Goal: Transaction & Acquisition: Purchase product/service

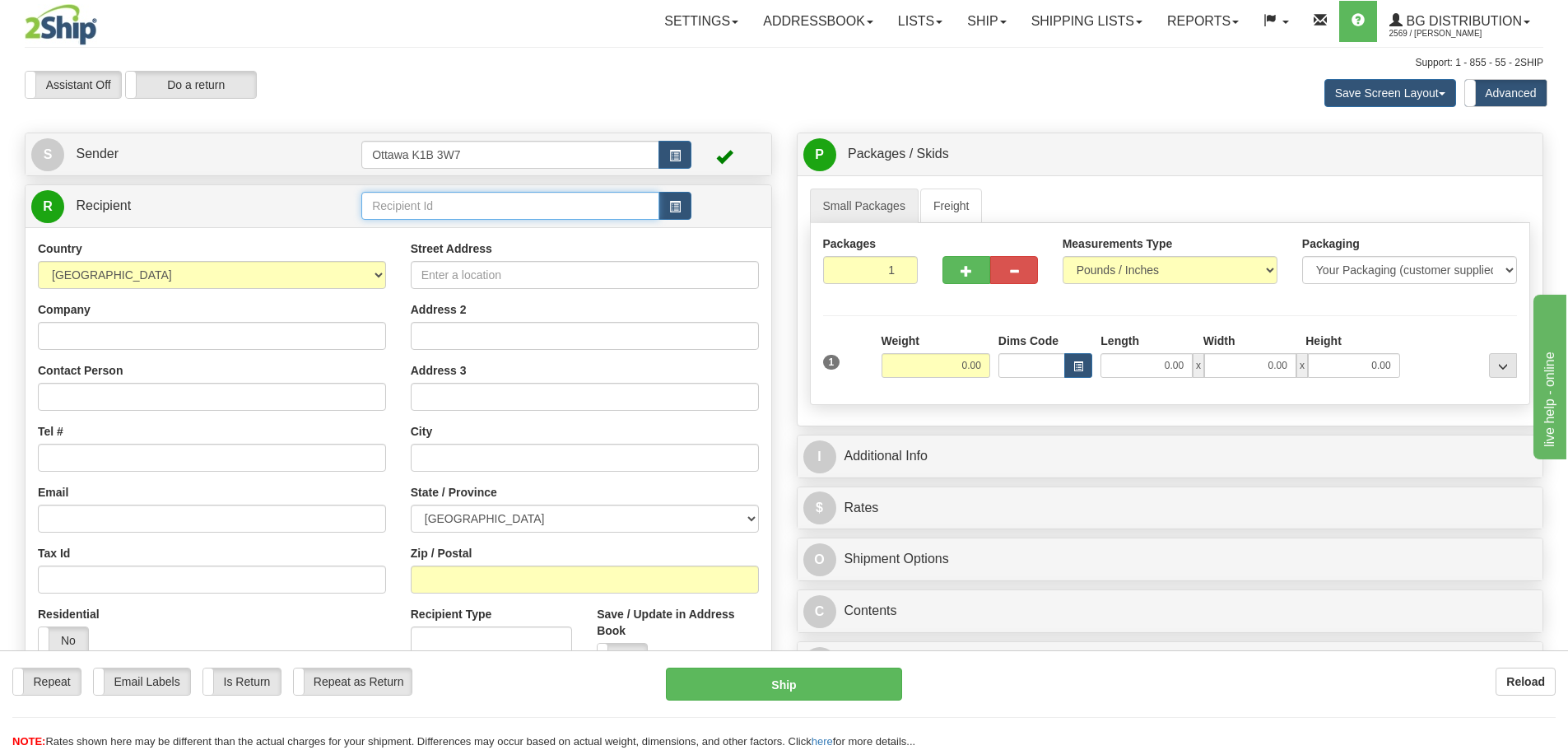
click at [458, 203] on input "text" at bounding box center [510, 206] width 298 height 28
type input "5904"
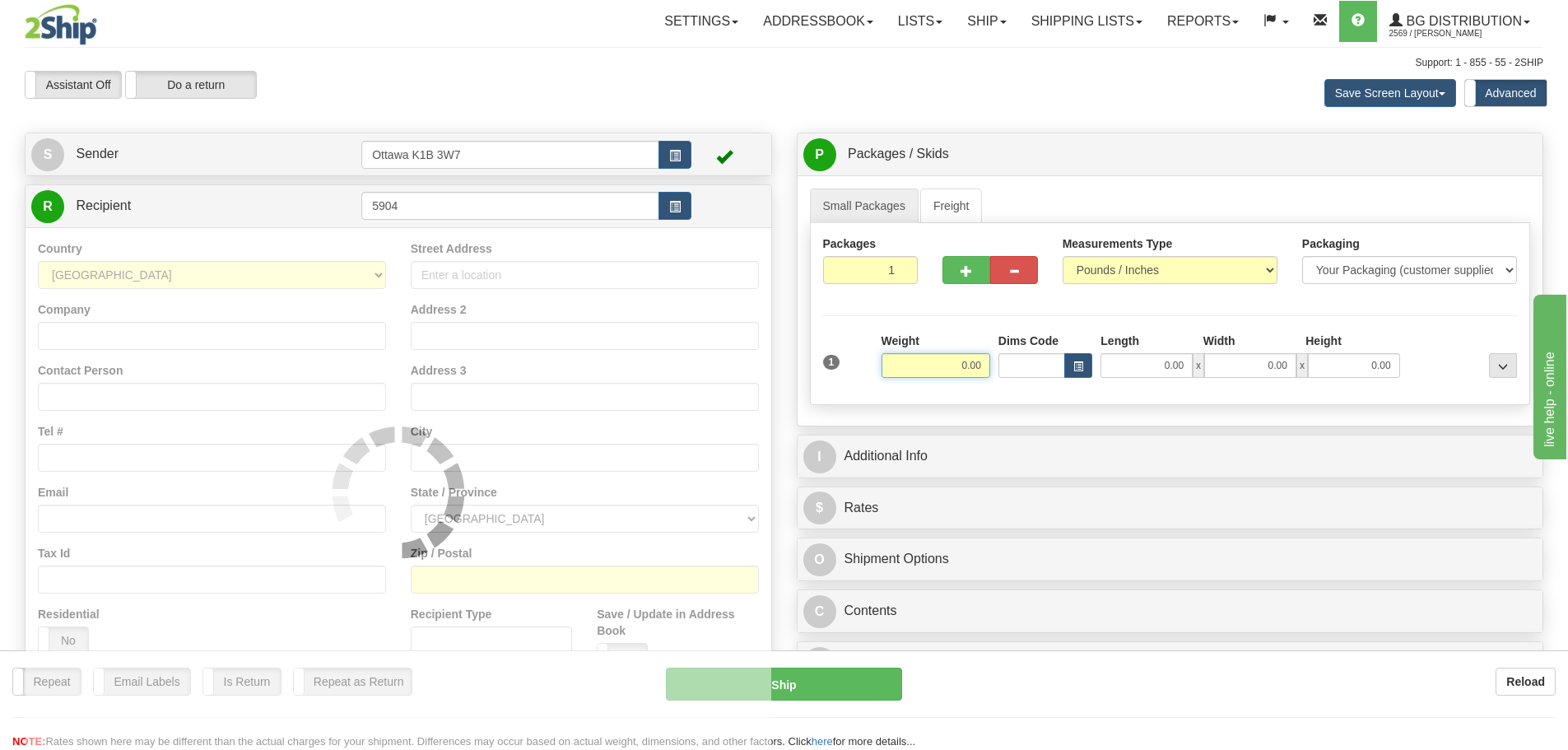
click at [685, 107] on div "Assistant On Assistant Off Do a return Do a return Previous Next Save Screen La…" at bounding box center [784, 93] width 1543 height 44
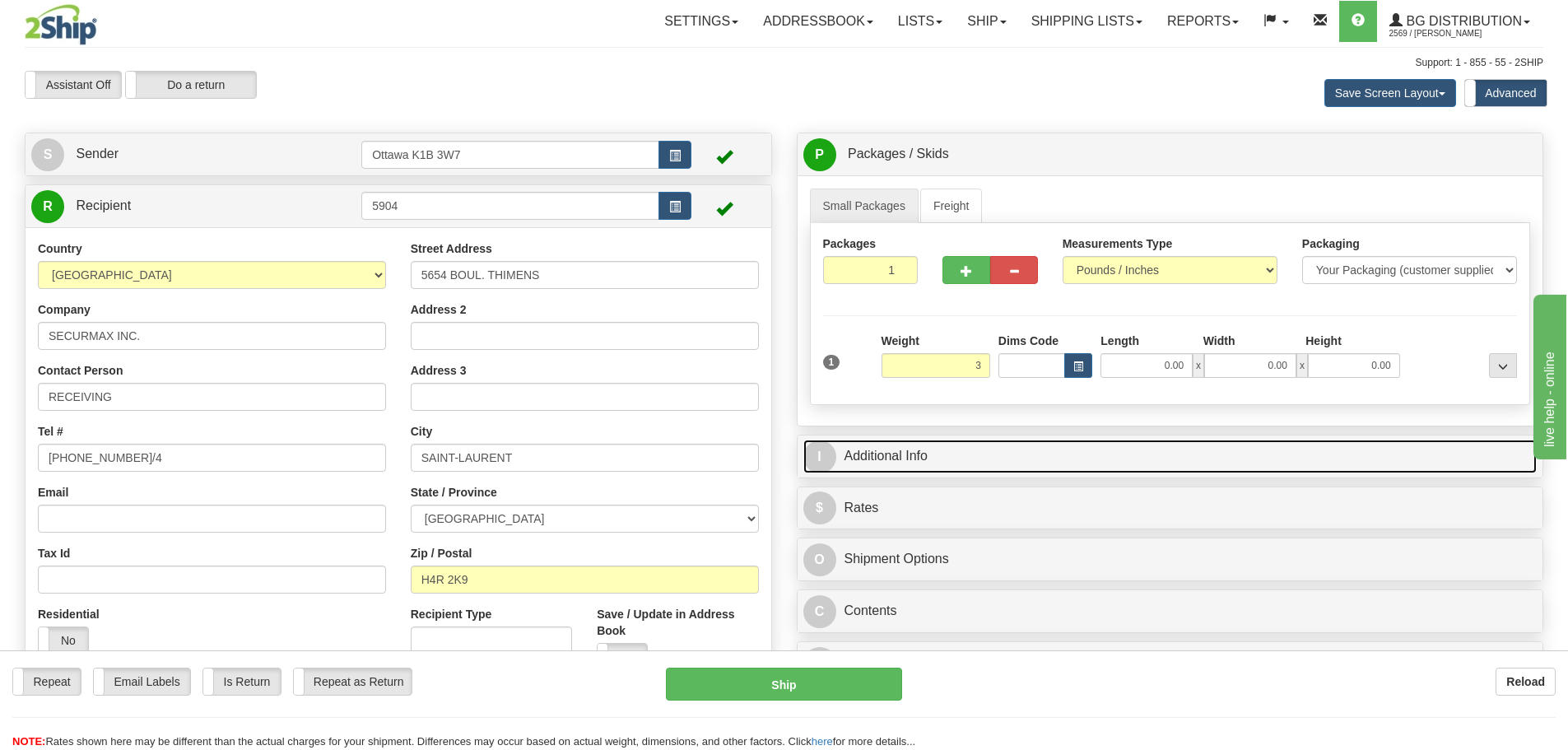
type input "3.00"
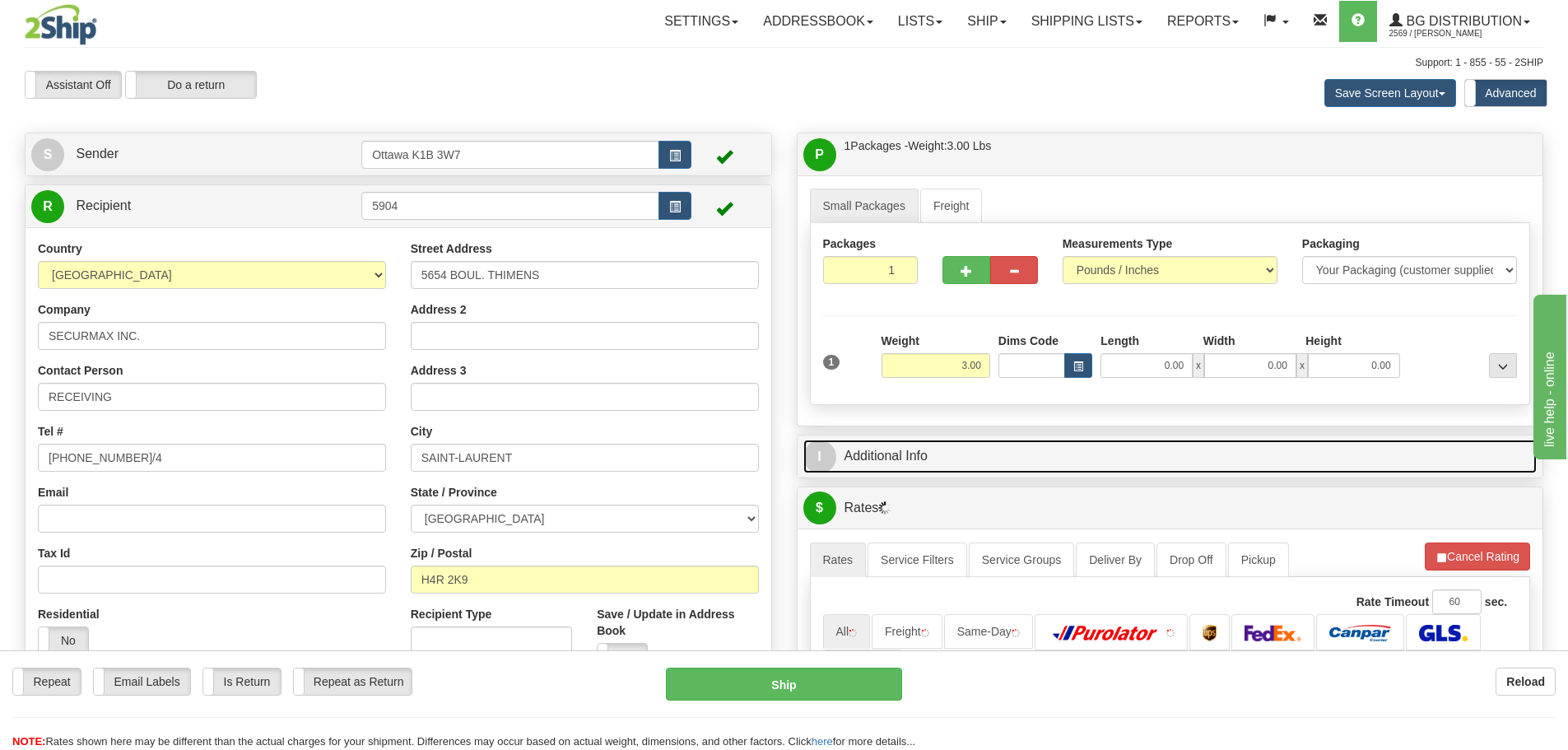
click at [1229, 452] on link "I Additional Info" at bounding box center [1170, 456] width 734 height 34
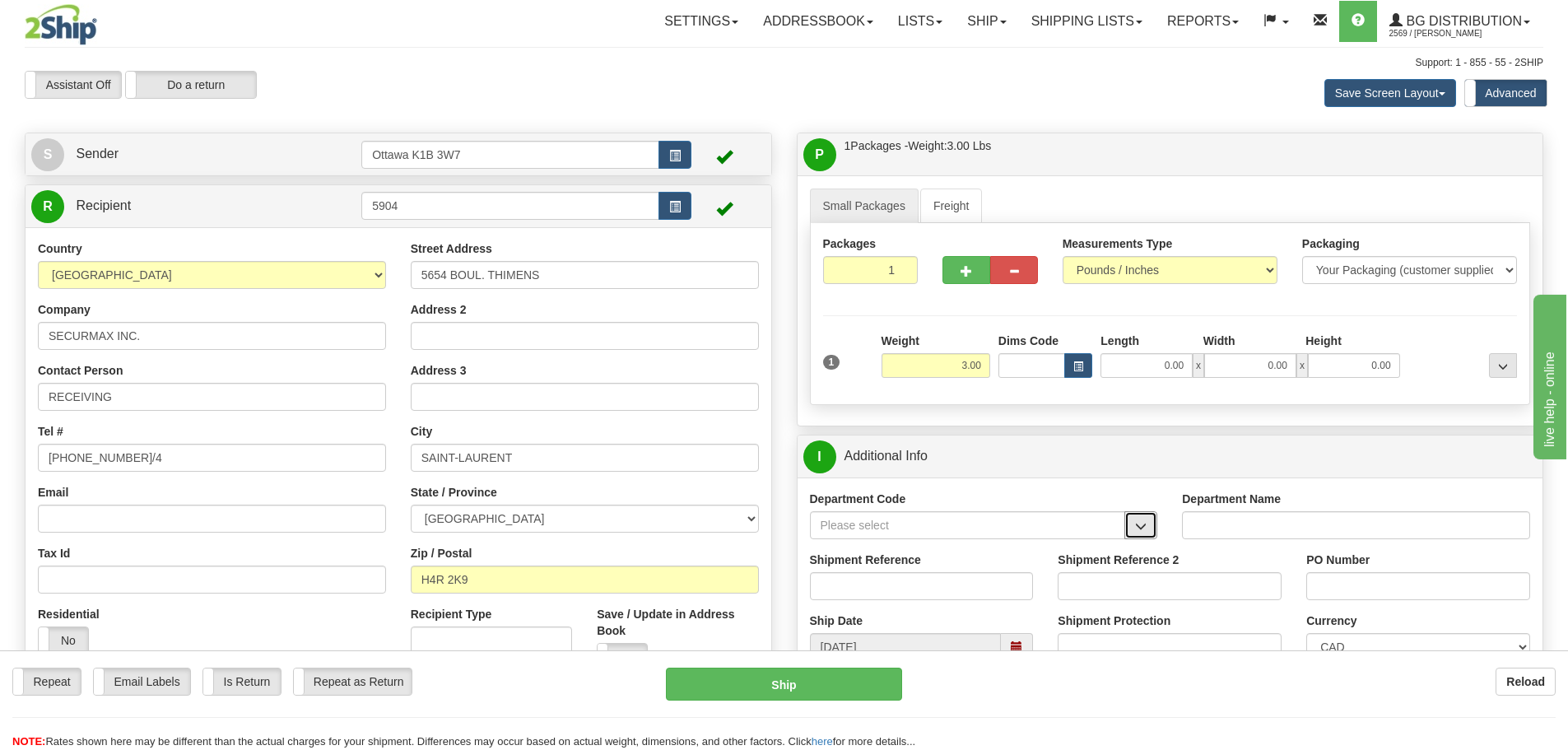
click at [1147, 520] on button "button" at bounding box center [1140, 525] width 33 height 28
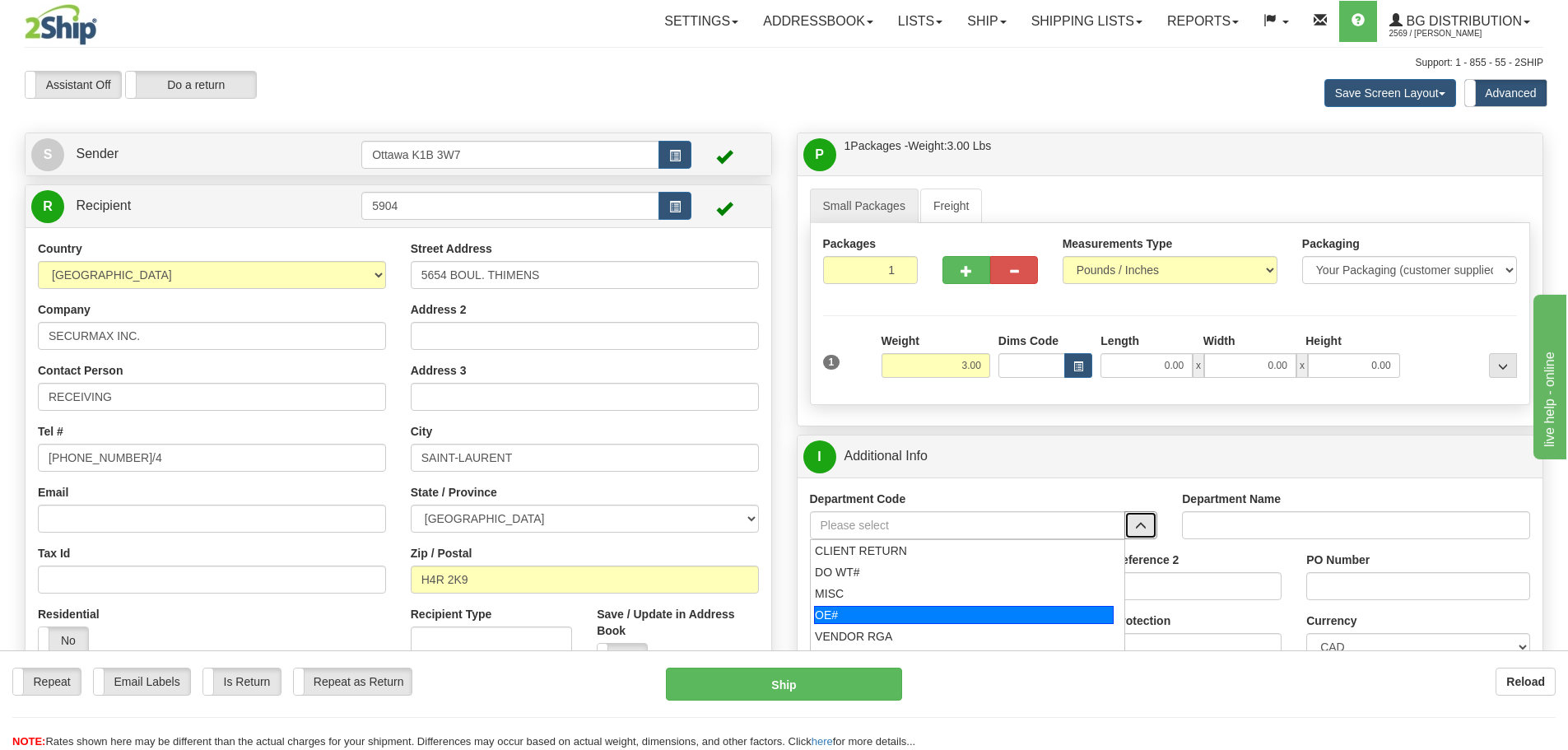
click at [984, 608] on div "OE#" at bounding box center [964, 615] width 300 height 18
type input "OE#"
type input "ORDERS"
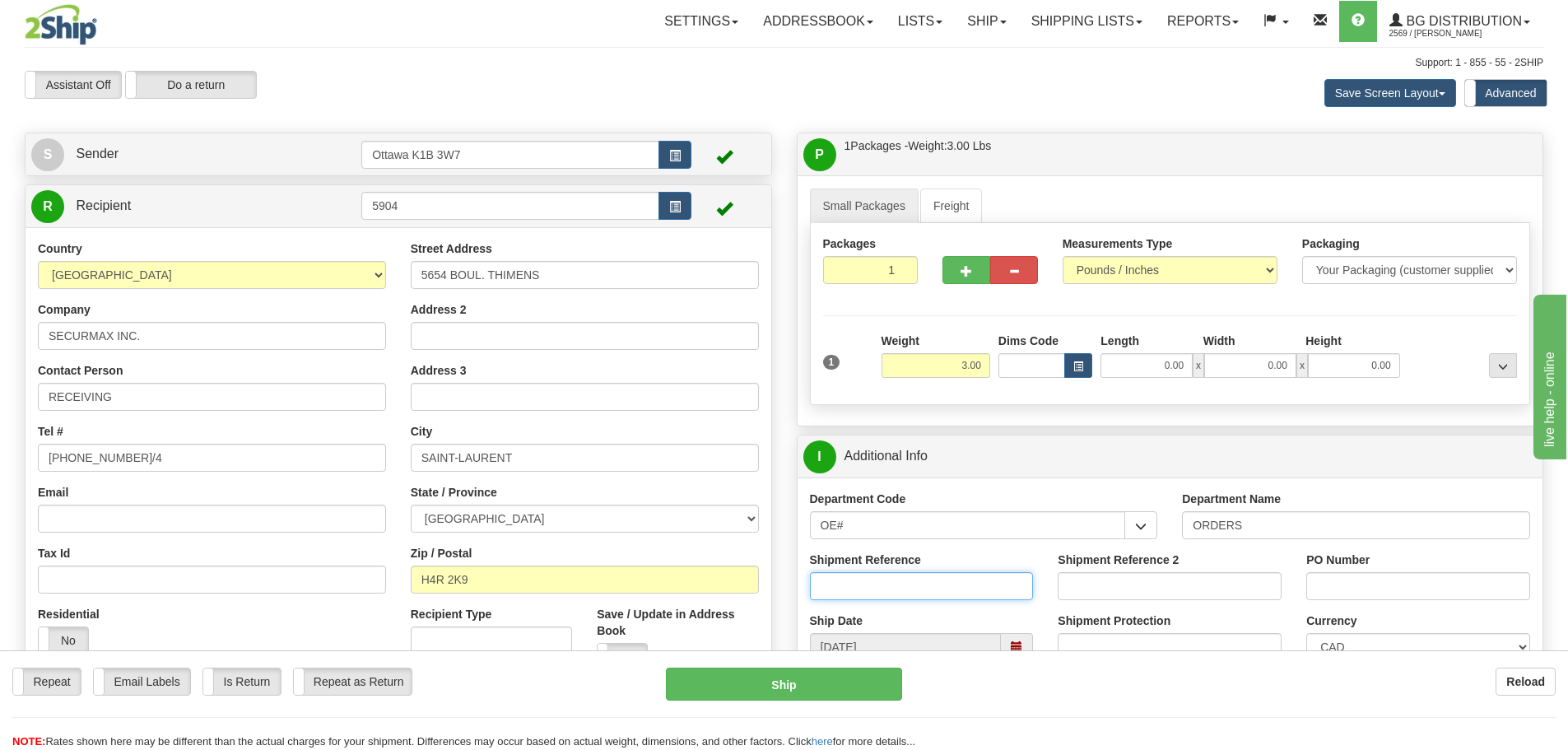
click at [973, 587] on input "Shipment Reference" at bounding box center [922, 587] width 224 height 28
type input "10205391-00"
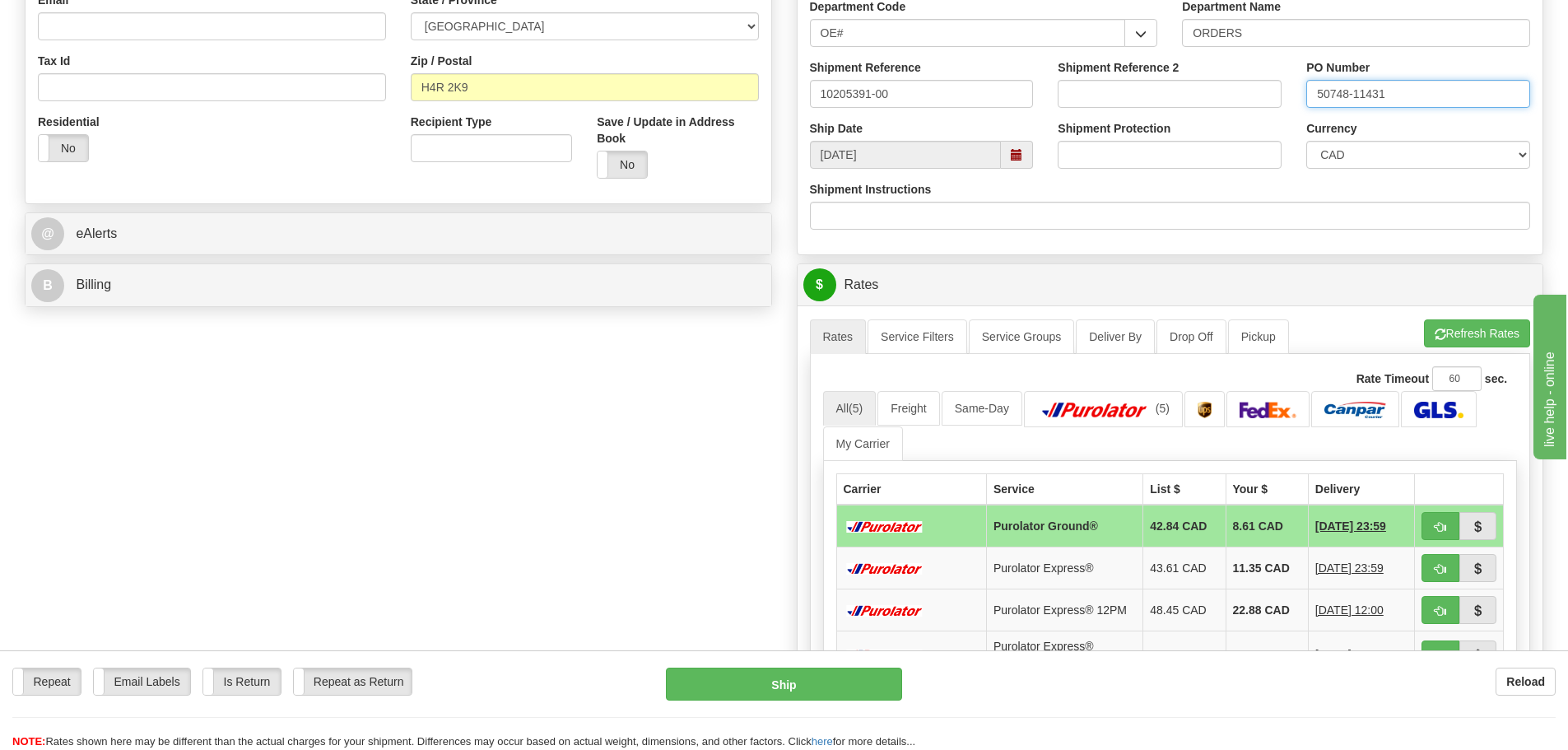
scroll to position [493, 0]
type input "50748-11431"
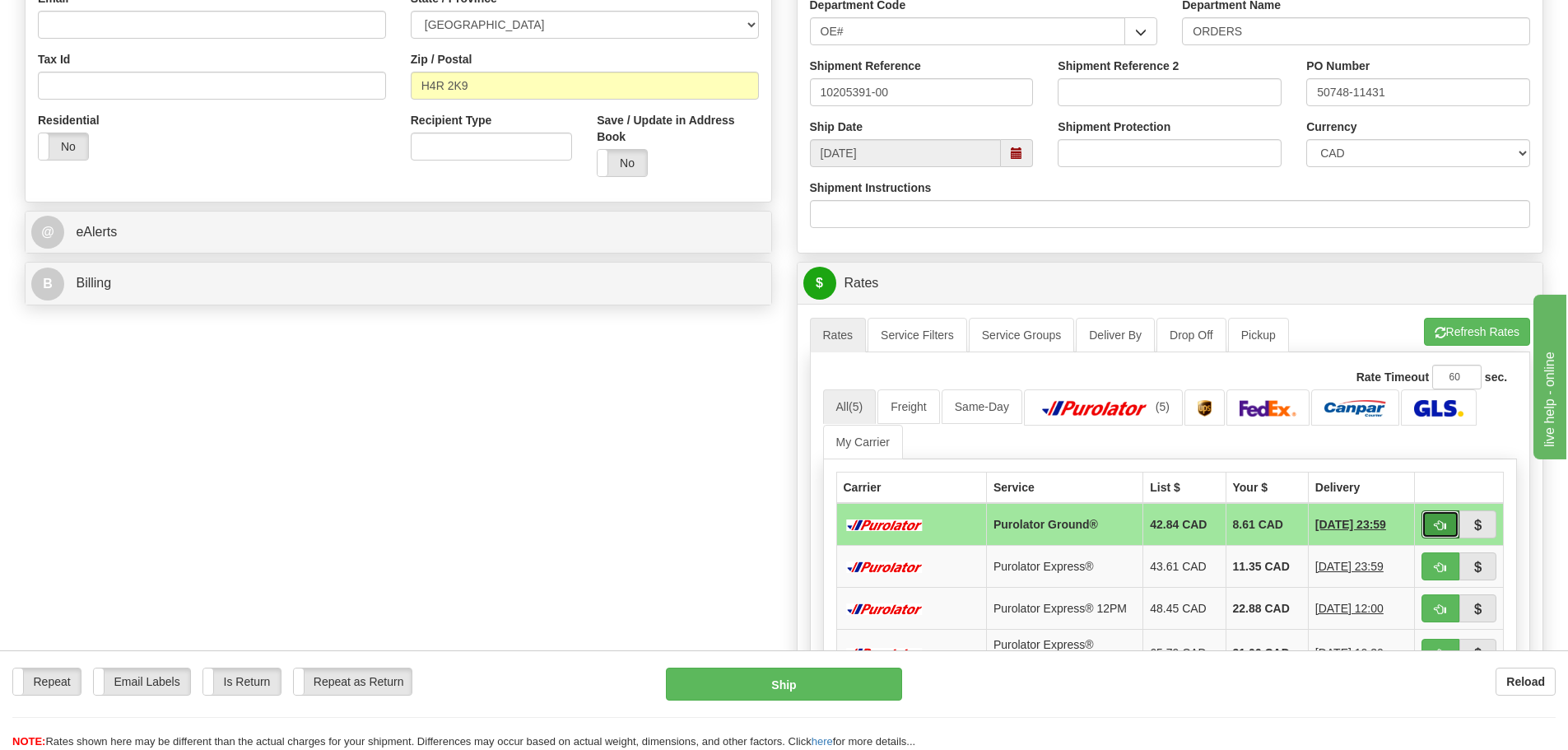
click at [1436, 523] on span "button" at bounding box center [1439, 525] width 12 height 11
type input "260"
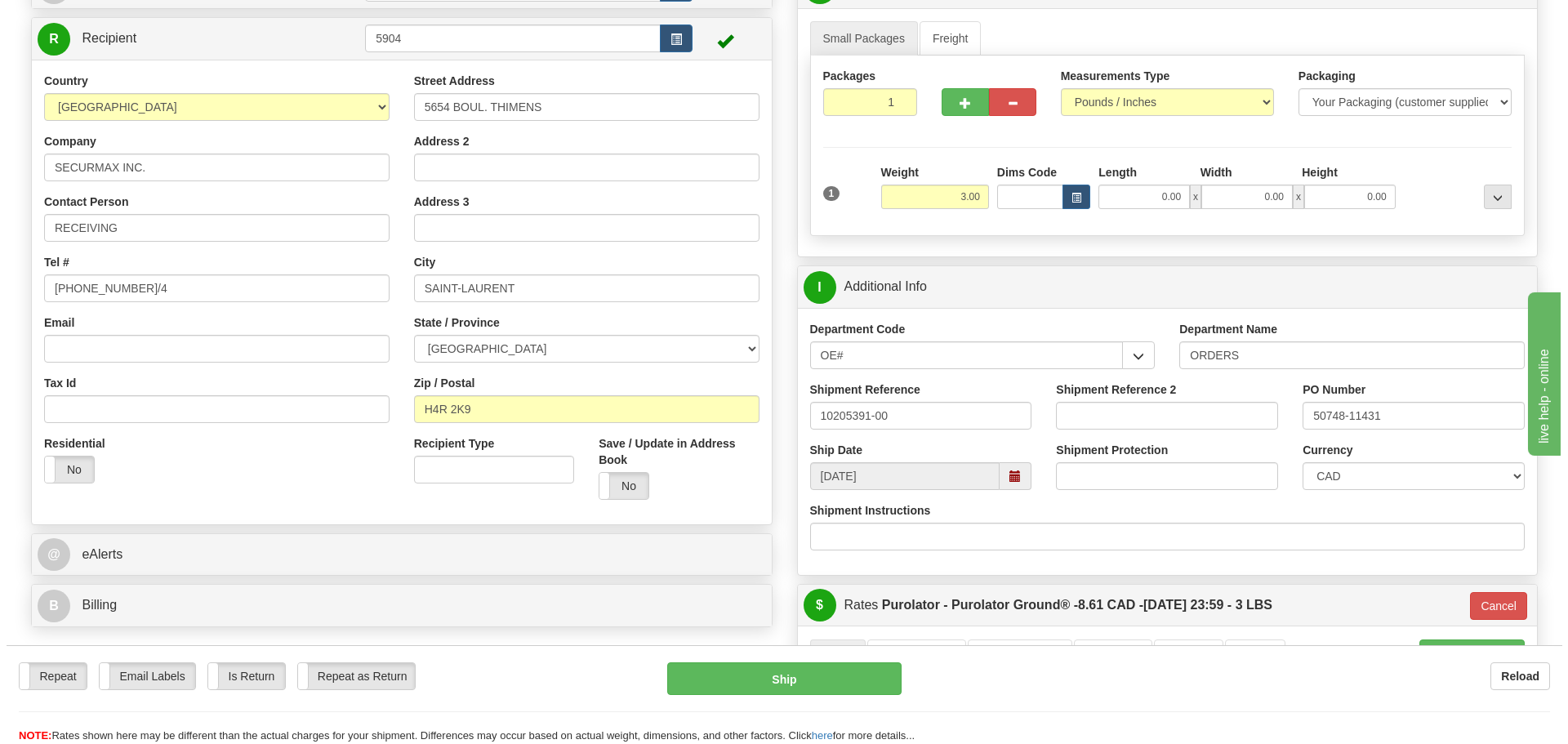
scroll to position [163, 0]
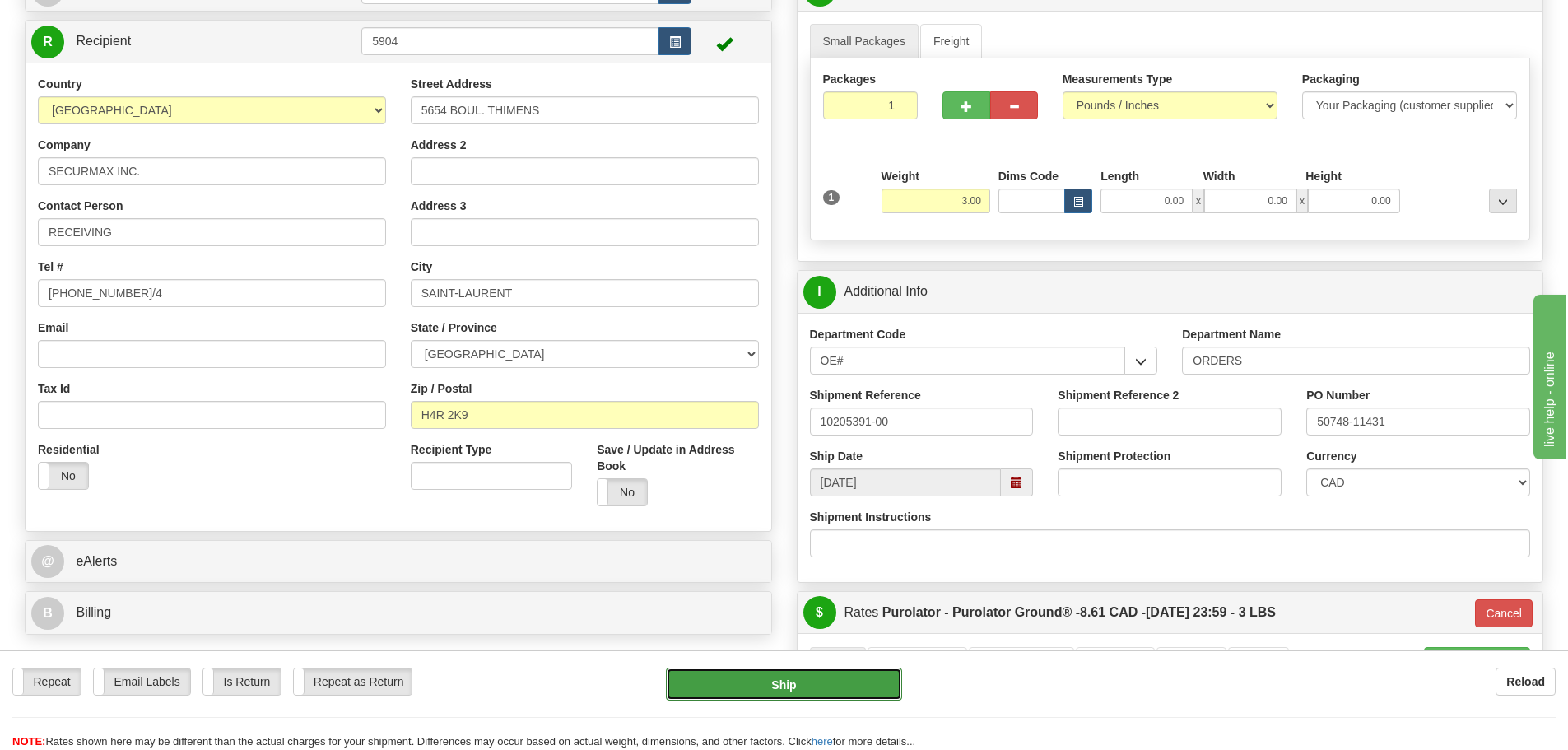
click at [782, 693] on button "Ship" at bounding box center [784, 683] width 236 height 33
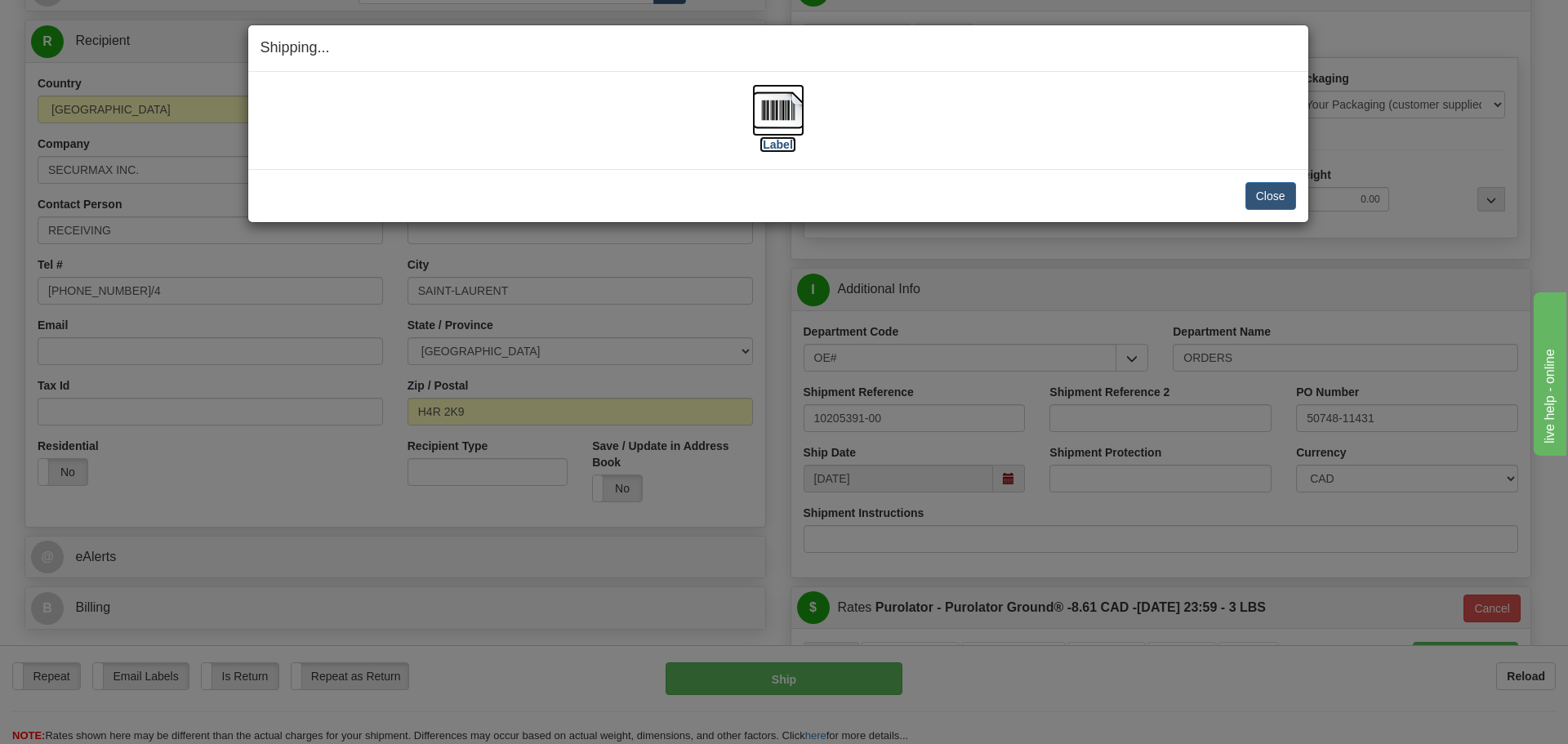
click at [769, 142] on label "[Label]" at bounding box center [777, 144] width 38 height 17
click at [1262, 192] on button "Close" at bounding box center [1270, 196] width 50 height 28
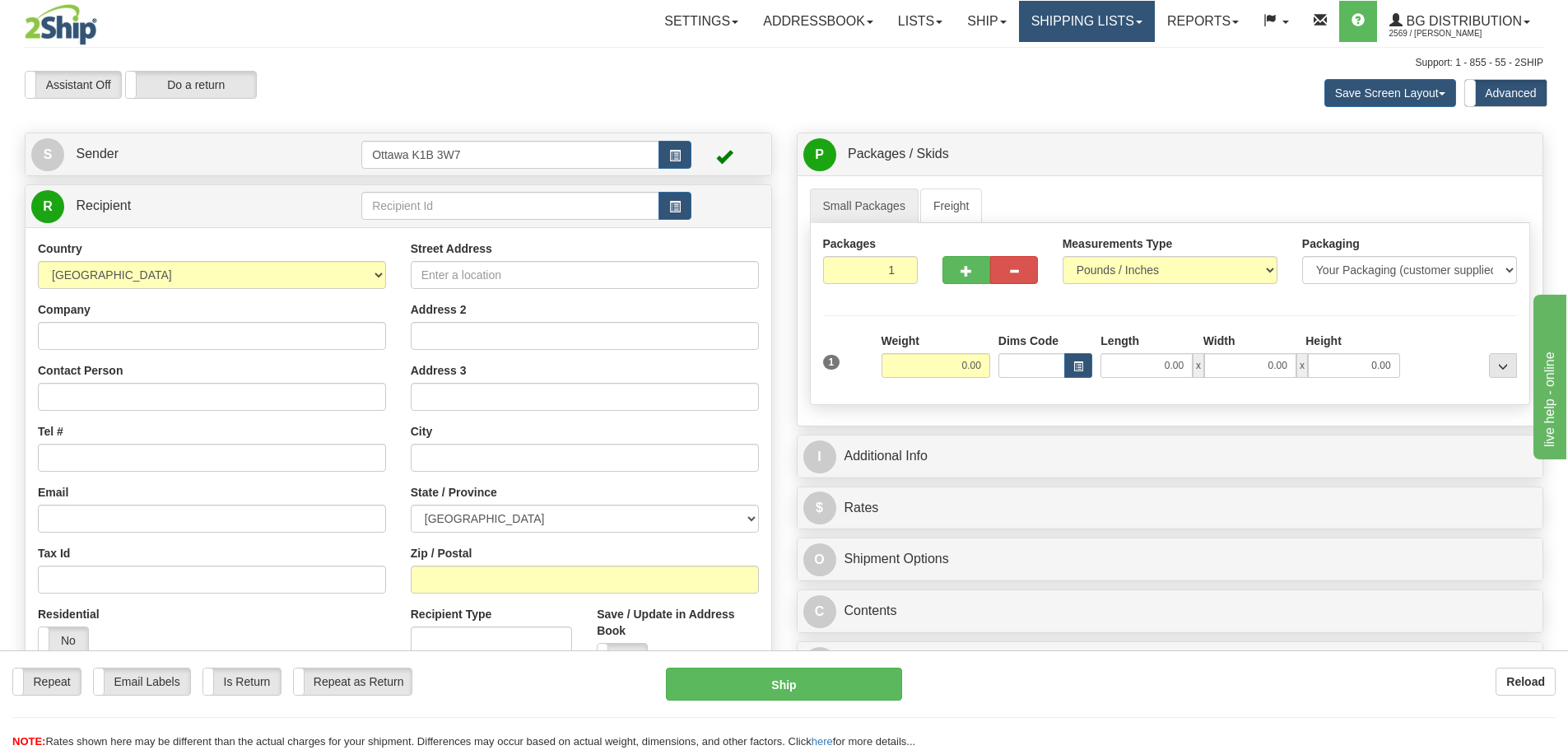
click at [1065, 8] on link "Shipping lists" at bounding box center [1086, 21] width 136 height 41
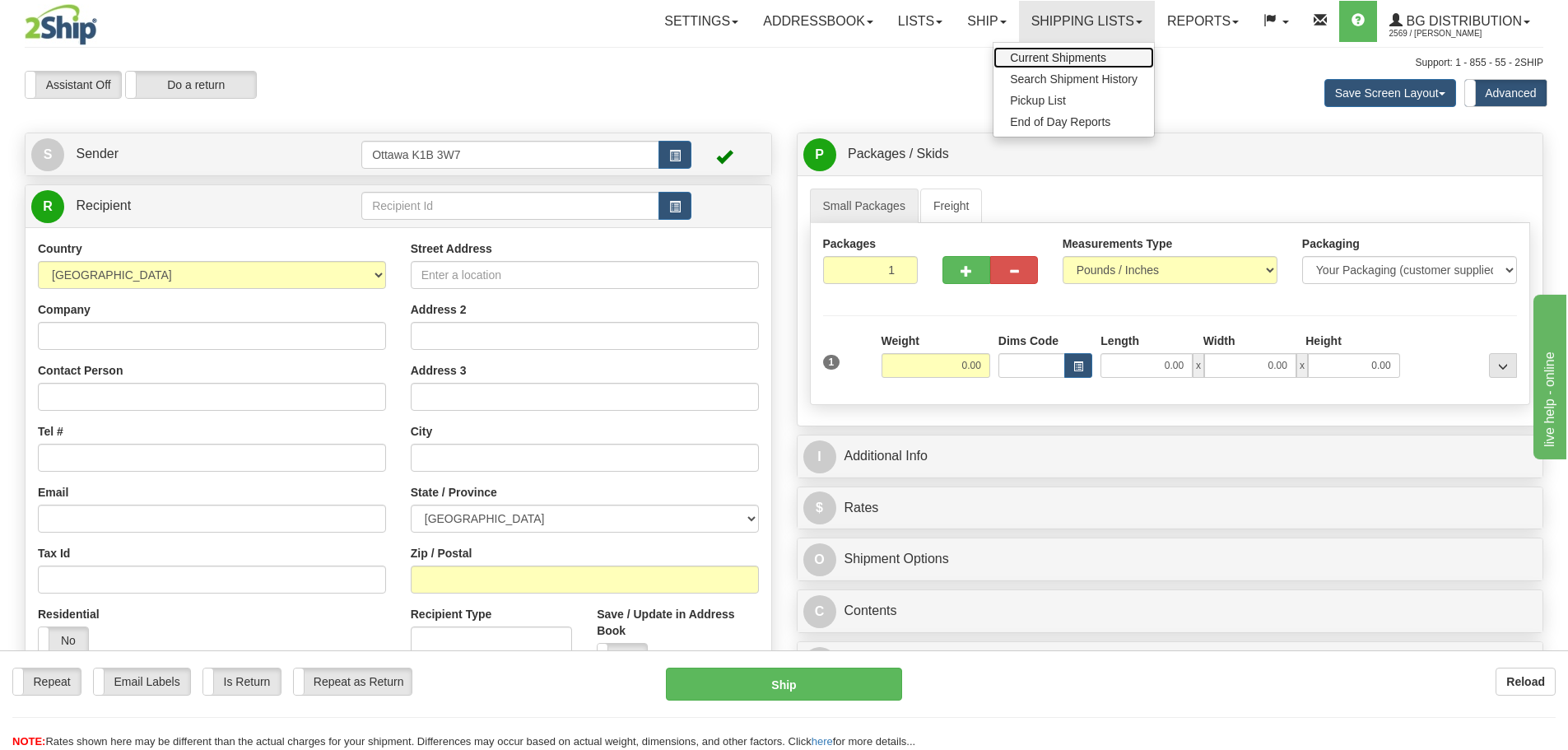
click at [1043, 56] on span "Current Shipments" at bounding box center [1058, 57] width 97 height 13
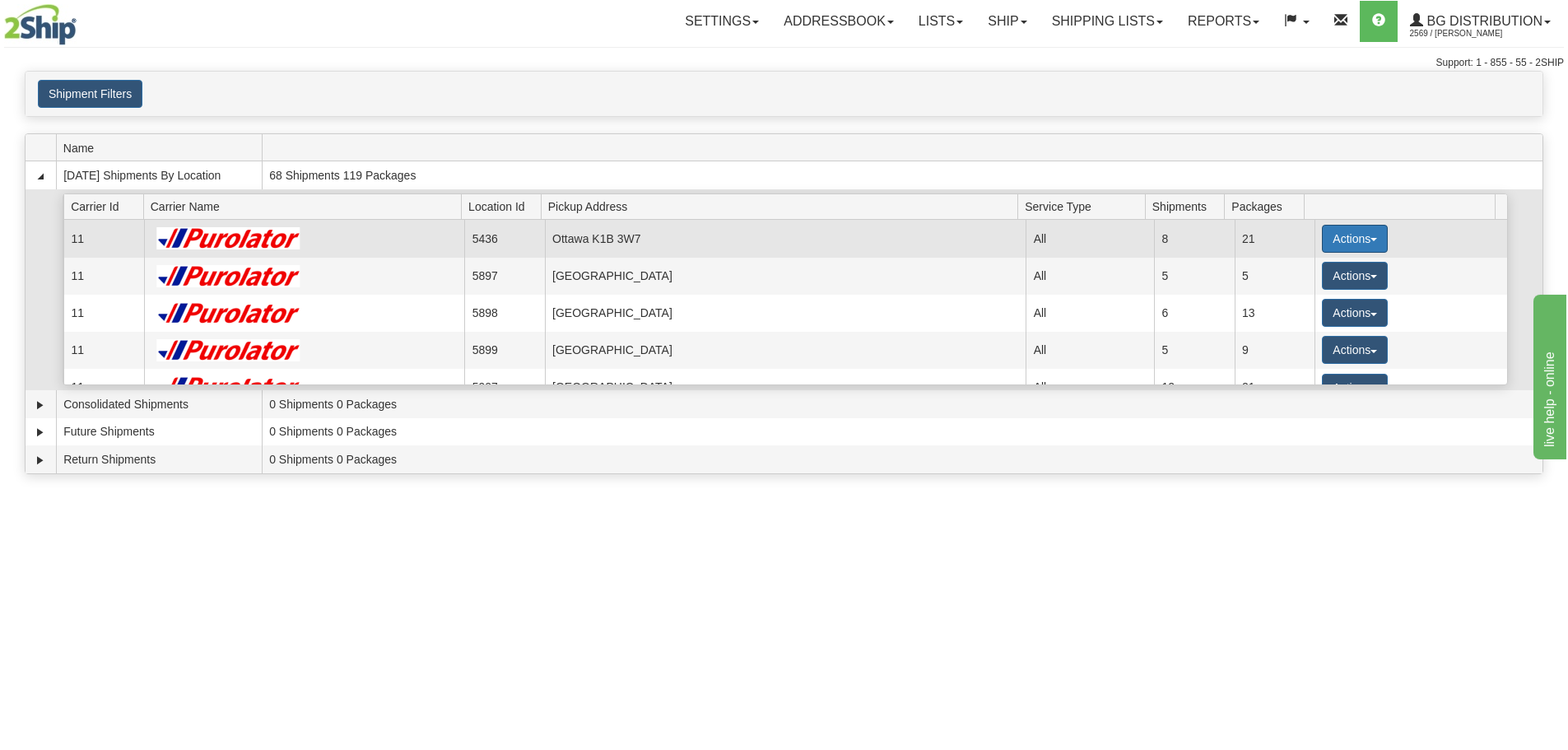
click at [1327, 237] on button "Actions" at bounding box center [1354, 239] width 66 height 28
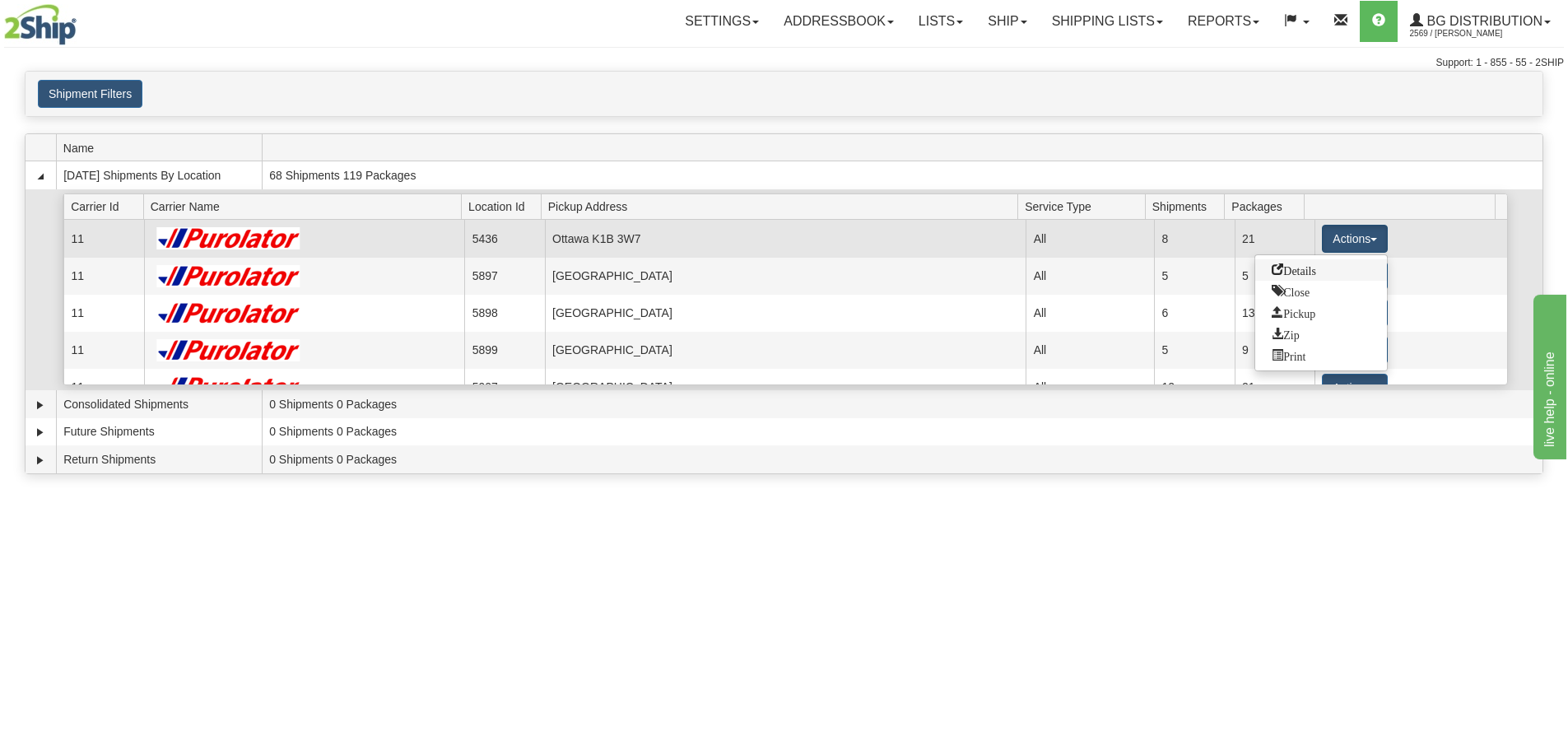
click at [1291, 270] on span "Details" at bounding box center [1294, 269] width 44 height 12
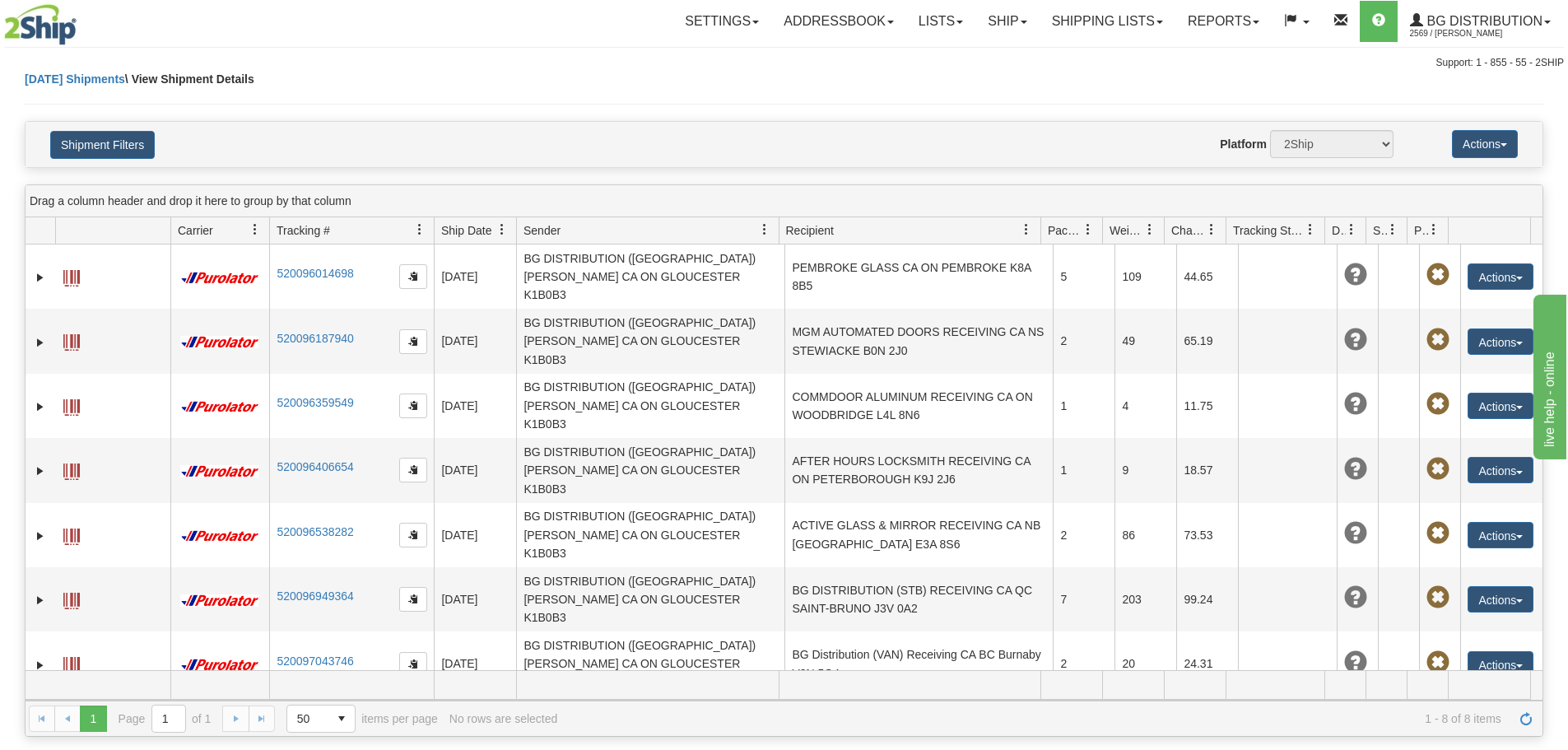
click at [861, 697] on td "SECURMAX INC. RECEIVING CA QC SAINT-LAURENT H4R 2K9" at bounding box center [918, 729] width 268 height 64
click at [40, 721] on link "Expand" at bounding box center [40, 729] width 17 height 17
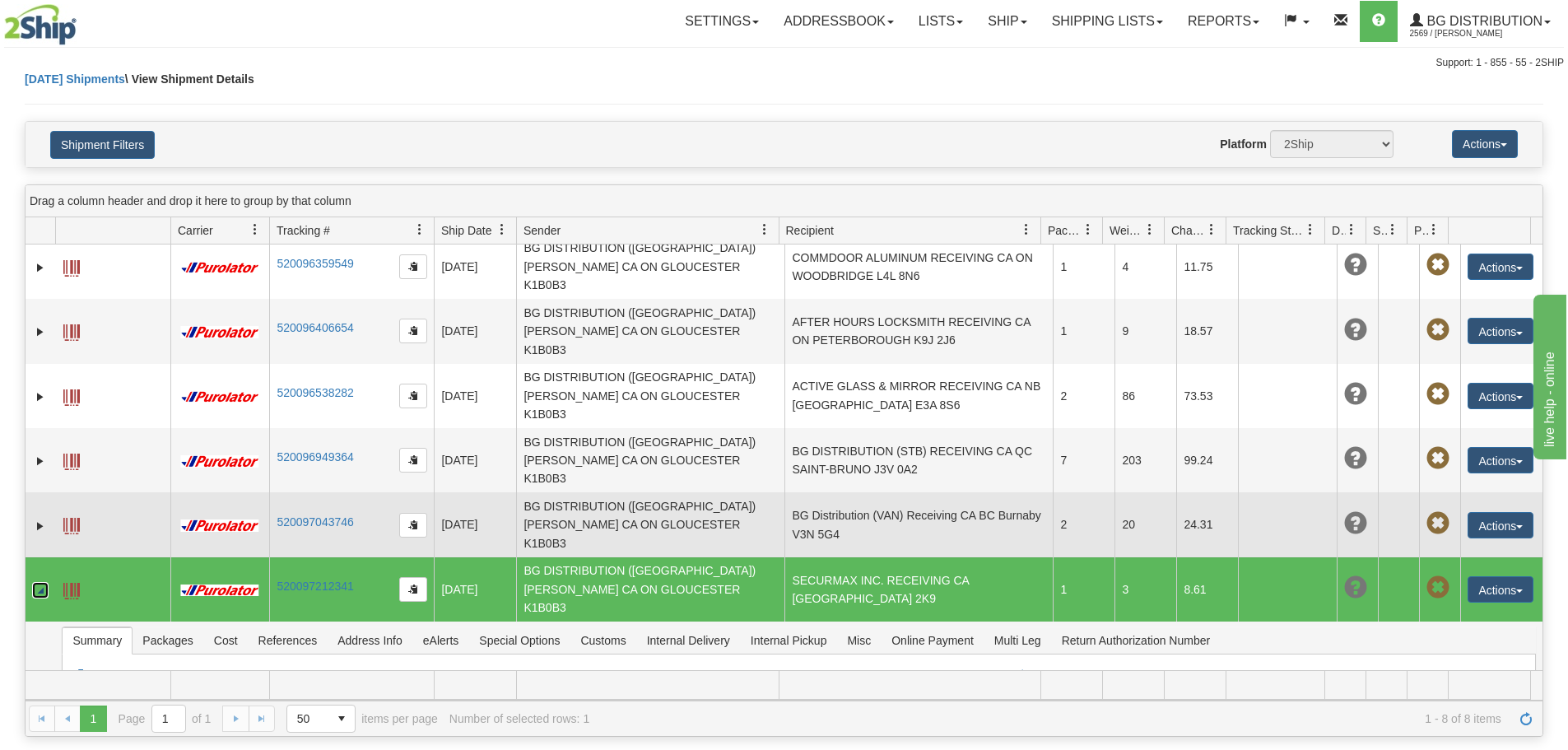
scroll to position [145, 0]
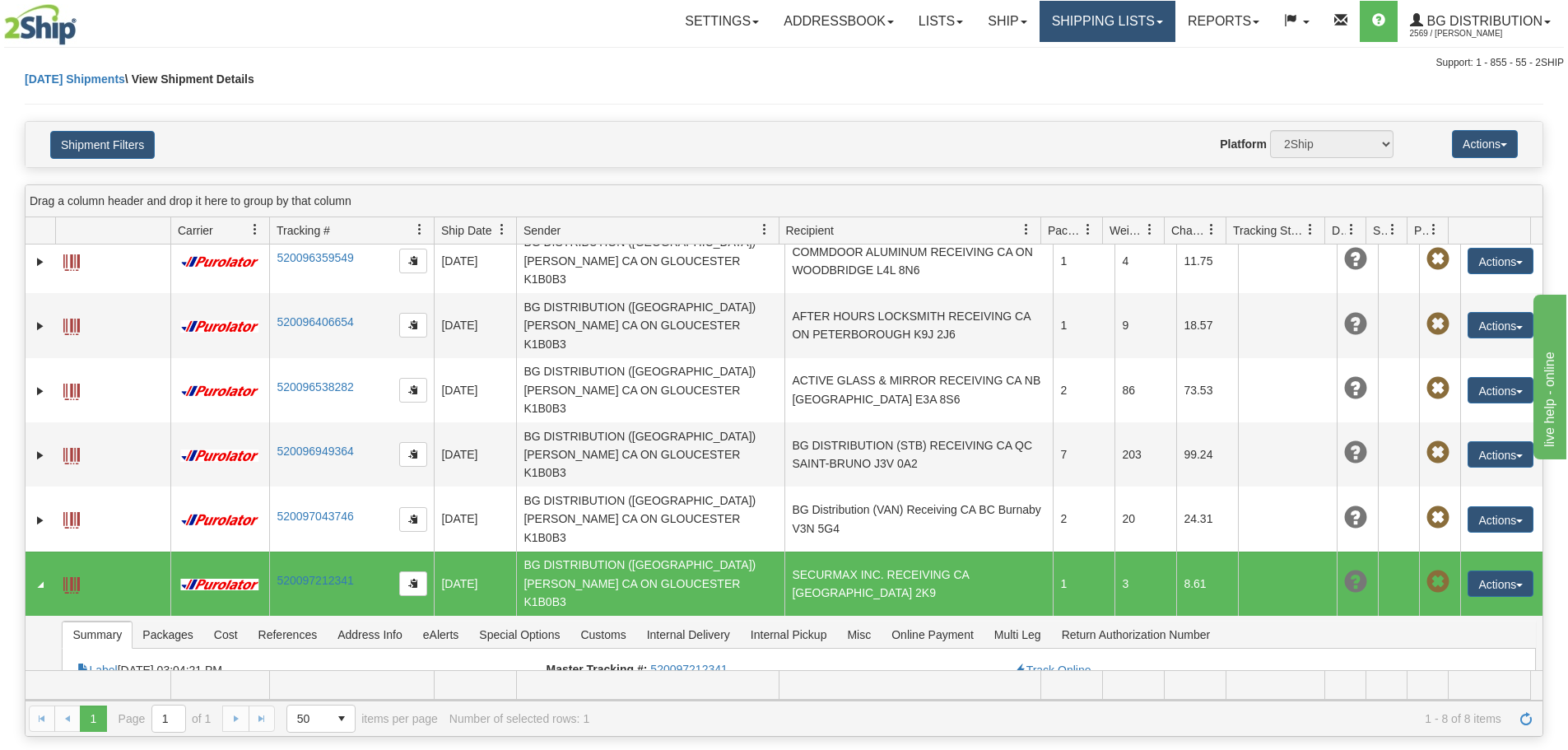
click at [1079, 29] on link "Shipping lists" at bounding box center [1107, 21] width 136 height 41
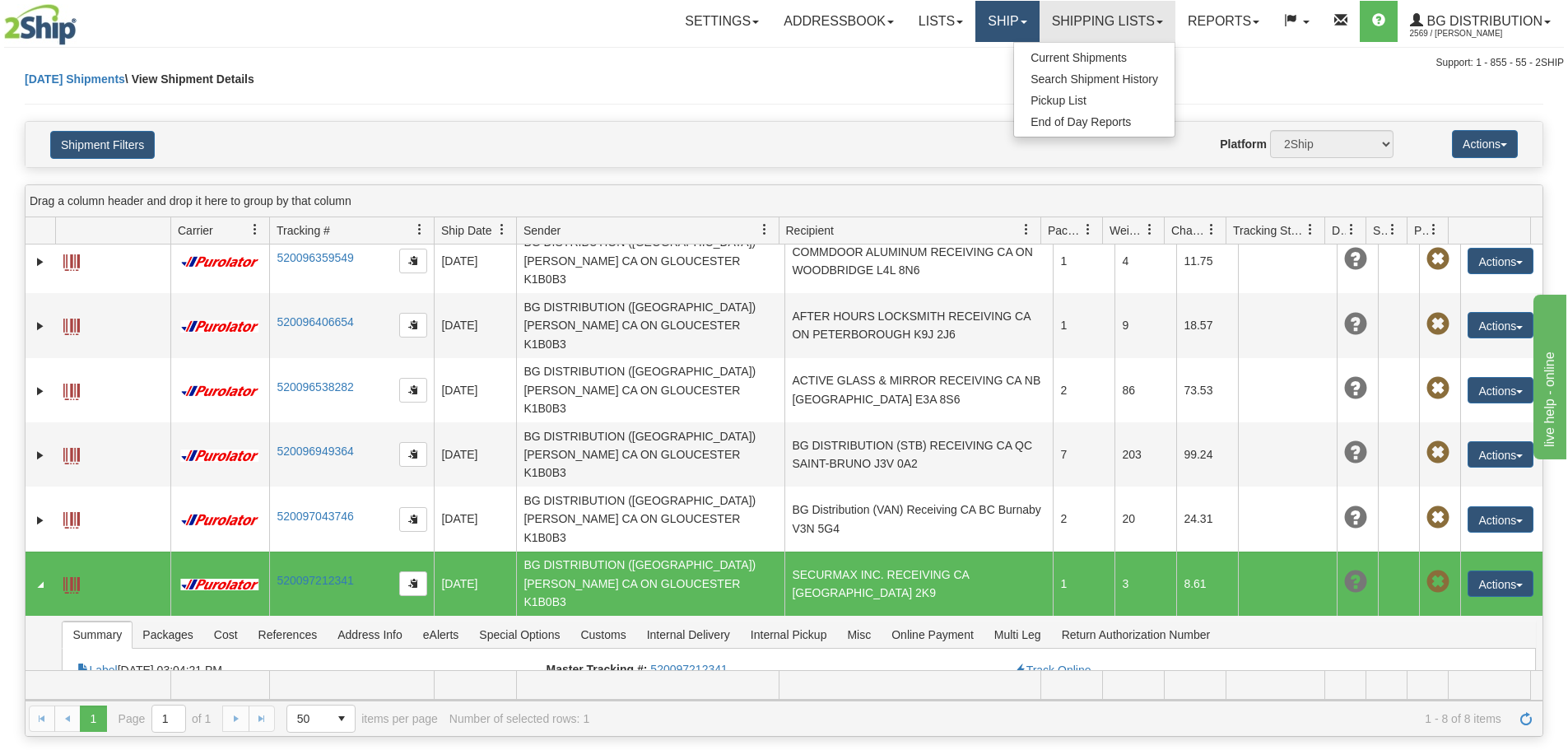
click at [1012, 17] on link "Ship" at bounding box center [1006, 21] width 63 height 41
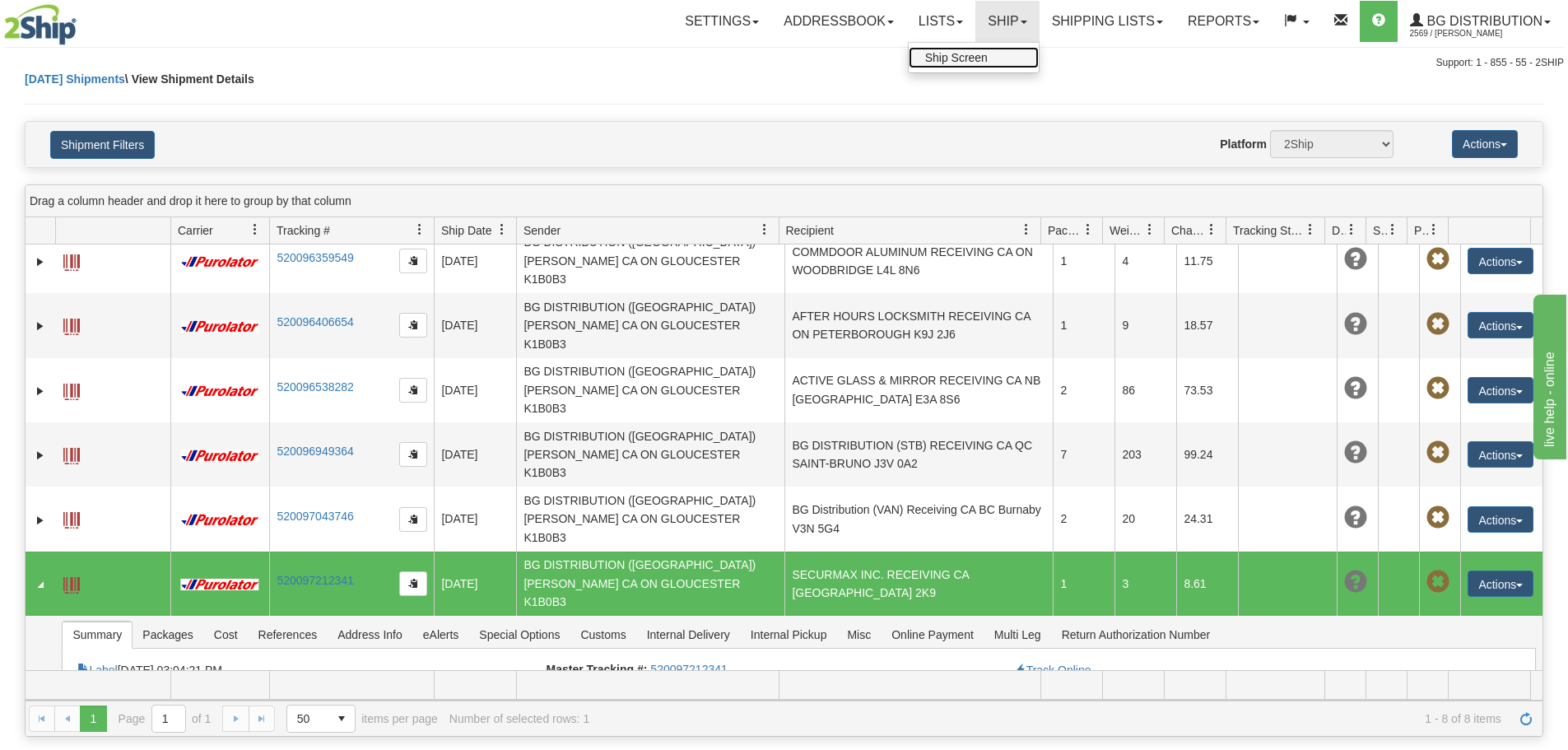
click at [995, 58] on link "Ship Screen" at bounding box center [973, 58] width 130 height 21
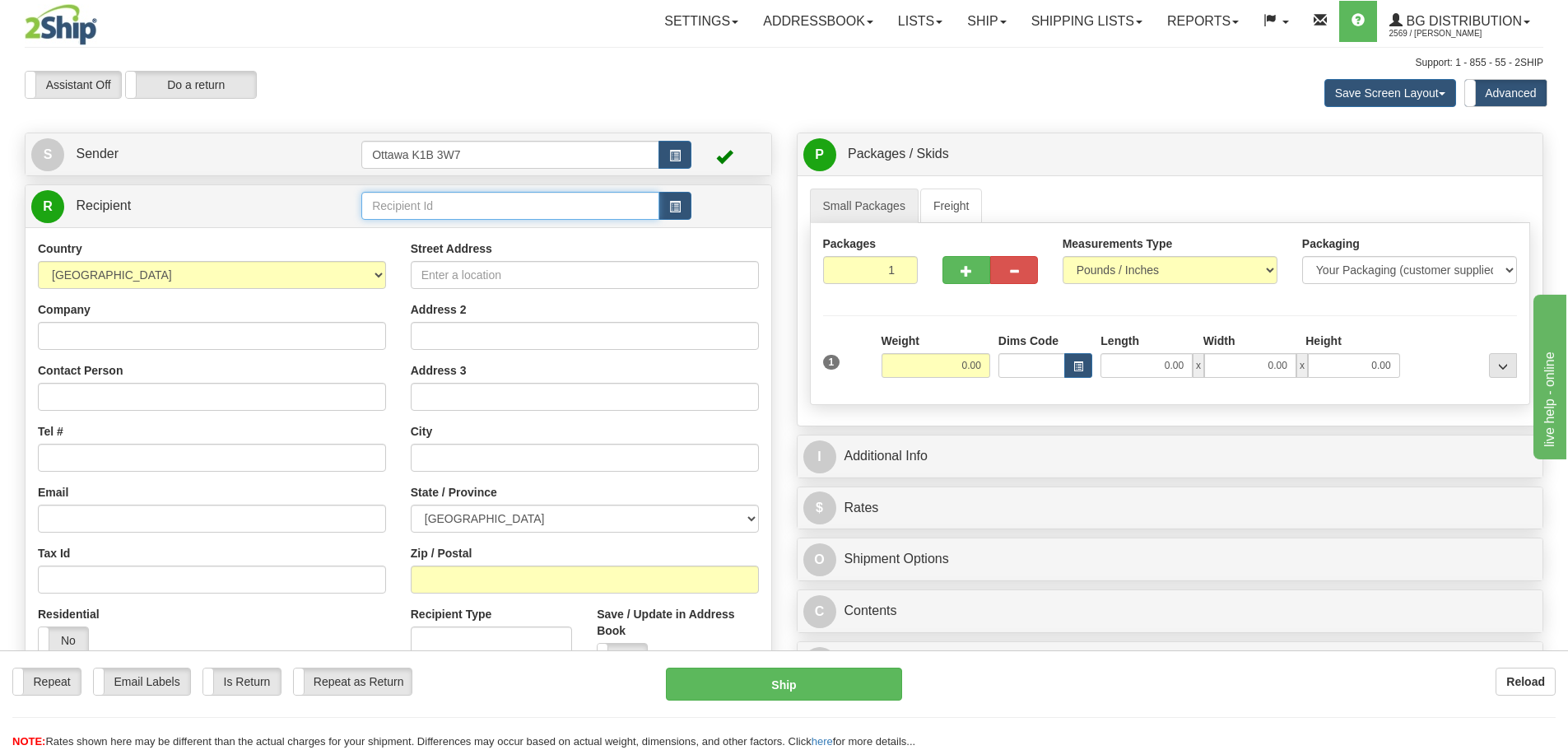
click at [540, 213] on input "text" at bounding box center [510, 206] width 298 height 28
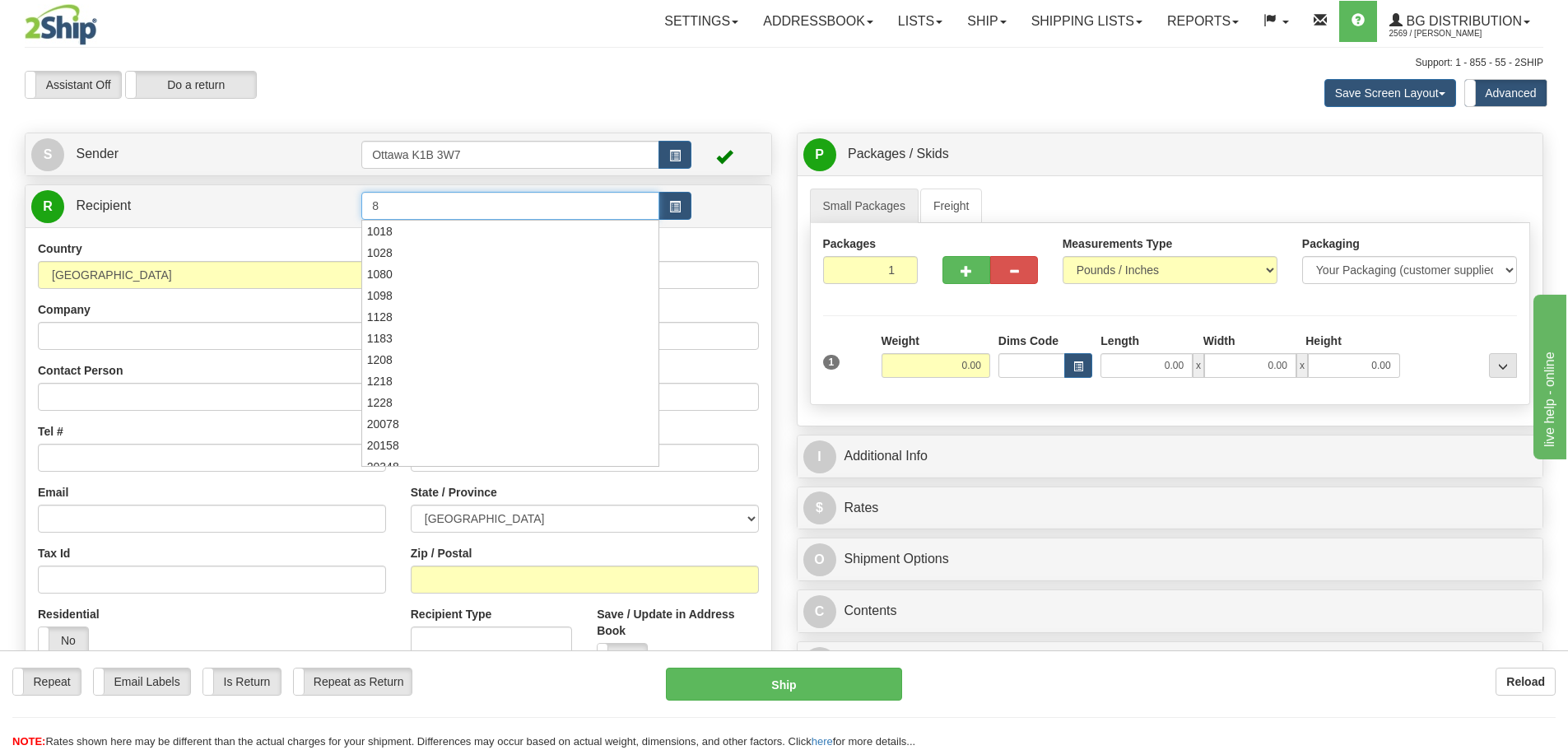
type input "8"
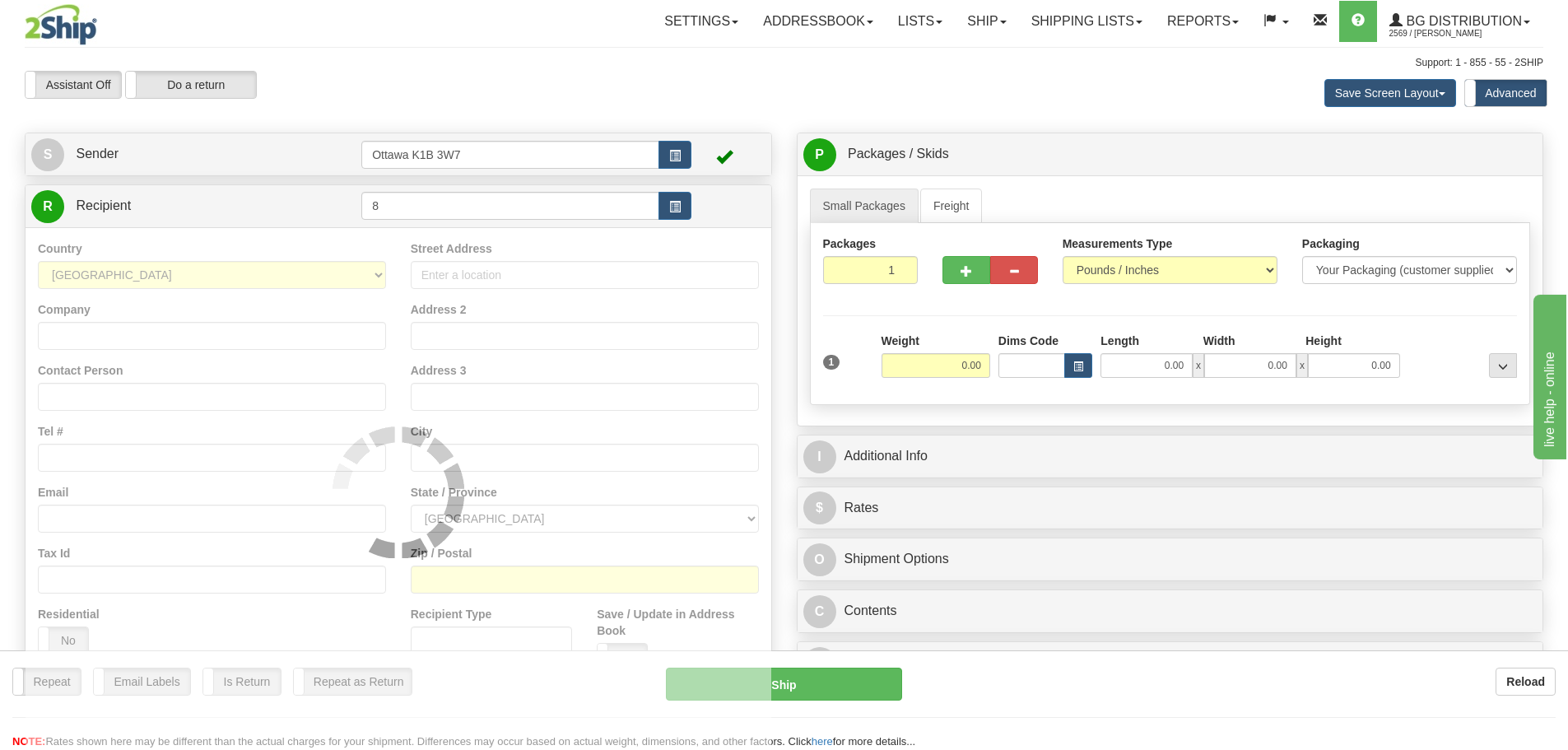
click at [642, 119] on div "Toggle navigation Settings Shipping Preferences Fields Preferences New" at bounding box center [784, 476] width 1568 height 952
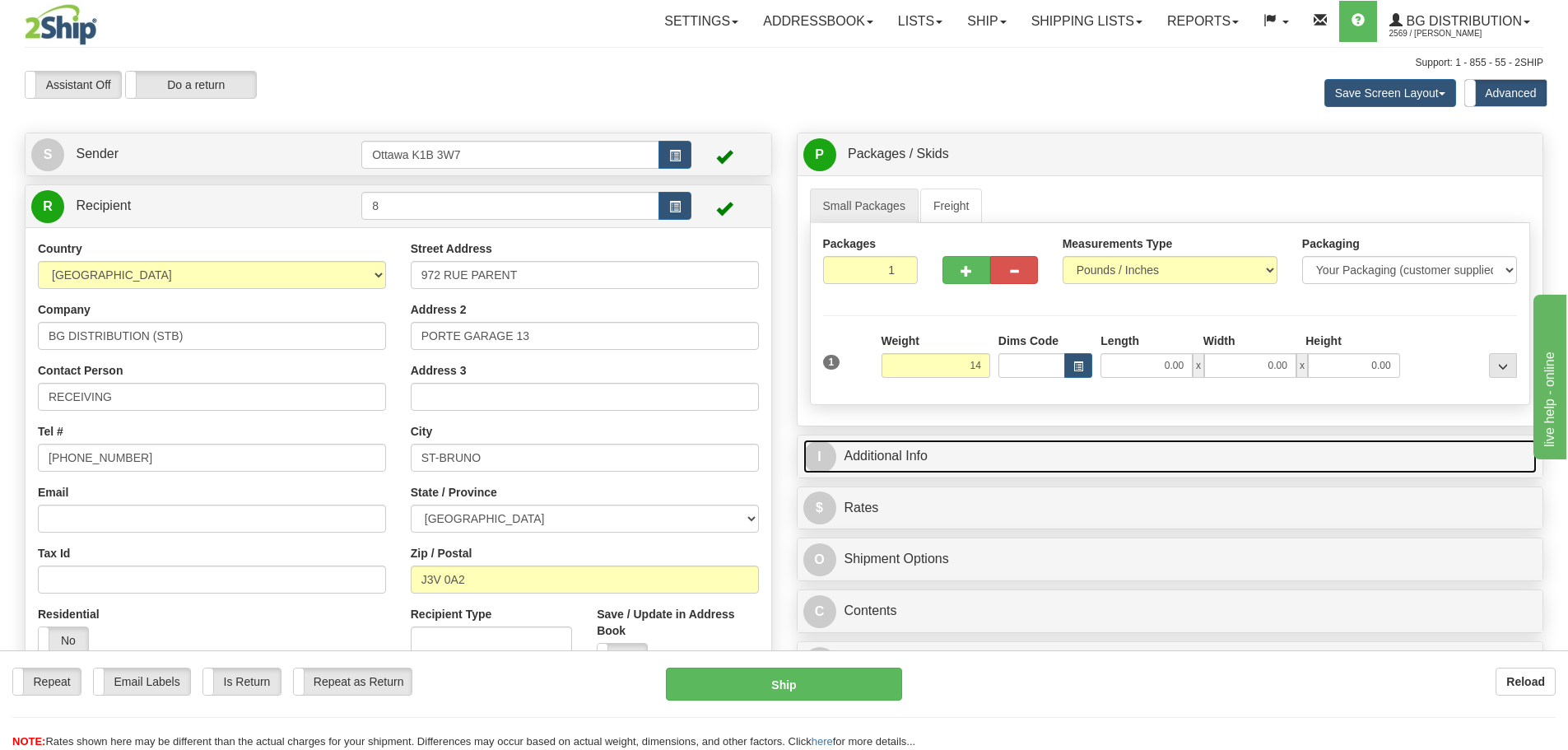
type input "14.00"
click at [1006, 447] on link "I Additional Info" at bounding box center [1170, 456] width 734 height 34
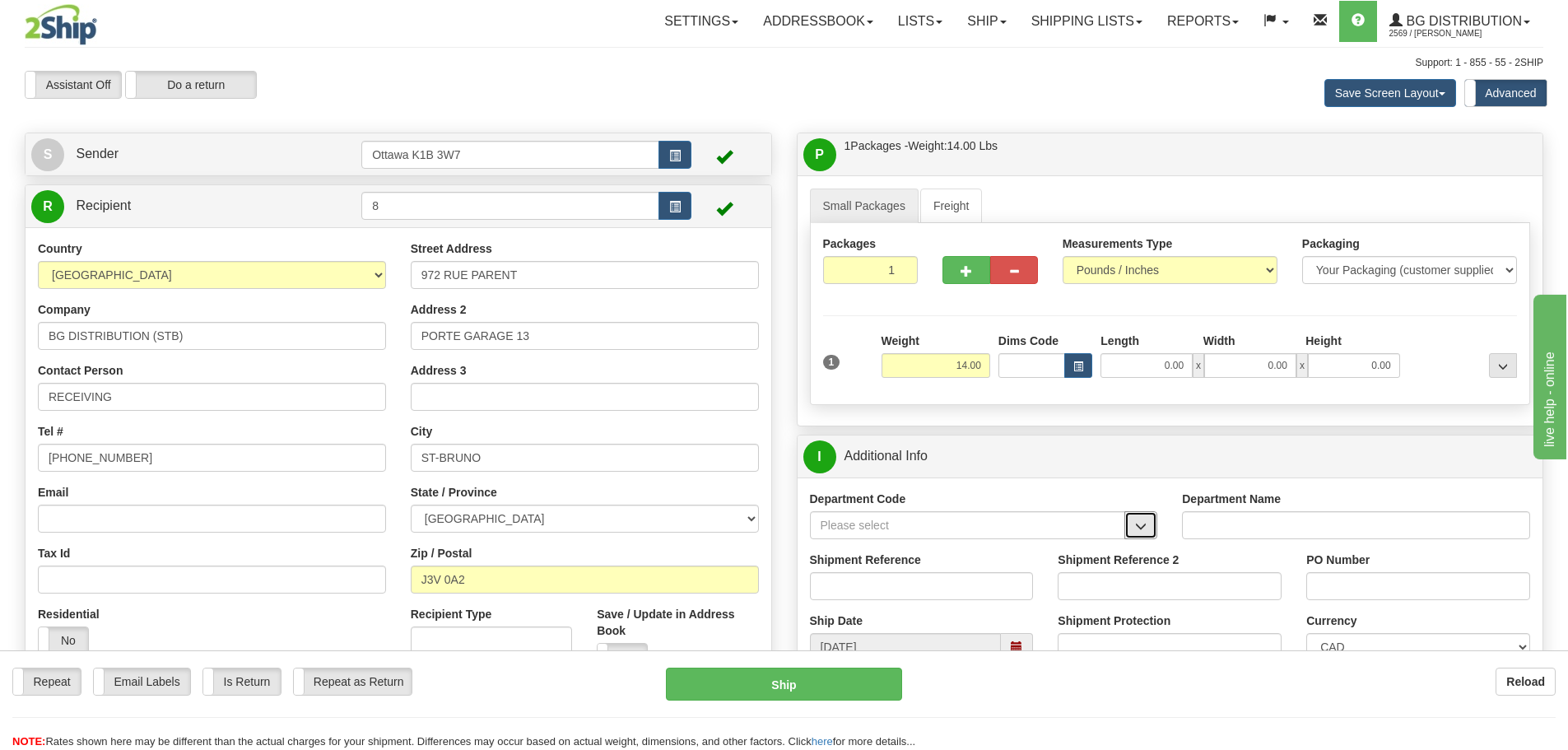
click at [1146, 532] on span "button" at bounding box center [1140, 526] width 12 height 11
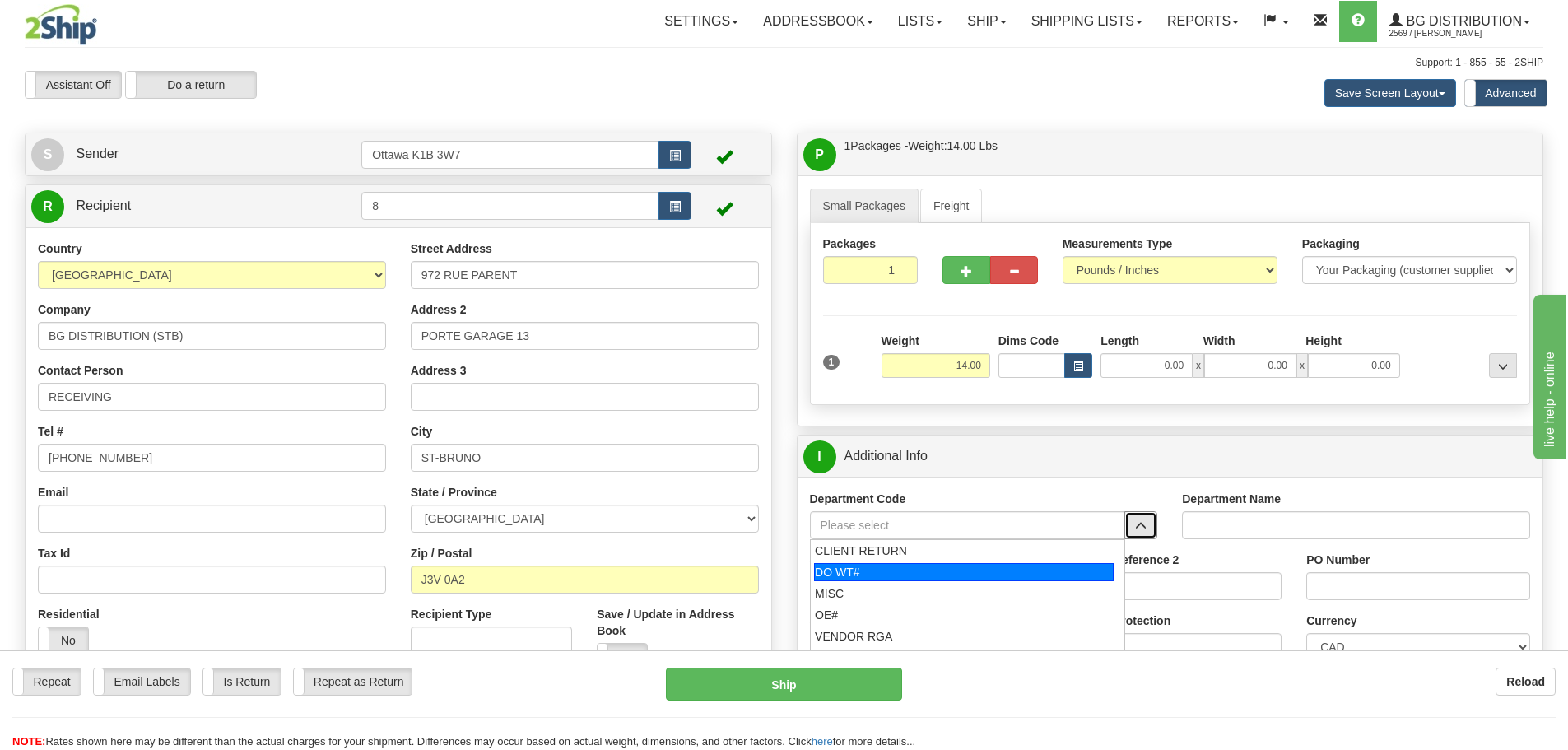
click at [980, 574] on div "DO WT#" at bounding box center [964, 572] width 300 height 18
type input "DO WT#"
type input "DIRECT ORDERS"
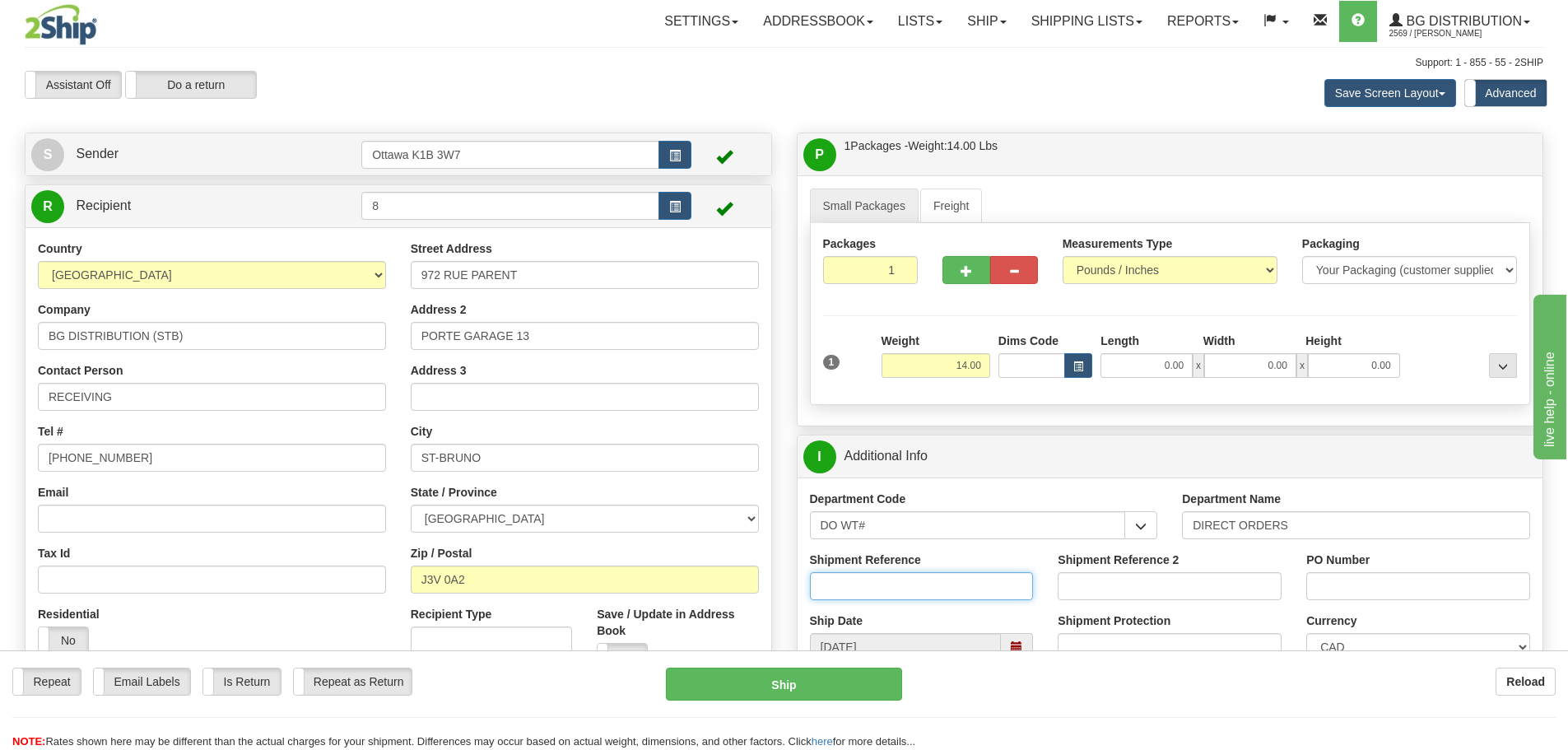
click at [958, 591] on input "Shipment Reference" at bounding box center [922, 587] width 224 height 28
type input "167837-00"
click at [1350, 597] on input "PO Number" at bounding box center [1418, 587] width 224 height 28
type input "N/A"
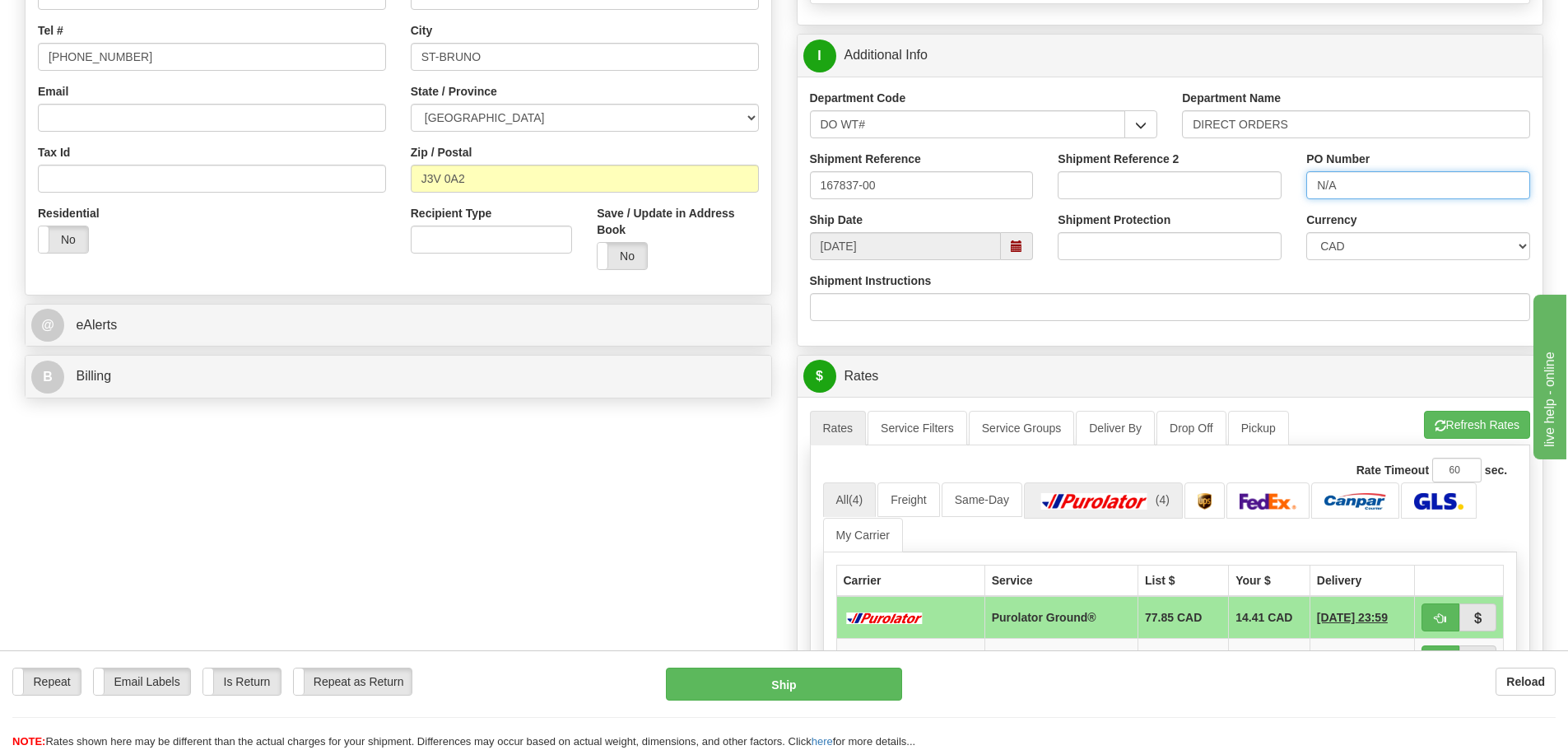
scroll to position [412, 0]
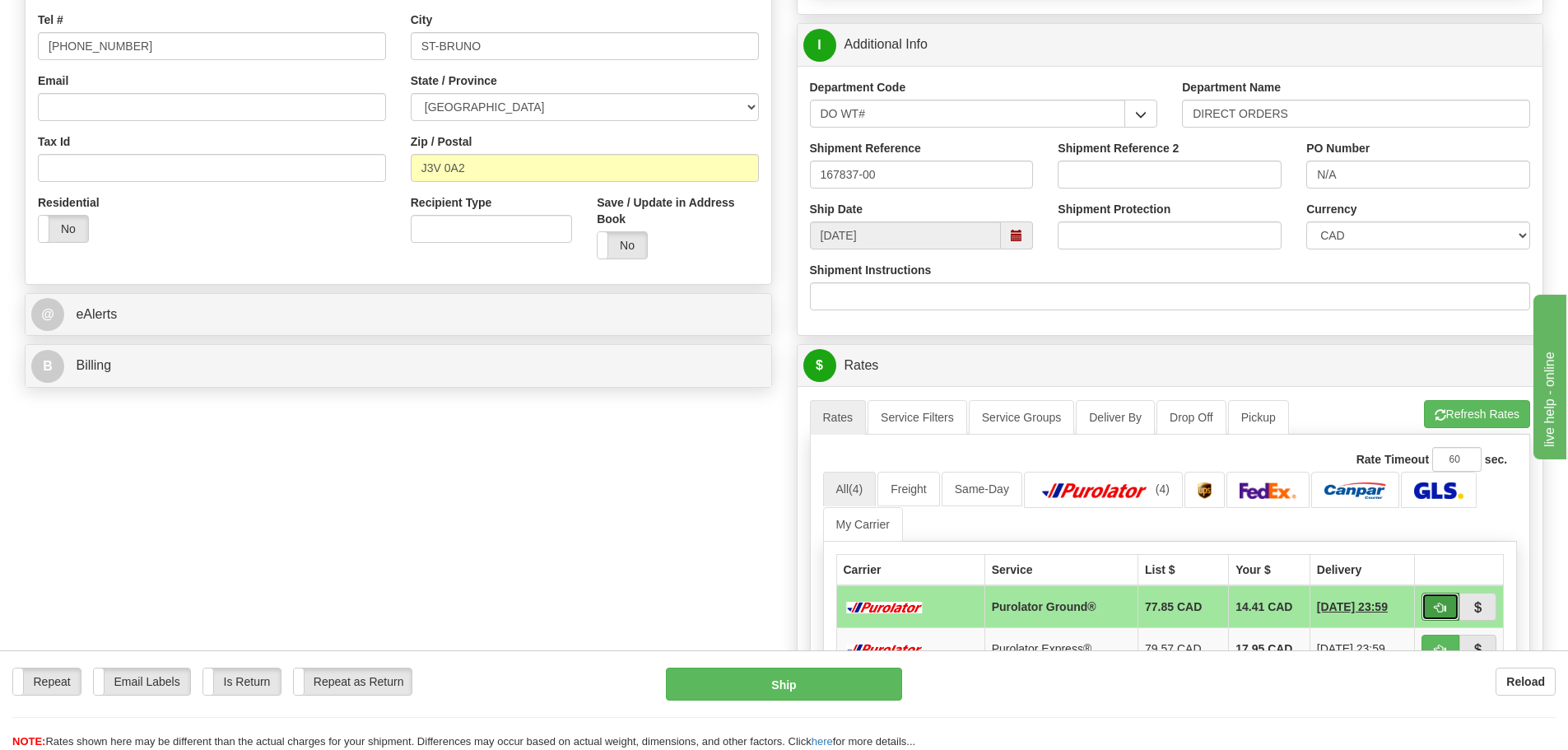
click at [1435, 606] on span "button" at bounding box center [1439, 608] width 12 height 11
type input "260"
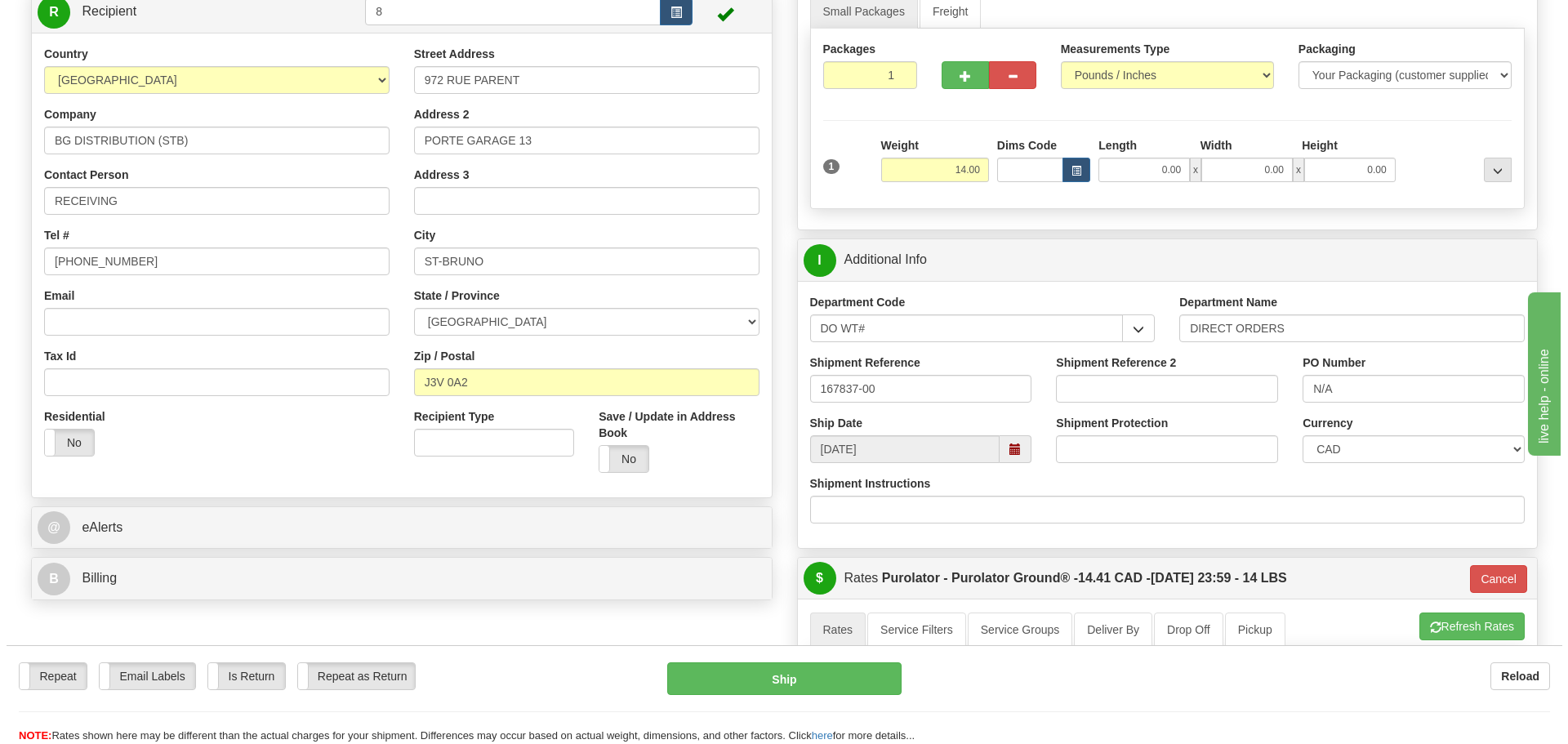
scroll to position [163, 0]
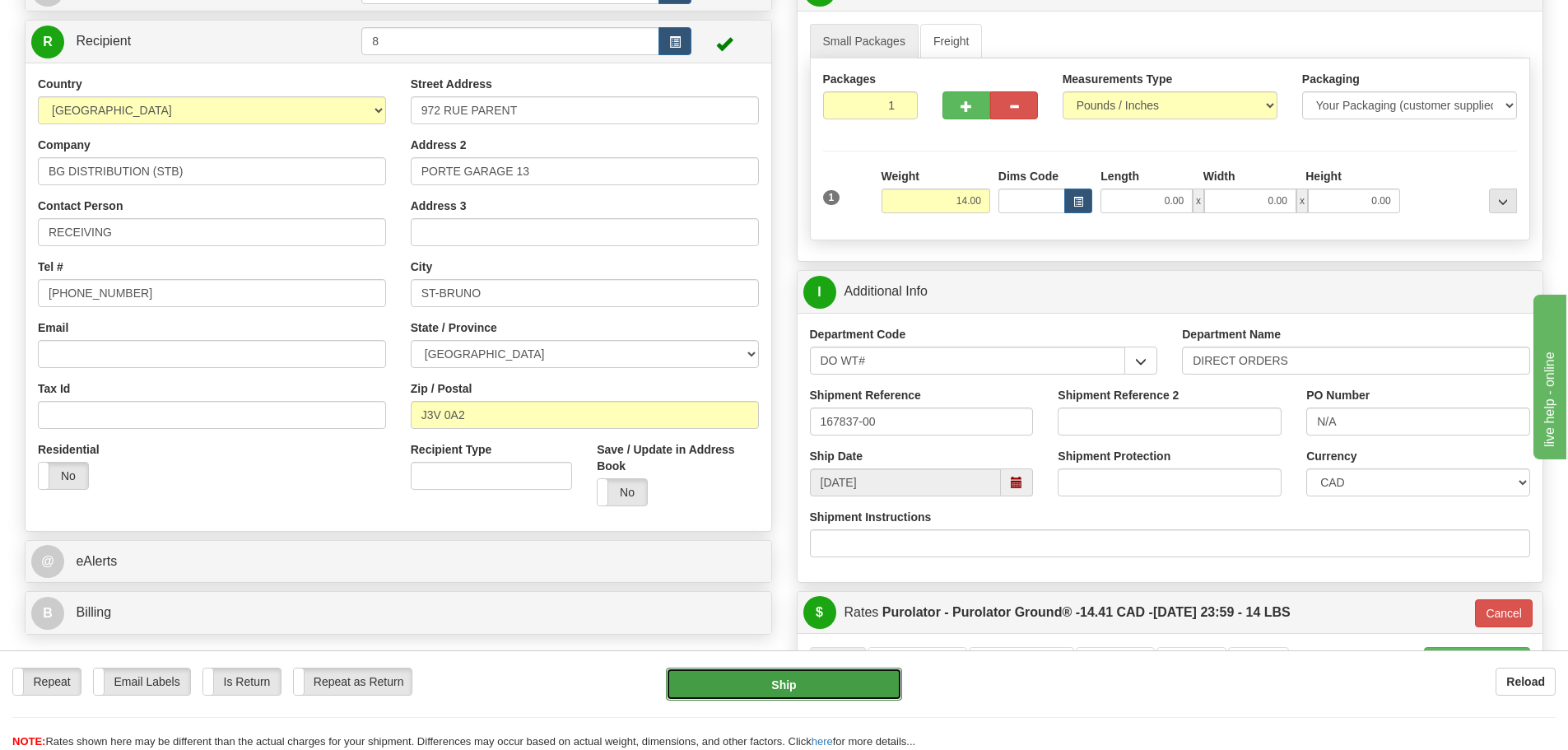
click at [834, 680] on button "Ship" at bounding box center [784, 683] width 236 height 33
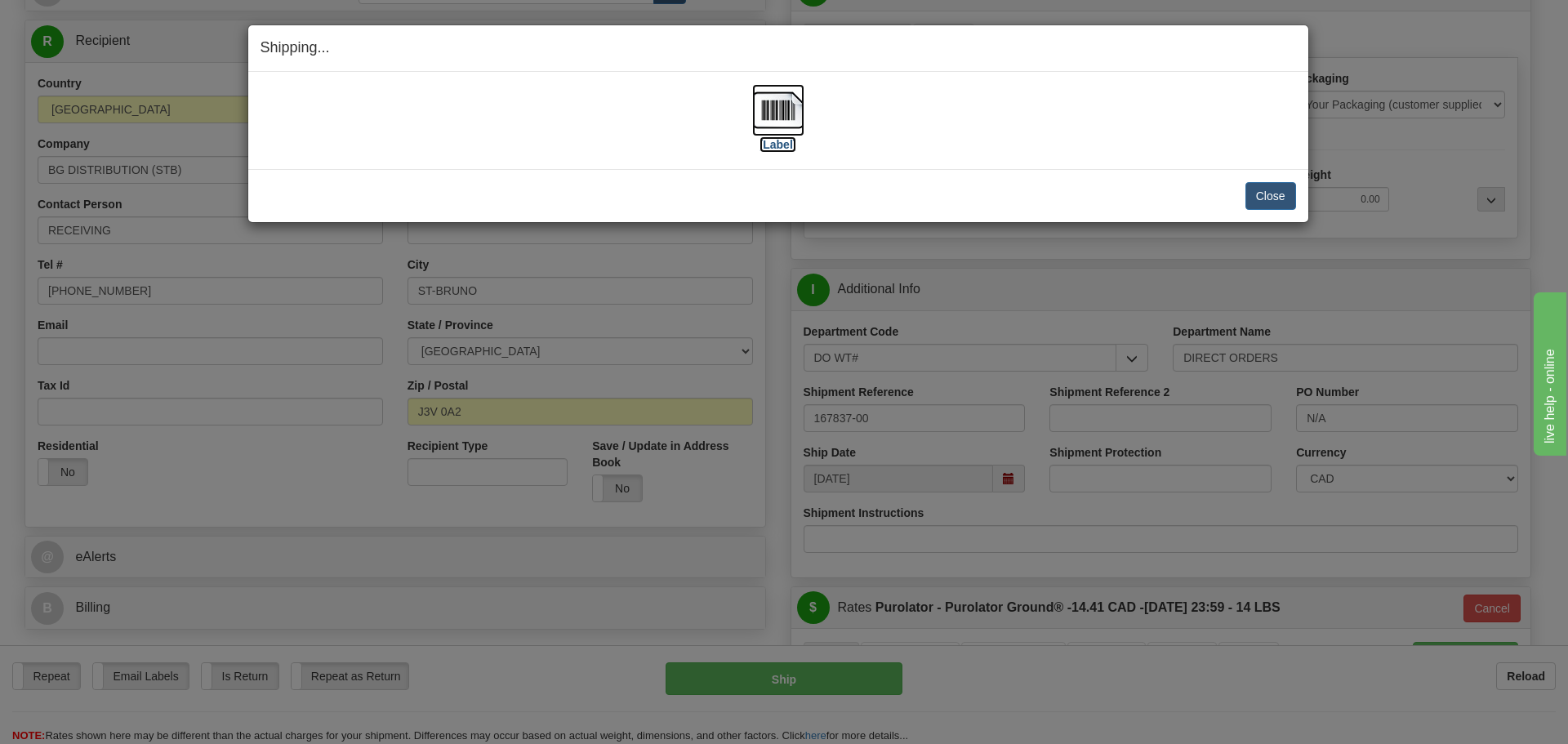
click at [770, 136] on label "[Label]" at bounding box center [777, 144] width 38 height 17
click at [1252, 195] on button "Close" at bounding box center [1270, 196] width 50 height 28
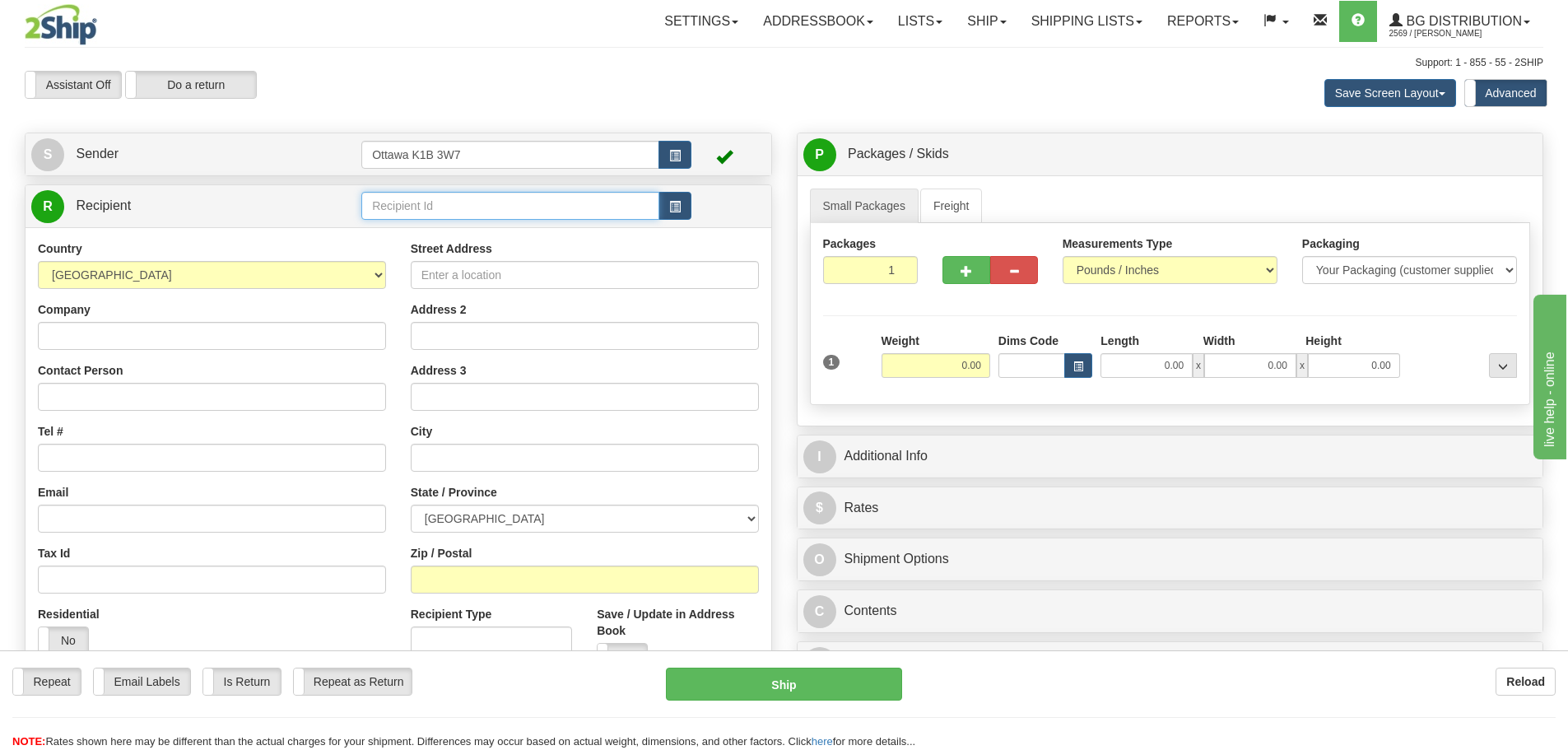
click at [535, 202] on input "text" at bounding box center [510, 206] width 298 height 28
type input "60003"
click at [553, 113] on div "Assistant On Assistant Off Do a return Do a return Previous Next Save Screen La…" at bounding box center [784, 93] width 1543 height 44
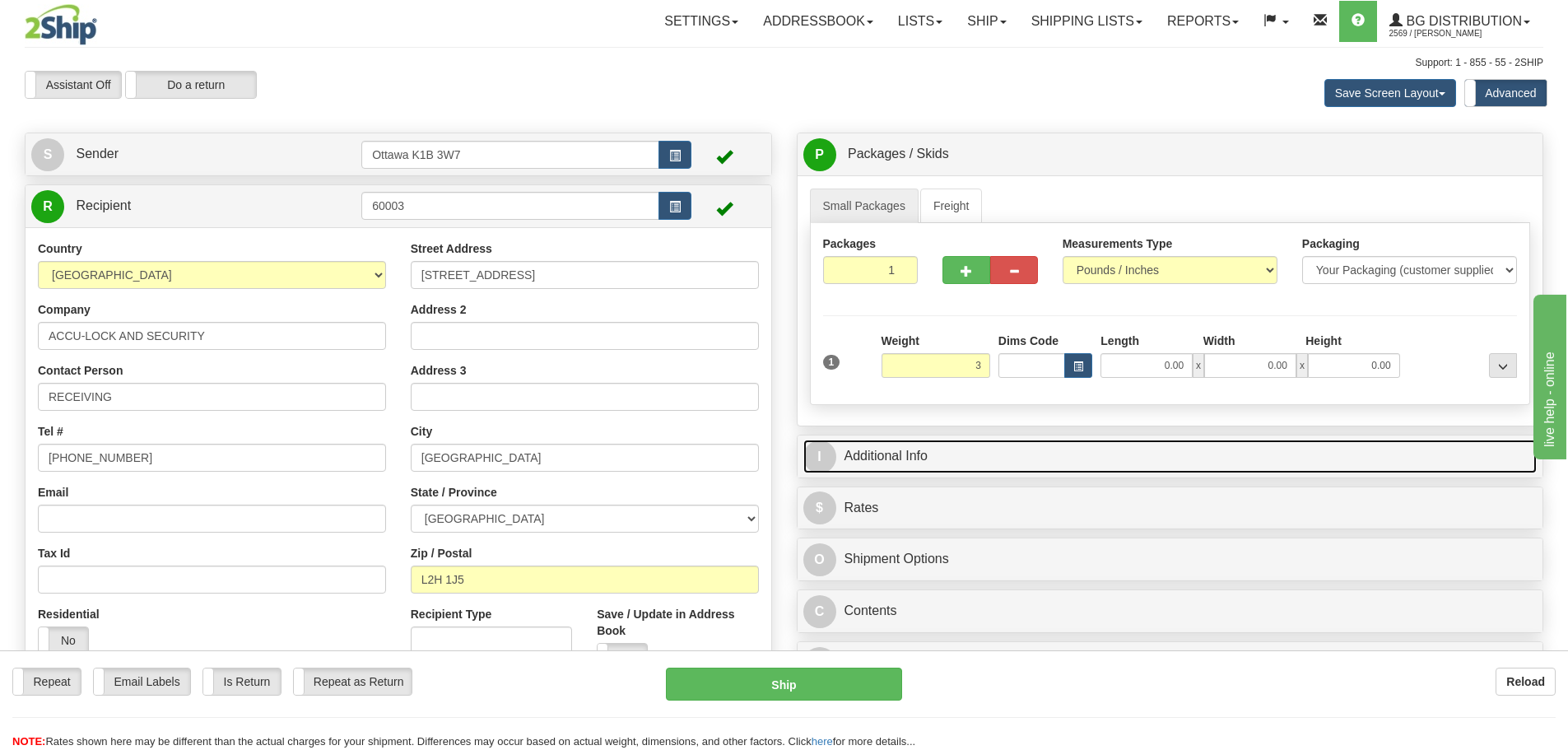
type input "3.00"
click at [1063, 455] on link "I Additional Info" at bounding box center [1170, 456] width 734 height 34
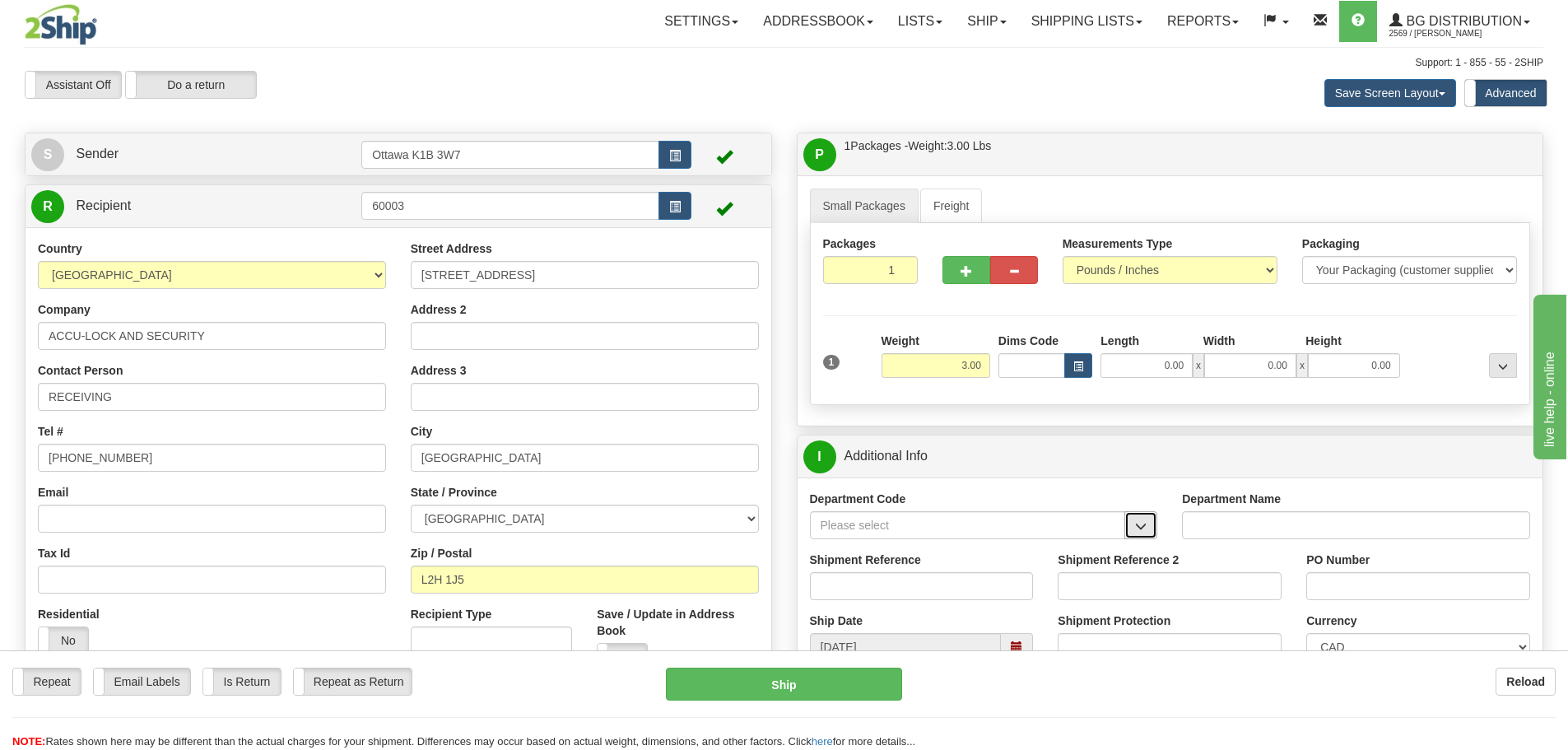
click at [1146, 525] on span "button" at bounding box center [1140, 526] width 12 height 11
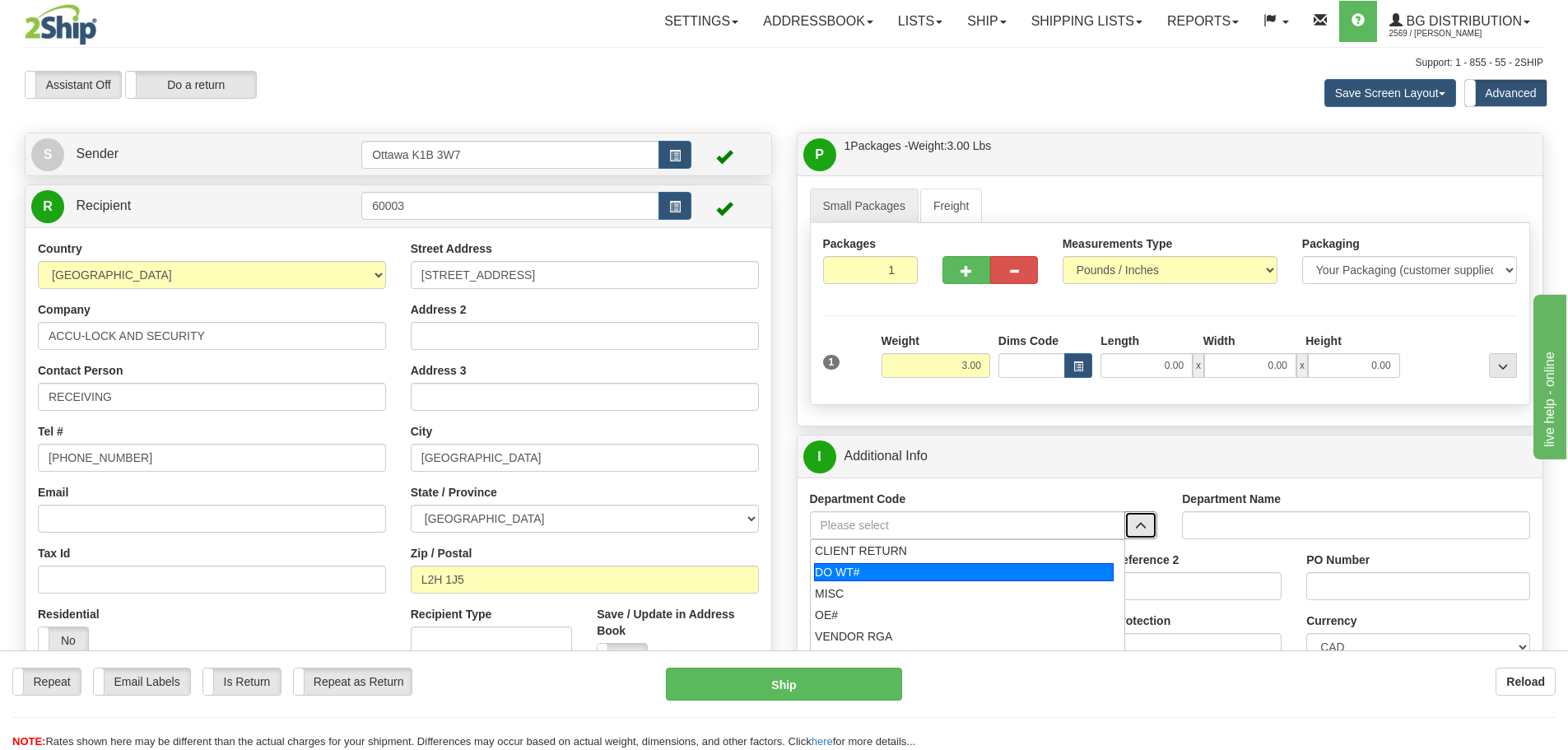
click at [1004, 570] on div "DO WT#" at bounding box center [964, 572] width 300 height 18
type input "DO WT#"
type input "DIRECT ORDERS"
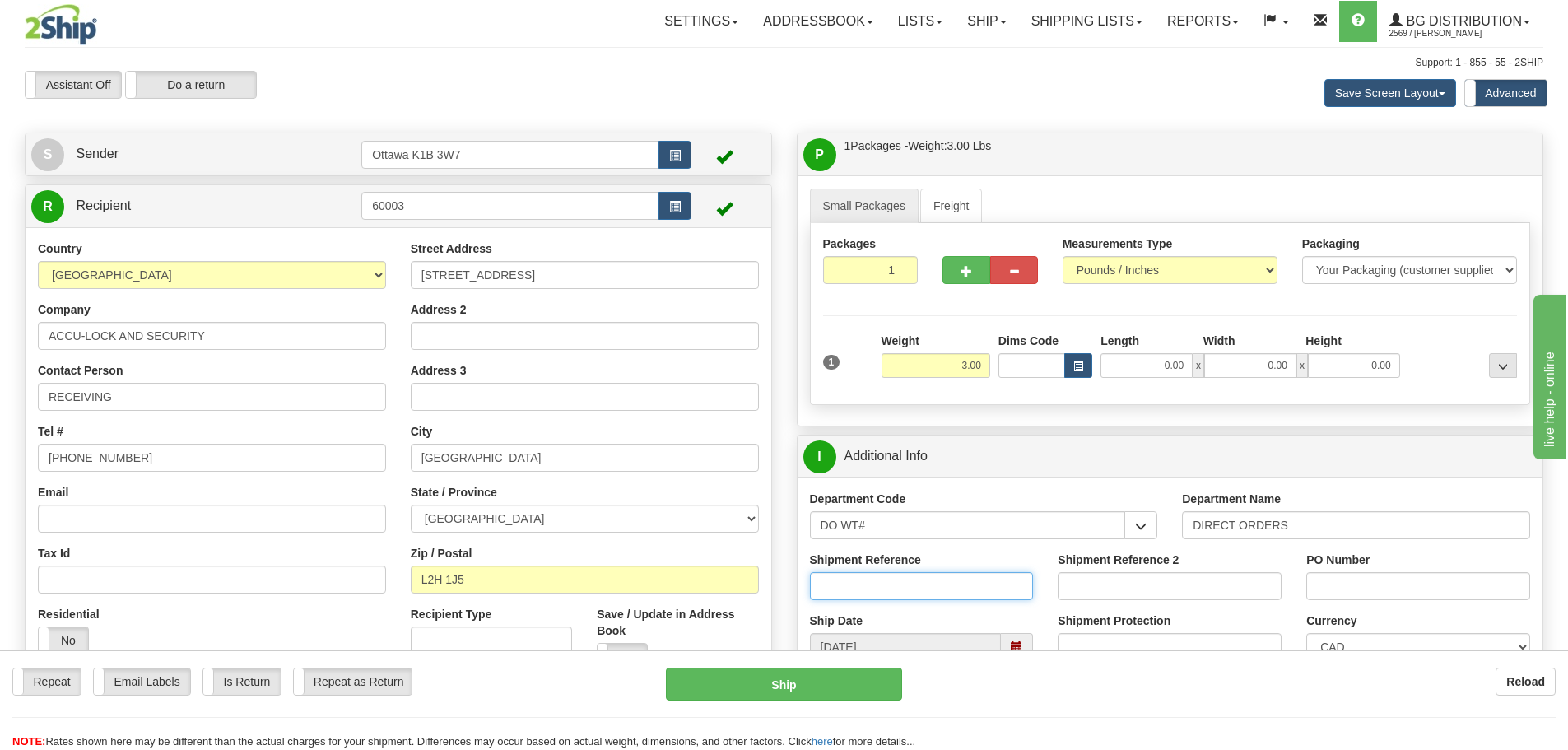
click at [980, 577] on input "Shipment Reference" at bounding box center [922, 587] width 224 height 28
type input "167813-00"
click at [1325, 587] on input "PO Number" at bounding box center [1418, 587] width 224 height 28
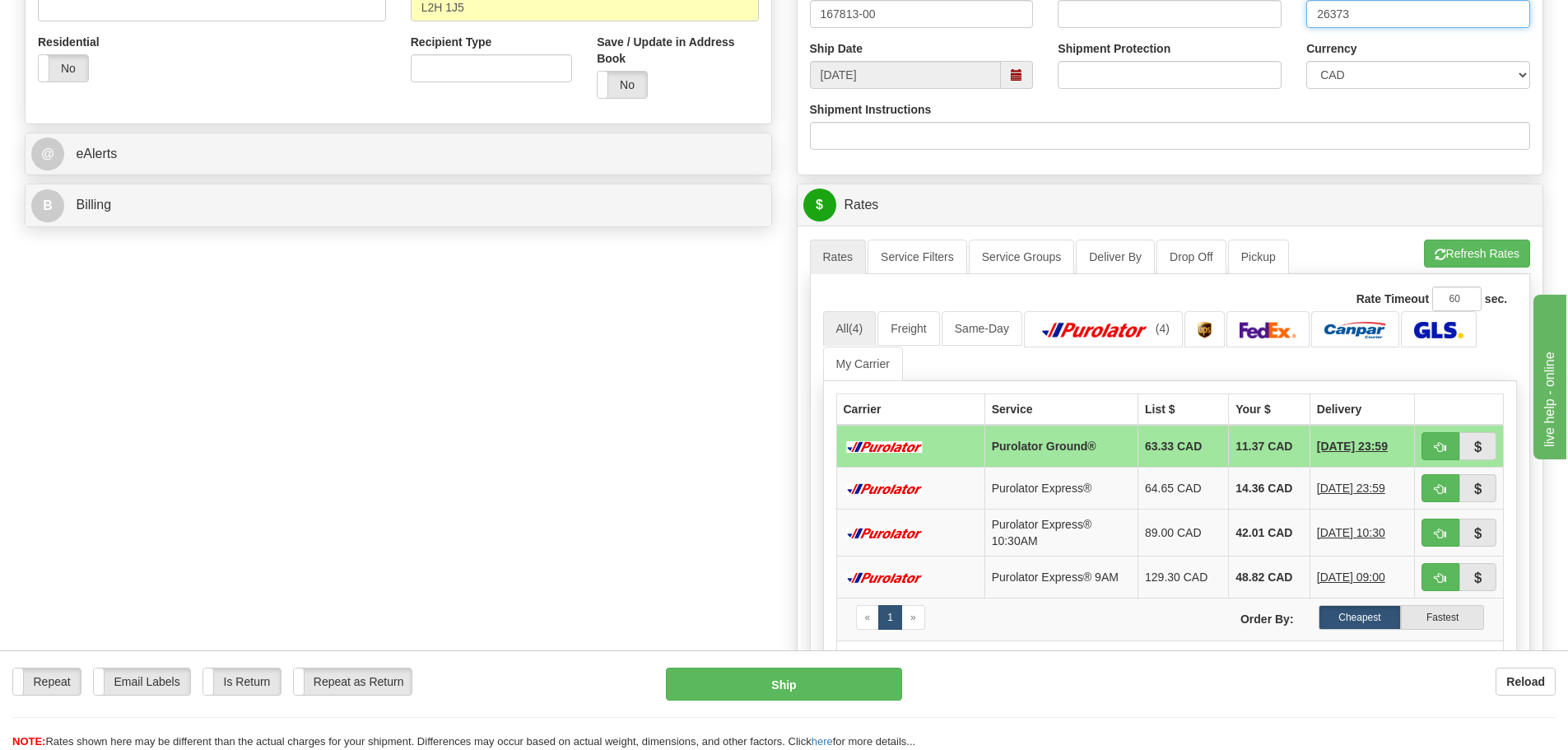
scroll to position [576, 0]
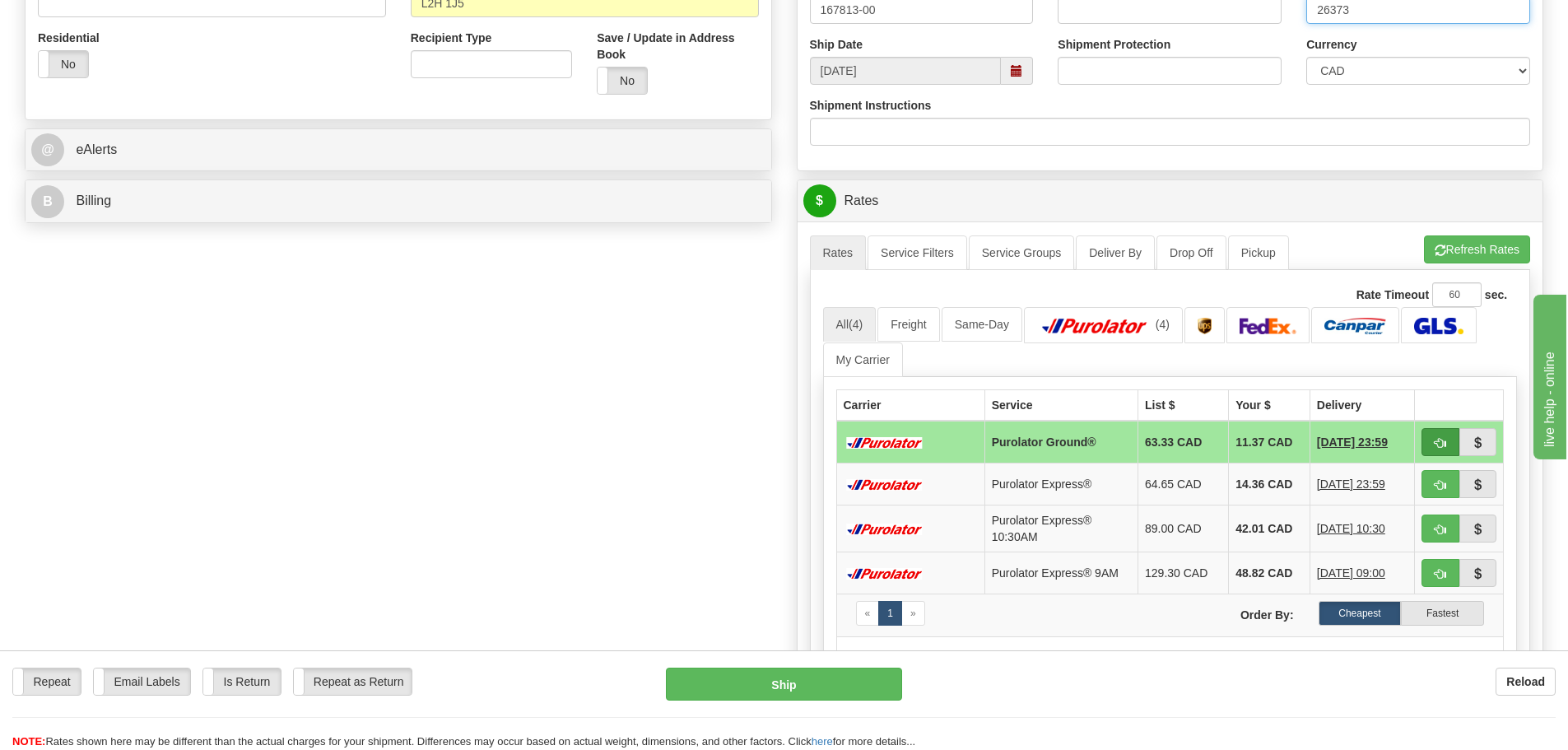
type input "26373"
click at [1430, 440] on button "button" at bounding box center [1440, 442] width 38 height 28
type input "260"
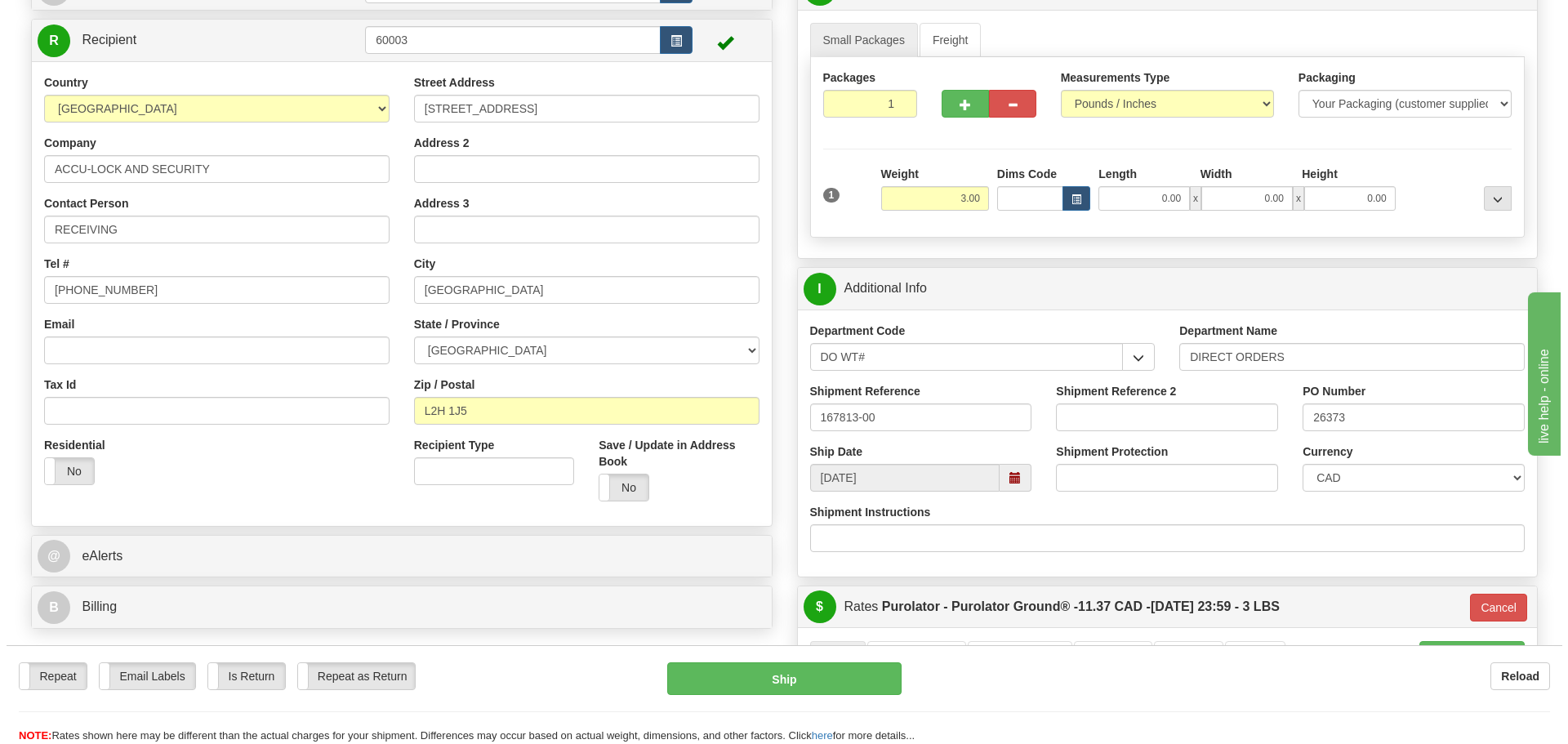
scroll to position [163, 0]
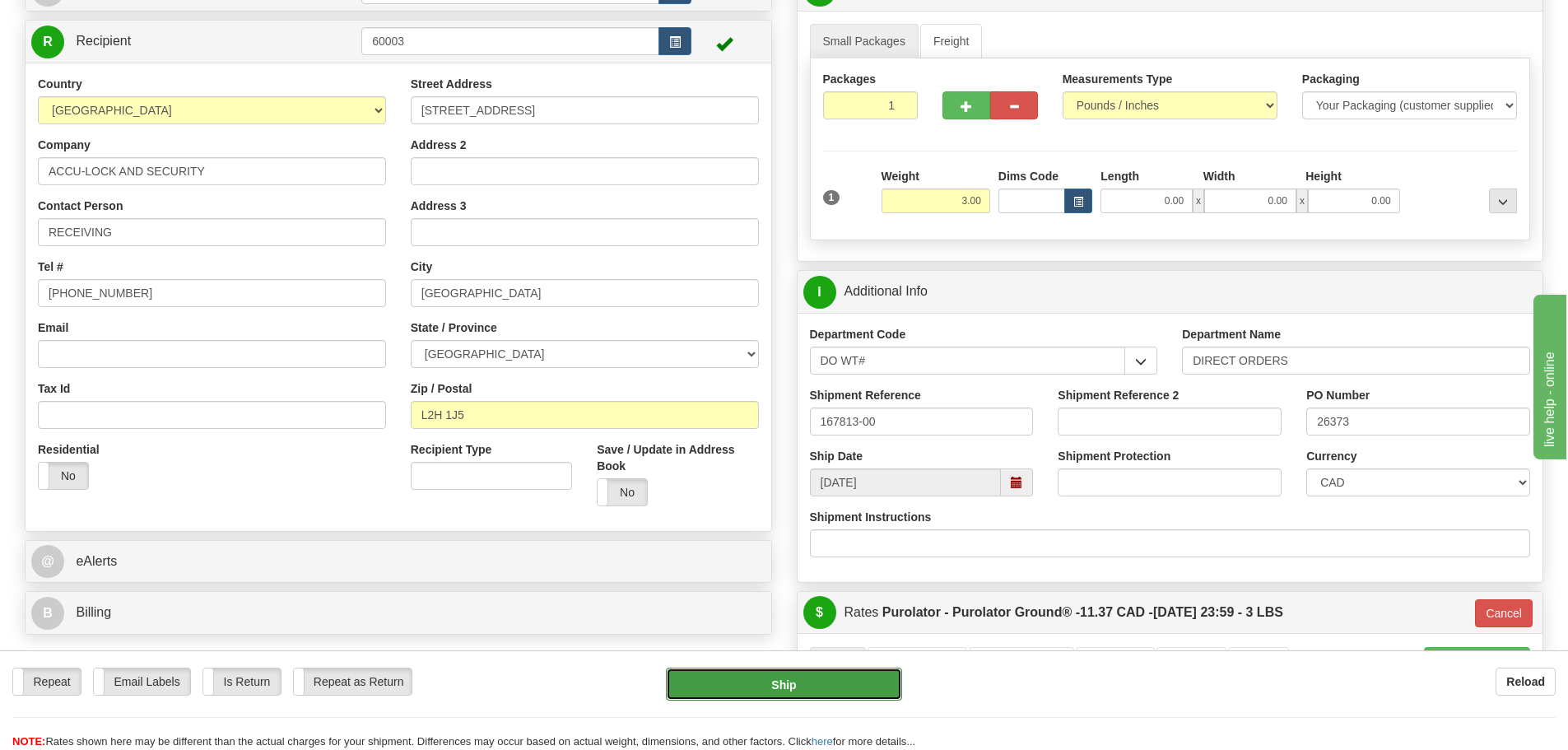
click at [848, 673] on button "Ship" at bounding box center [784, 683] width 236 height 33
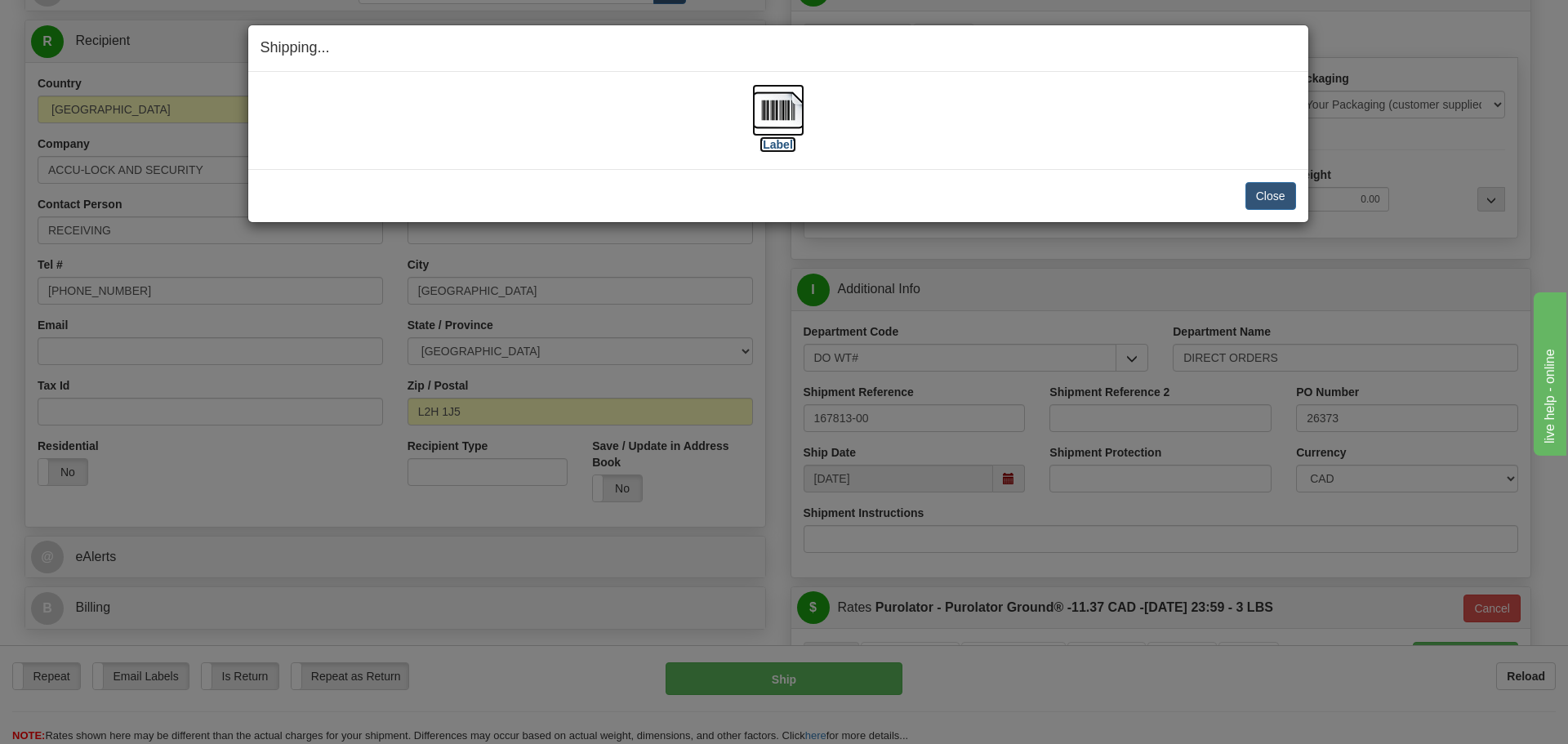
click at [776, 147] on label "[Label]" at bounding box center [777, 144] width 38 height 17
click at [1269, 198] on button "Close" at bounding box center [1270, 196] width 50 height 28
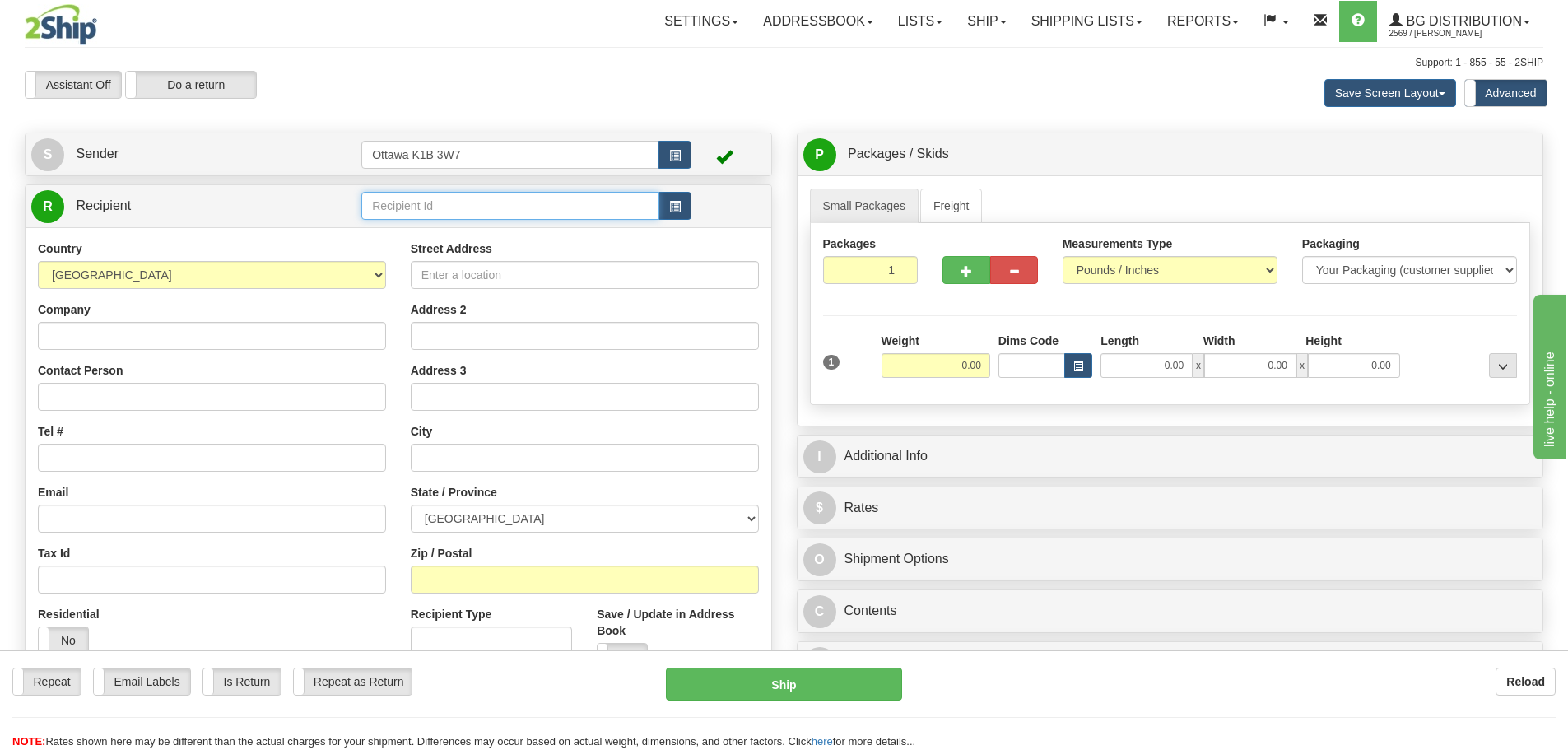
click at [492, 198] on input "text" at bounding box center [510, 206] width 298 height 28
type input "1"
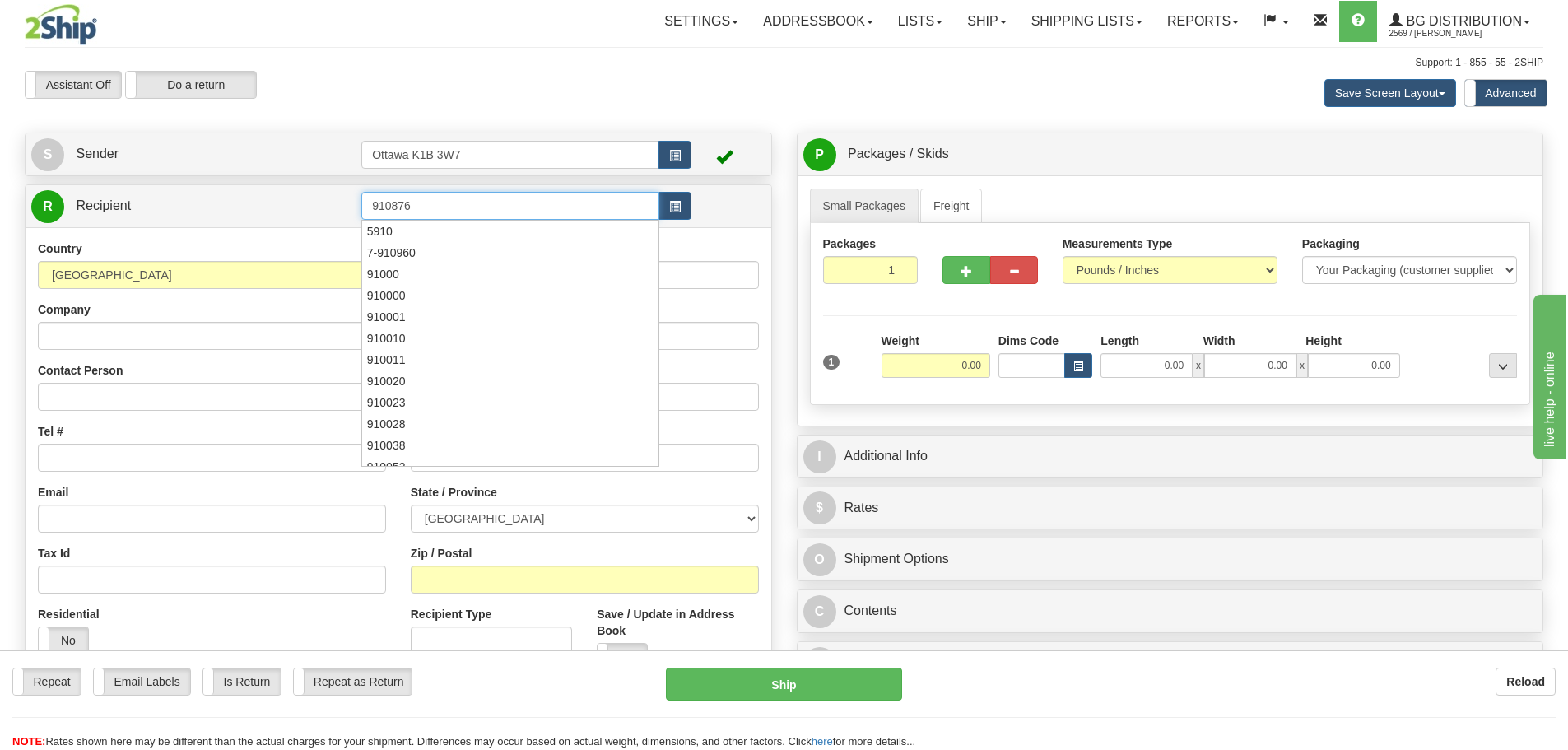
type input "910876"
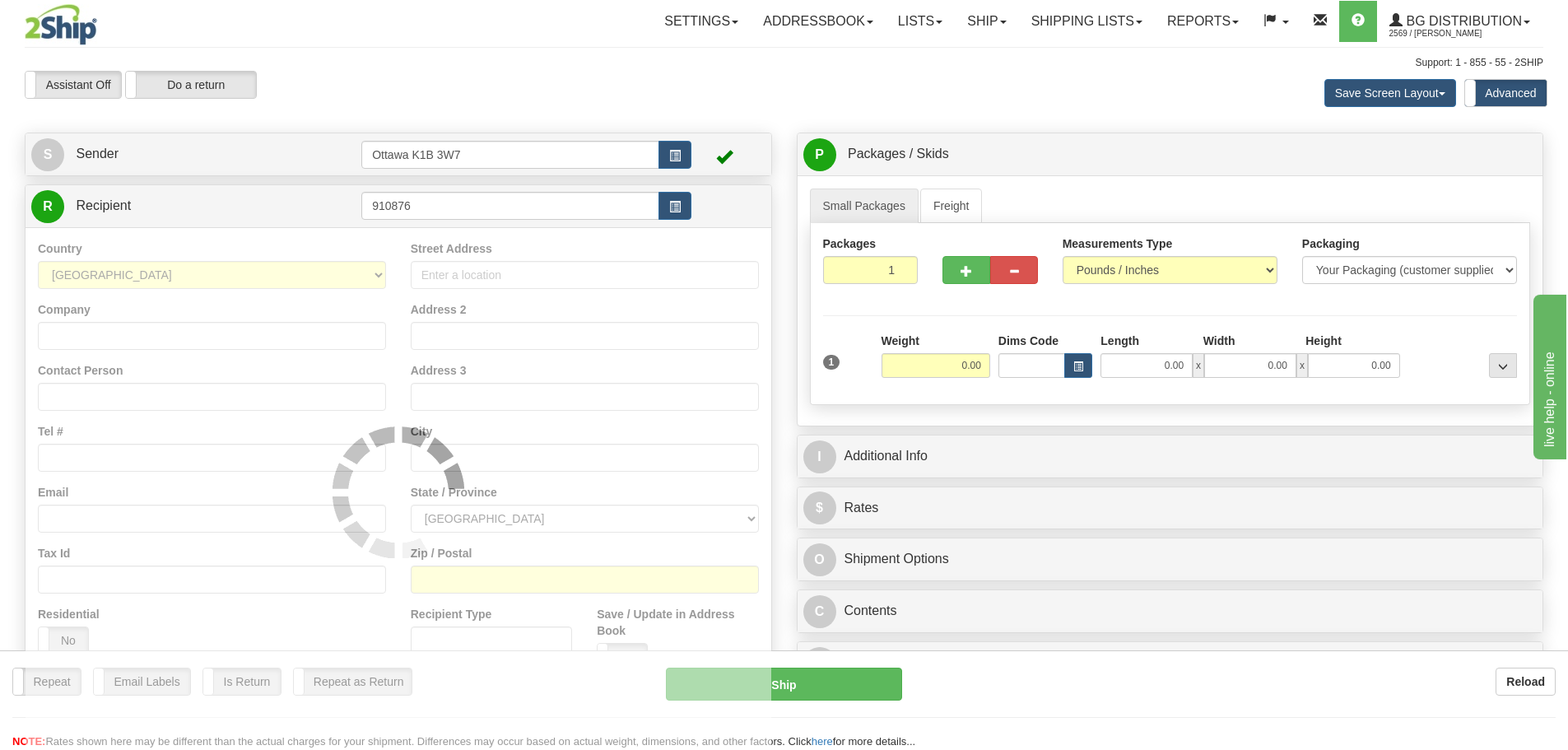
click at [369, 86] on div "Assistant On Assistant Off Do a return Do a return" at bounding box center [334, 85] width 642 height 28
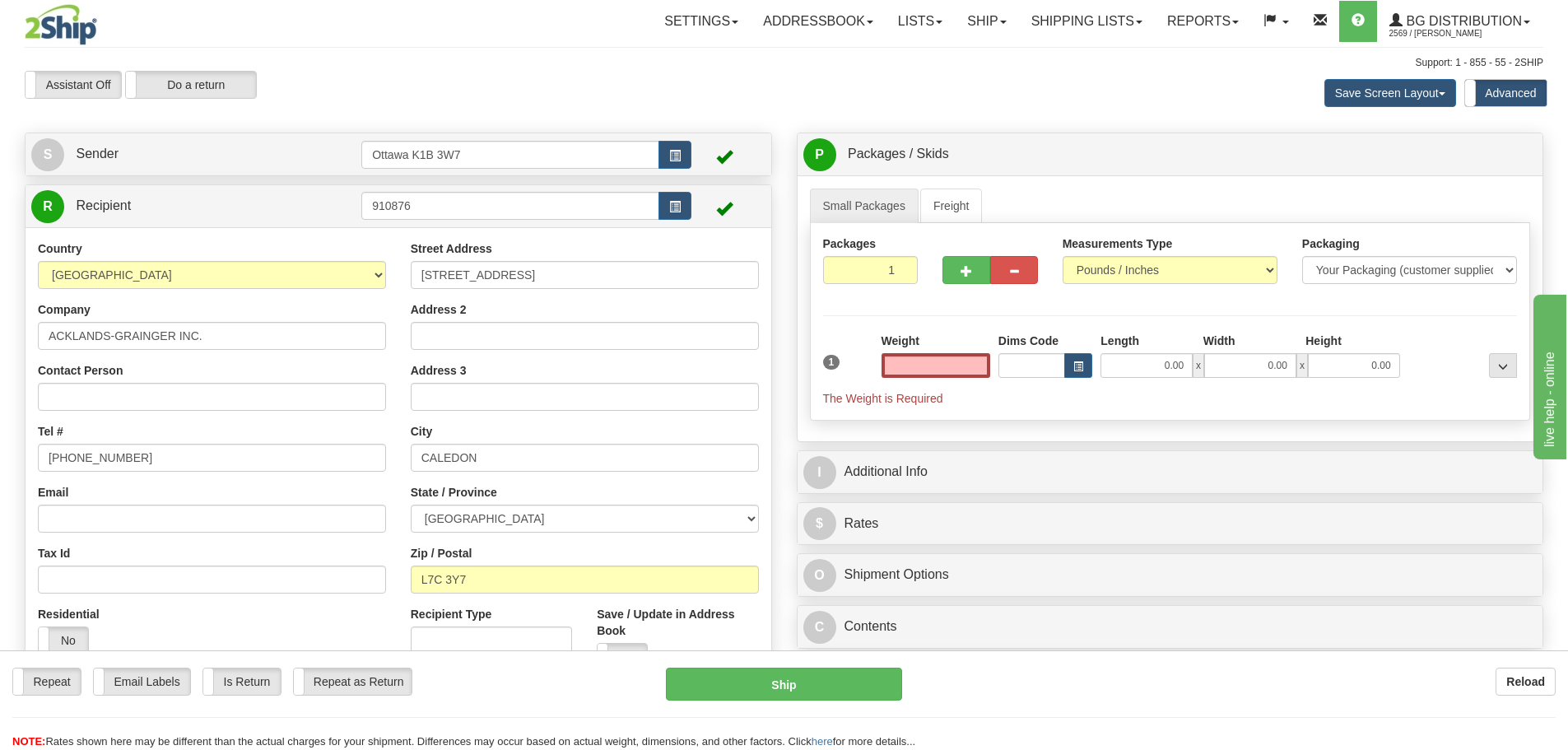
type input "0.00"
click at [901, 360] on input "0.00" at bounding box center [935, 366] width 108 height 25
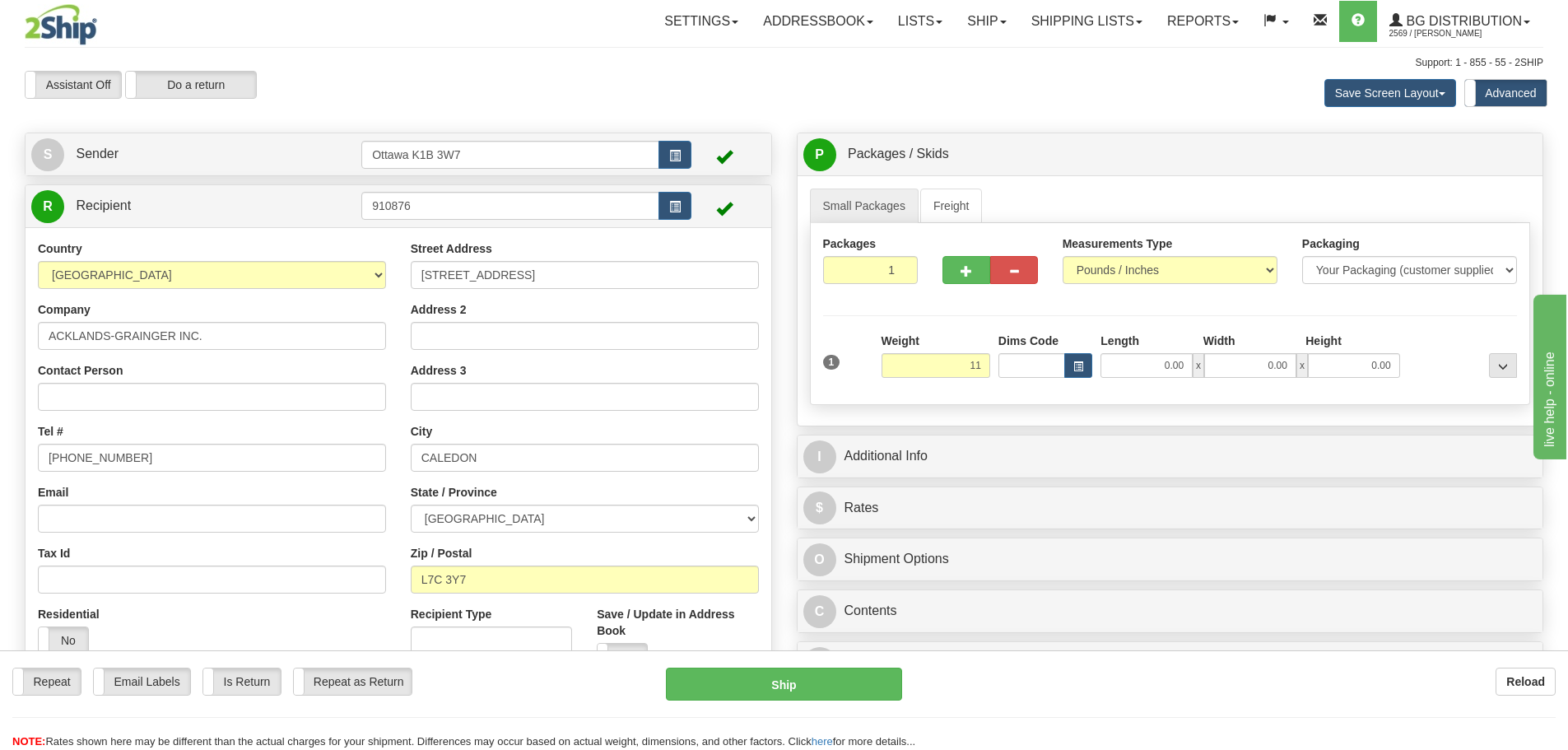
type input "11.00"
click at [1042, 481] on div "P Packages / Skids 1 Packages - Weight: 0.00 Lbs 1 Skids - Weight: NaN Lbs Ship…" at bounding box center [1170, 413] width 772 height 561
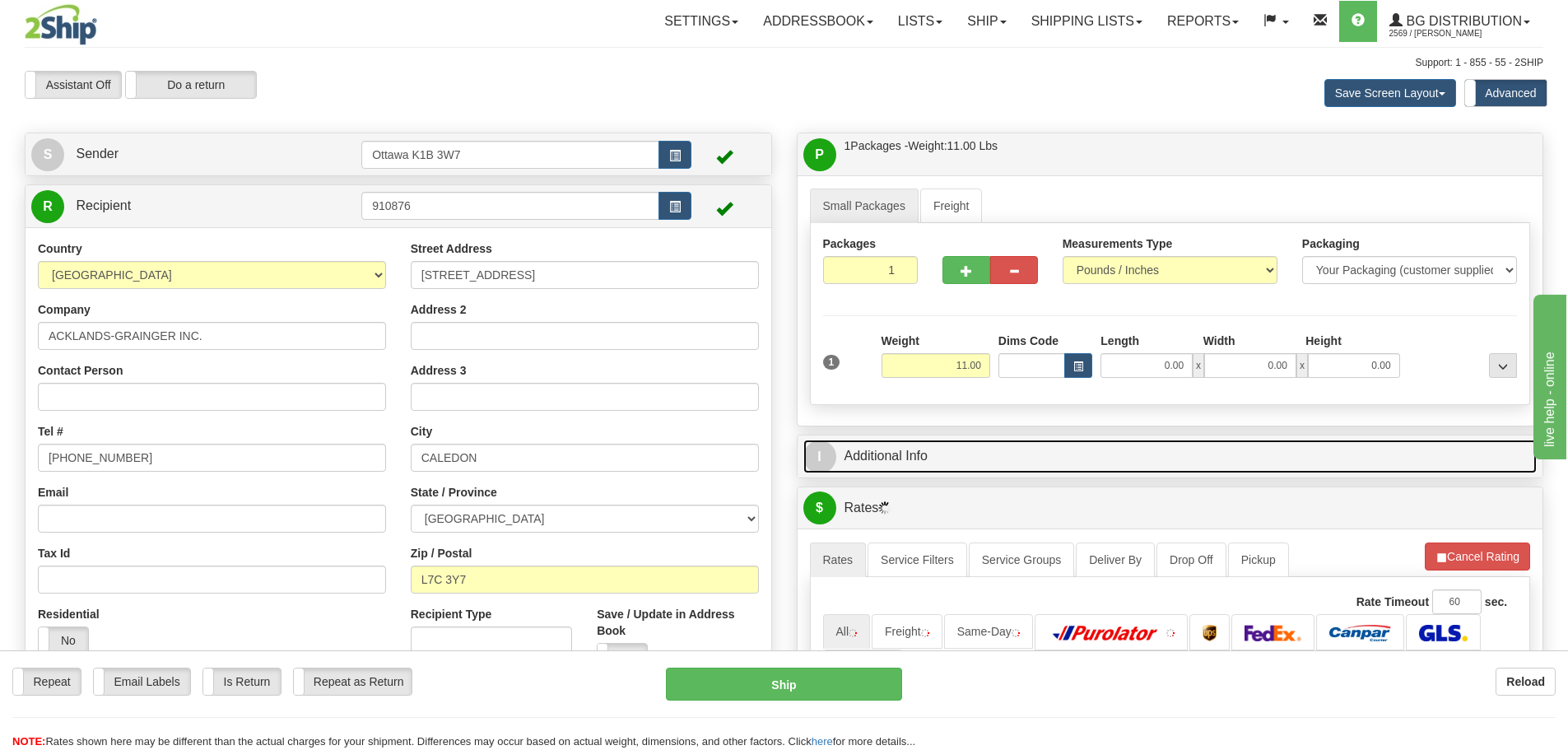
click at [1042, 467] on link "I Additional Info" at bounding box center [1170, 456] width 734 height 34
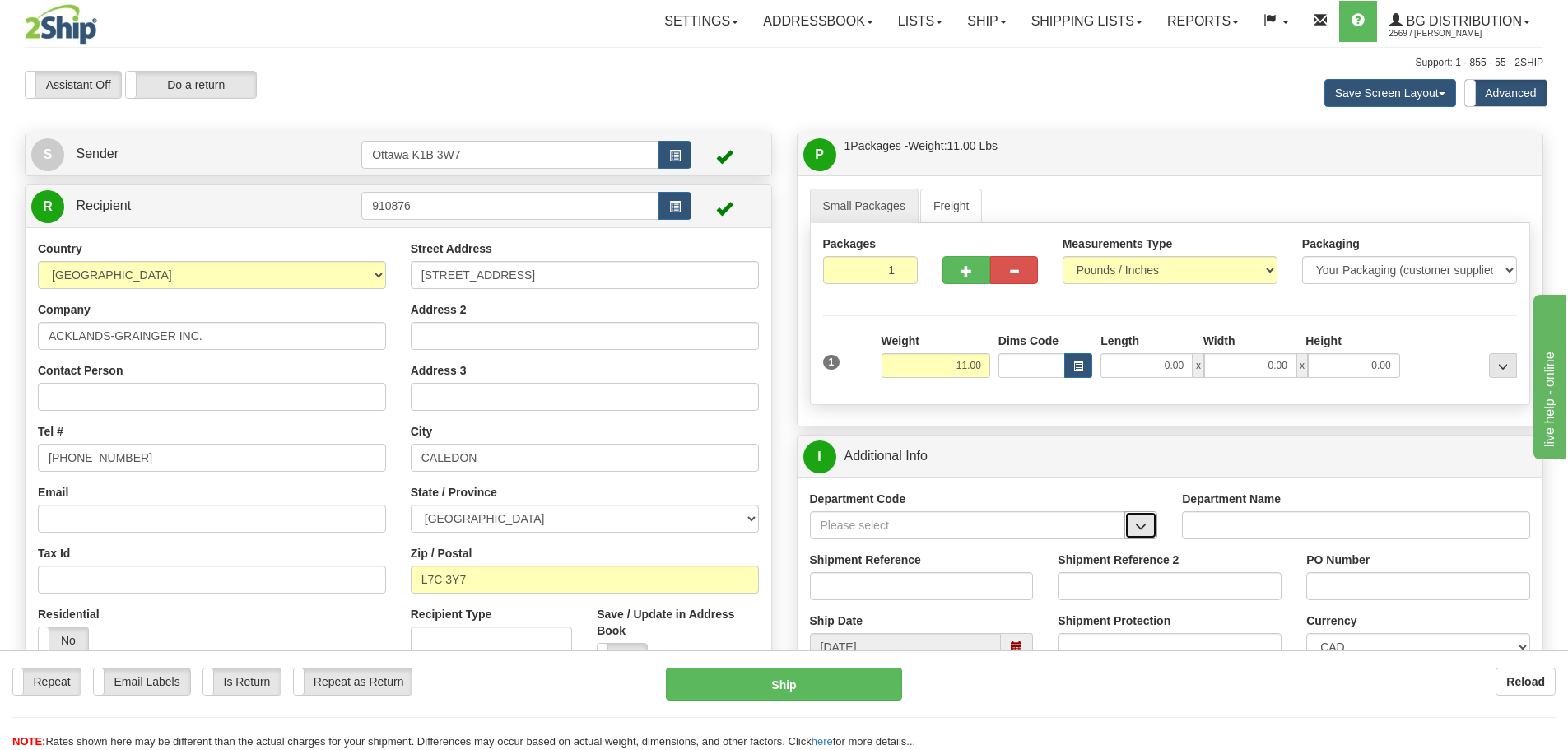
click at [1136, 521] on span "button" at bounding box center [1140, 526] width 12 height 11
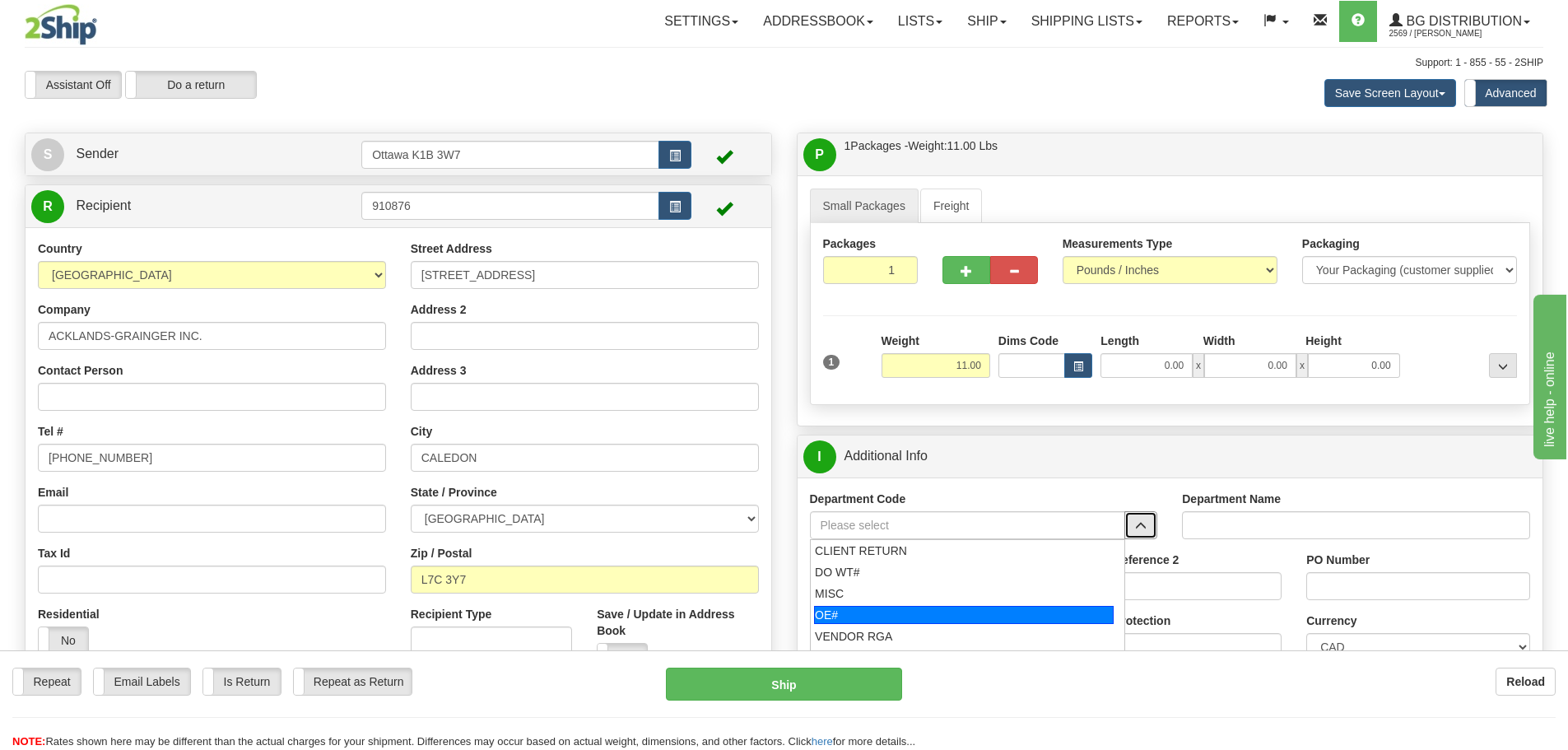
click at [903, 615] on div "OE#" at bounding box center [964, 615] width 300 height 18
type input "OE#"
type input "ORDERS"
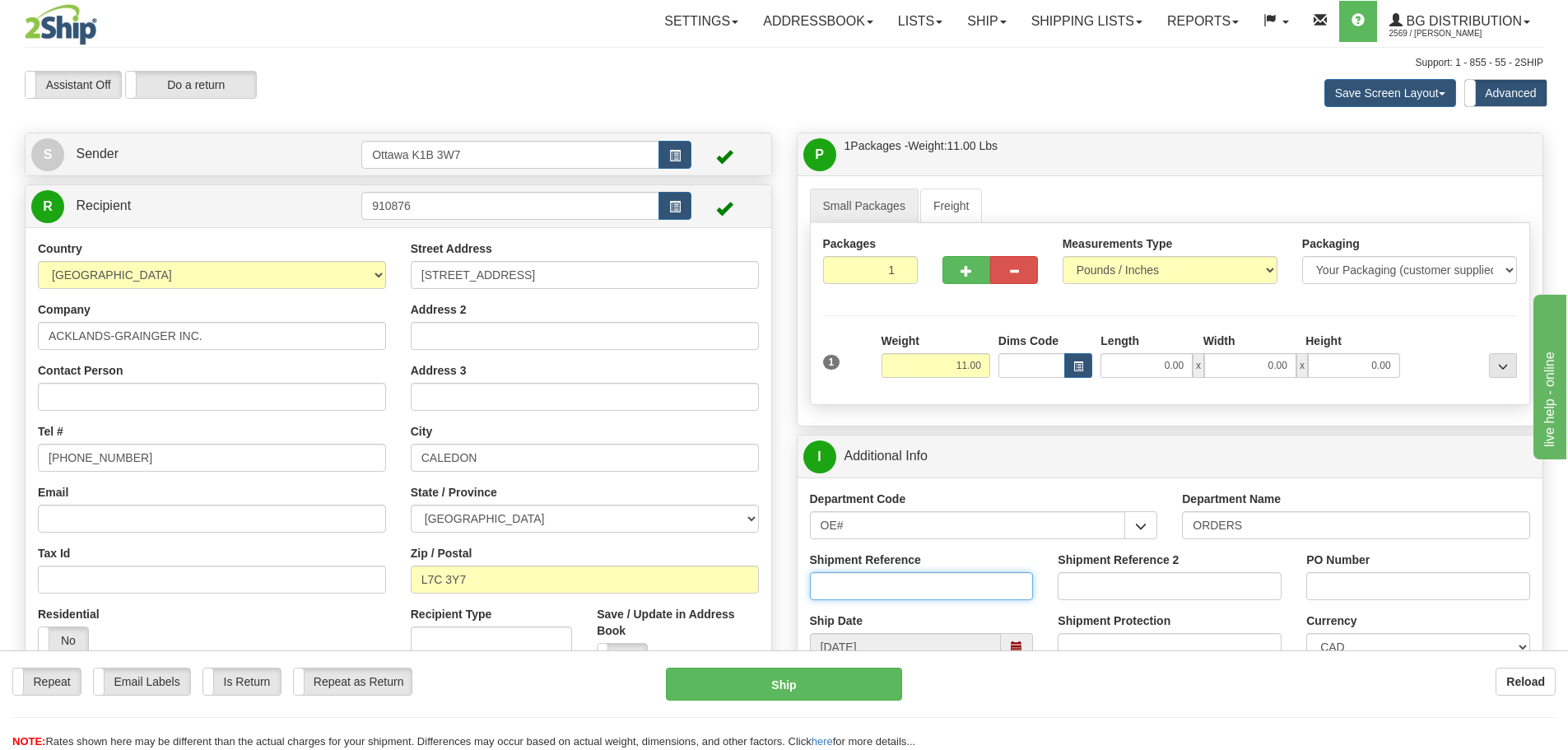
click at [897, 588] on input "Shipment Reference" at bounding box center [922, 587] width 224 height 28
type input "10204831-00"
click at [1367, 586] on input "PO Number" at bounding box center [1418, 587] width 224 height 28
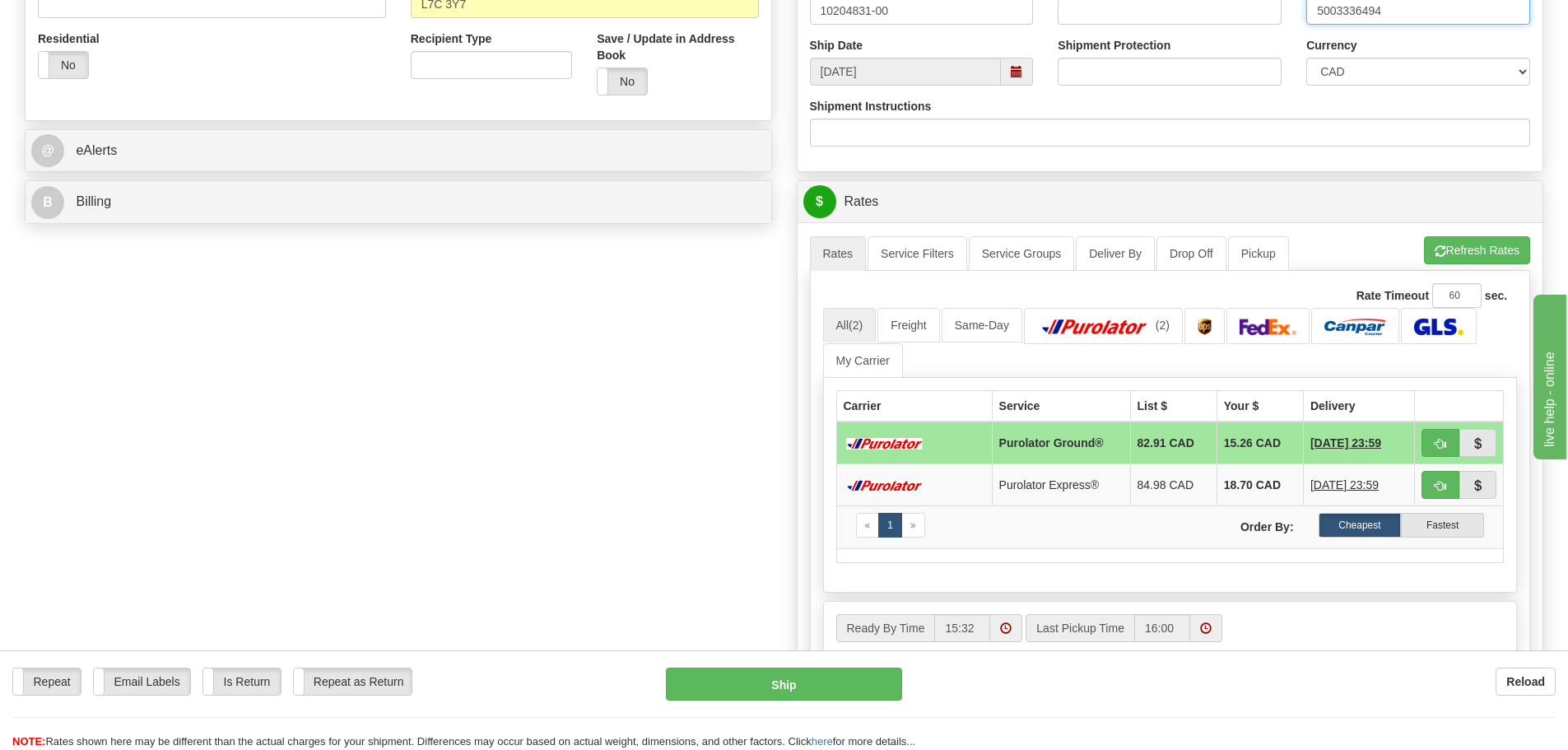
scroll to position [576, 0]
type input "5003336494"
drag, startPoint x: 1439, startPoint y: 448, endPoint x: 1430, endPoint y: 448, distance: 9.0
click at [1439, 448] on span "button" at bounding box center [1439, 443] width 12 height 11
type input "260"
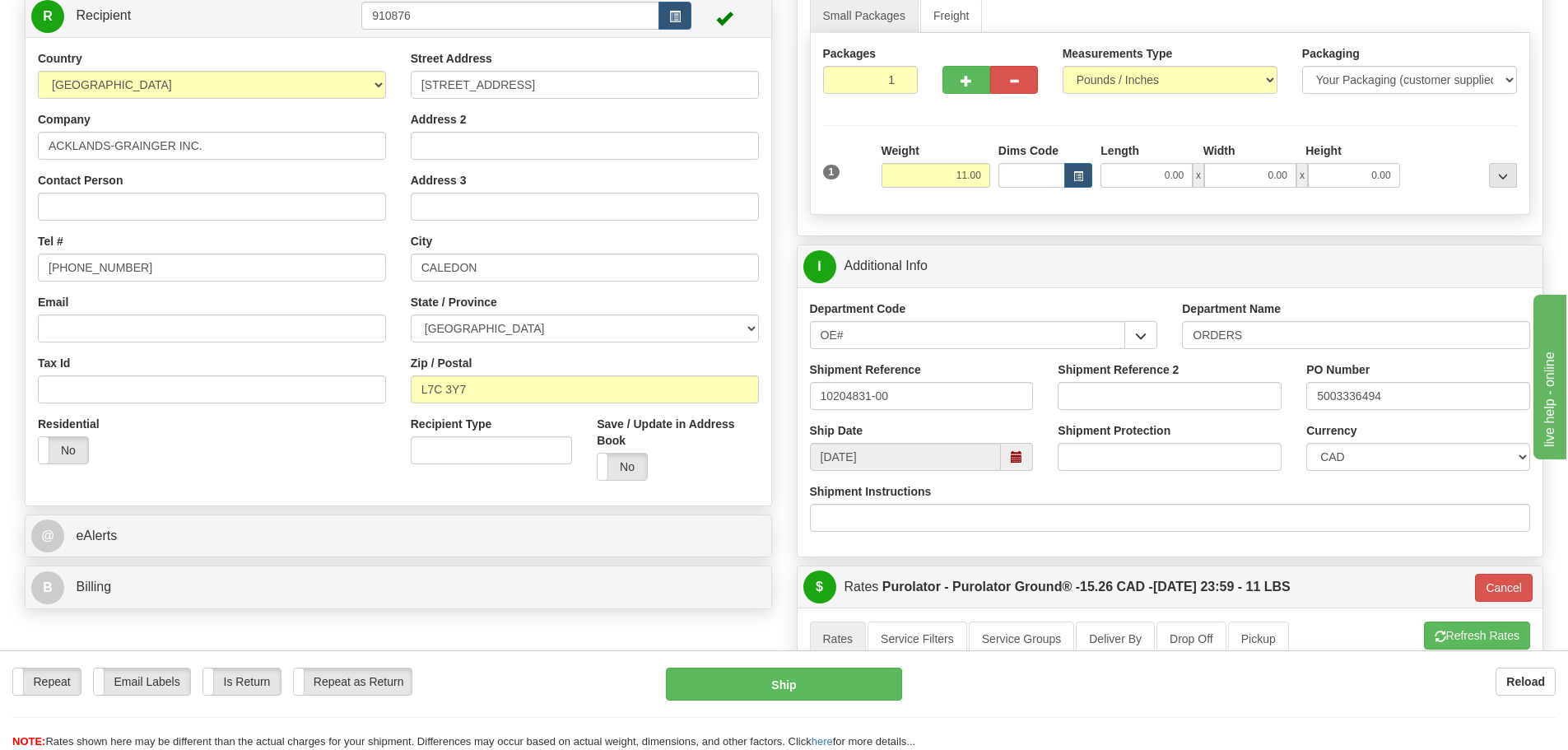
scroll to position [164, 0]
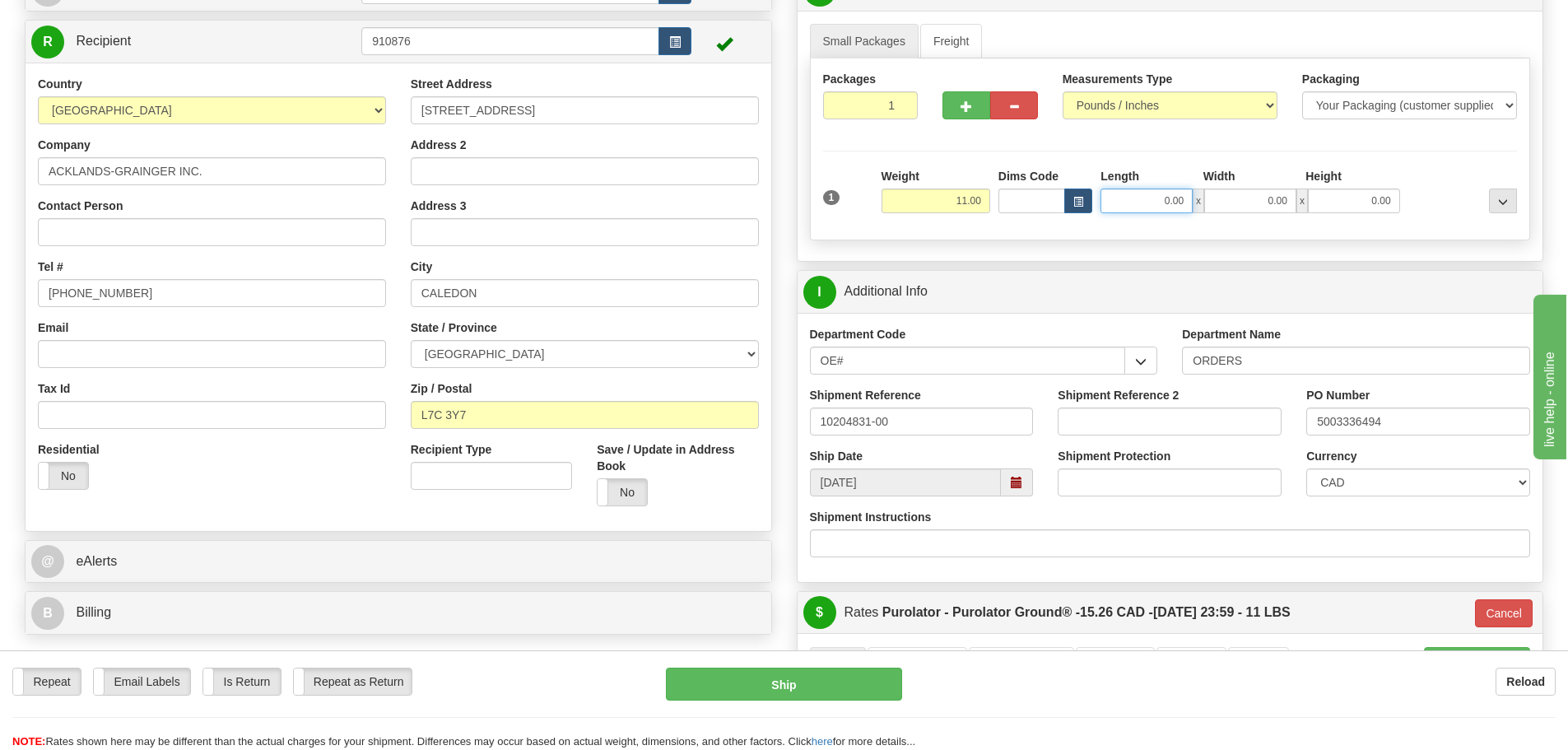
click at [1126, 193] on input "0.00" at bounding box center [1146, 201] width 92 height 25
type input "164.00"
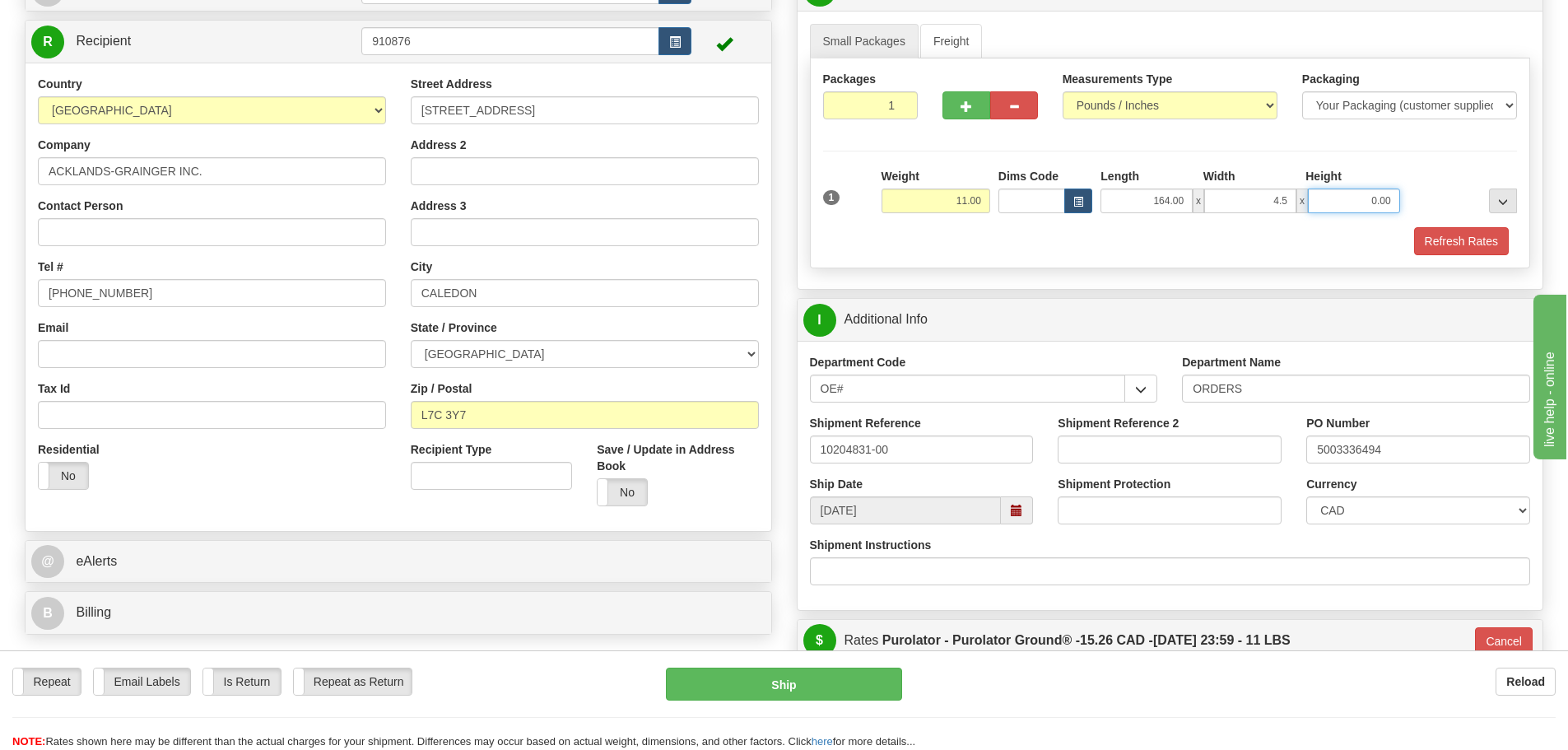
type input "4.50"
type input "4.00"
drag, startPoint x: 1166, startPoint y: 201, endPoint x: 1379, endPoint y: 226, distance: 214.5
click at [1379, 226] on div "1 Weight 11.00 Dims Code" at bounding box center [1170, 211] width 695 height 87
type input "16.00"
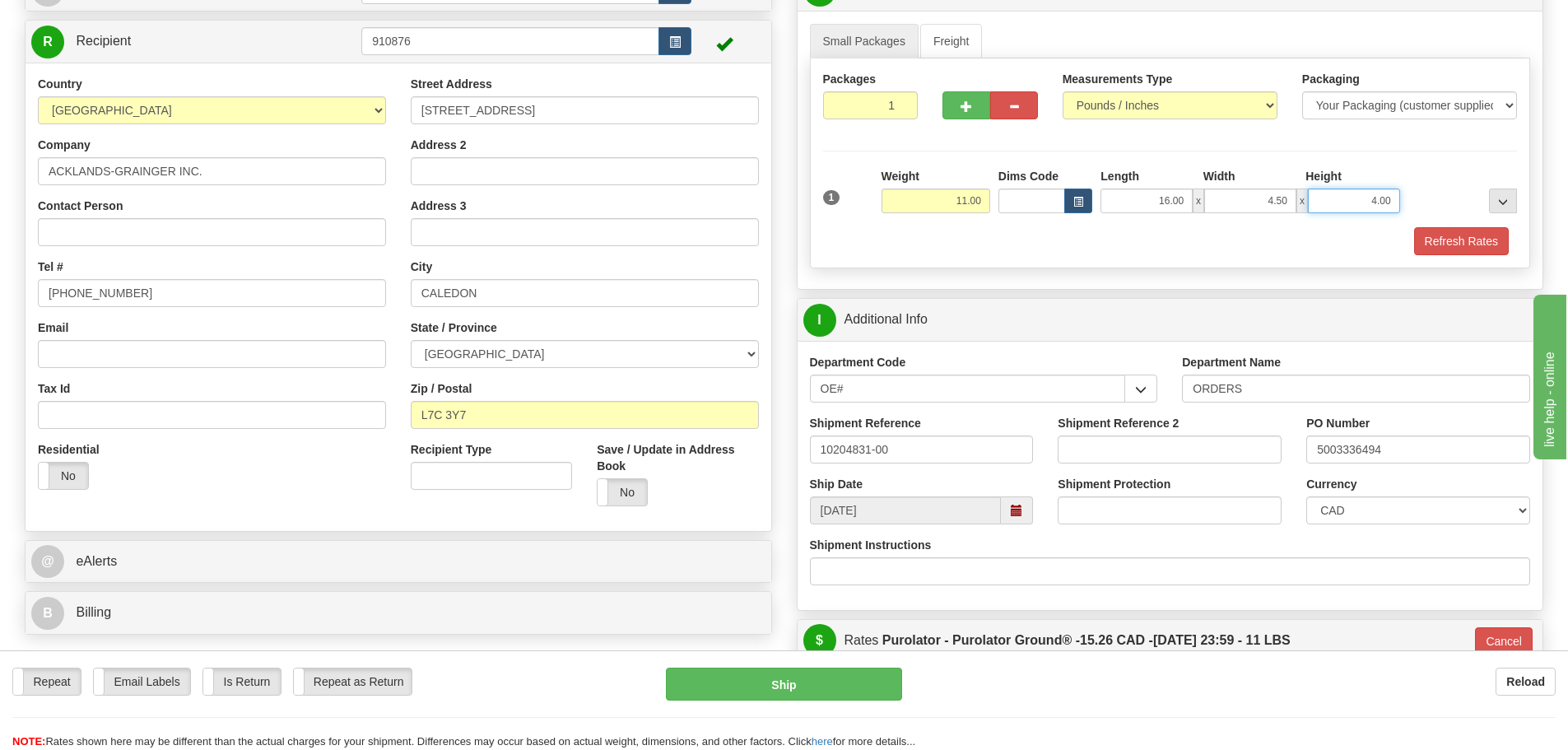
click at [1369, 202] on input "4.00" at bounding box center [1354, 201] width 92 height 25
drag, startPoint x: 1313, startPoint y: 209, endPoint x: 1510, endPoint y: 263, distance: 204.3
click at [1513, 256] on div "Packages 1 1 Measurements Type" at bounding box center [1170, 163] width 721 height 209
type input "6.00"
click at [1423, 233] on button "Refresh Rates" at bounding box center [1461, 241] width 95 height 28
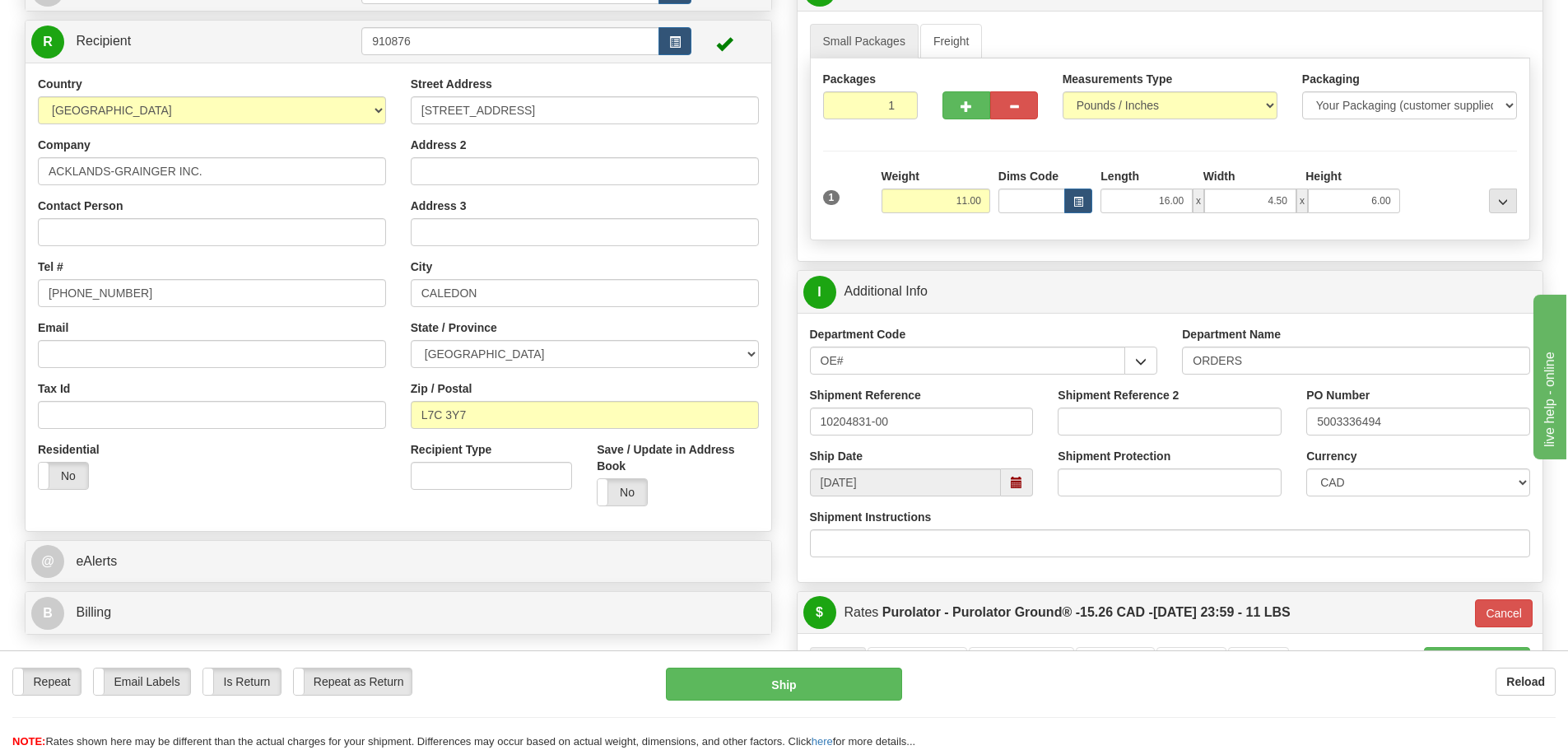
type input "260"
click at [888, 694] on button "Ship" at bounding box center [784, 683] width 236 height 33
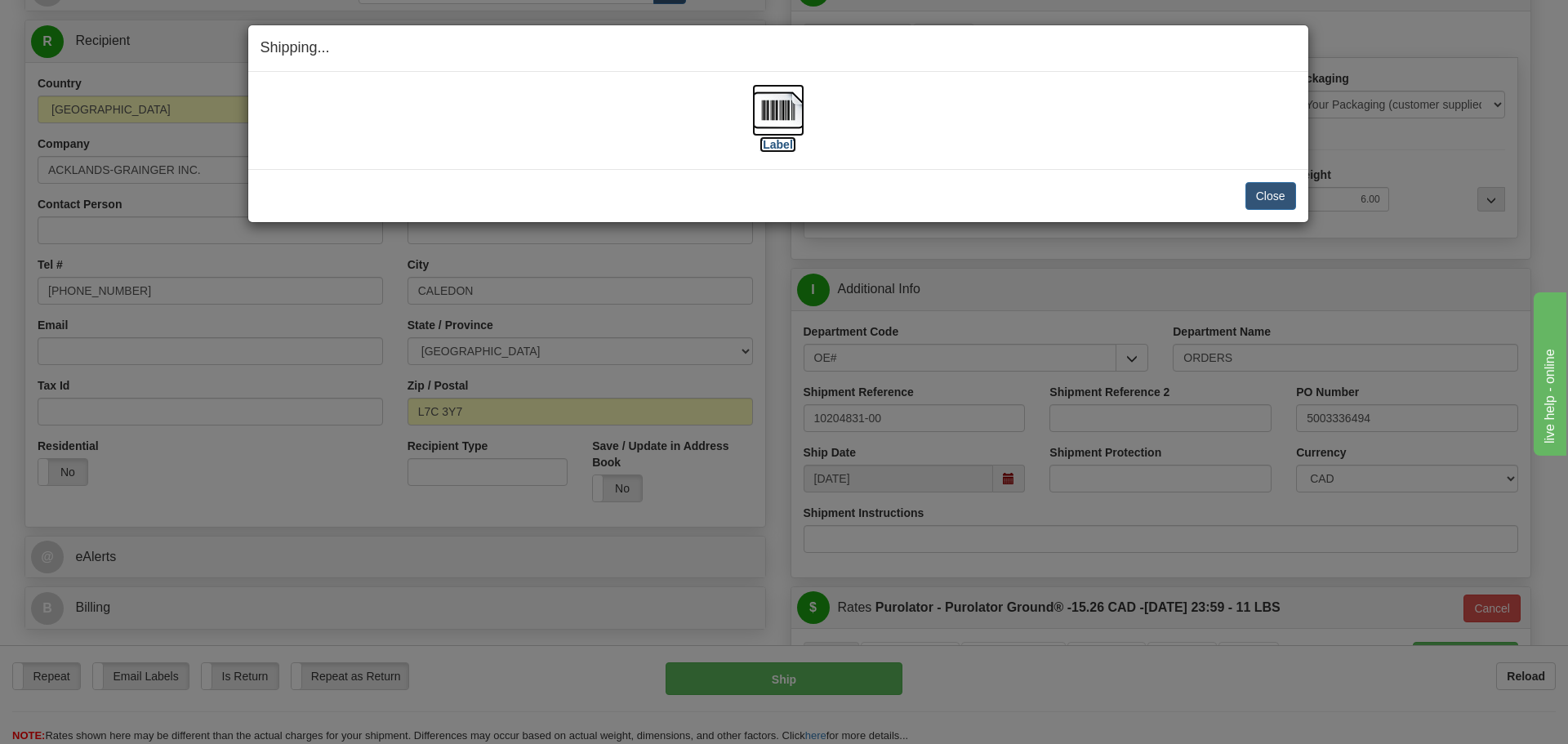
click at [781, 143] on label "[Label]" at bounding box center [777, 144] width 38 height 17
click at [1255, 192] on button "Close" at bounding box center [1270, 196] width 50 height 28
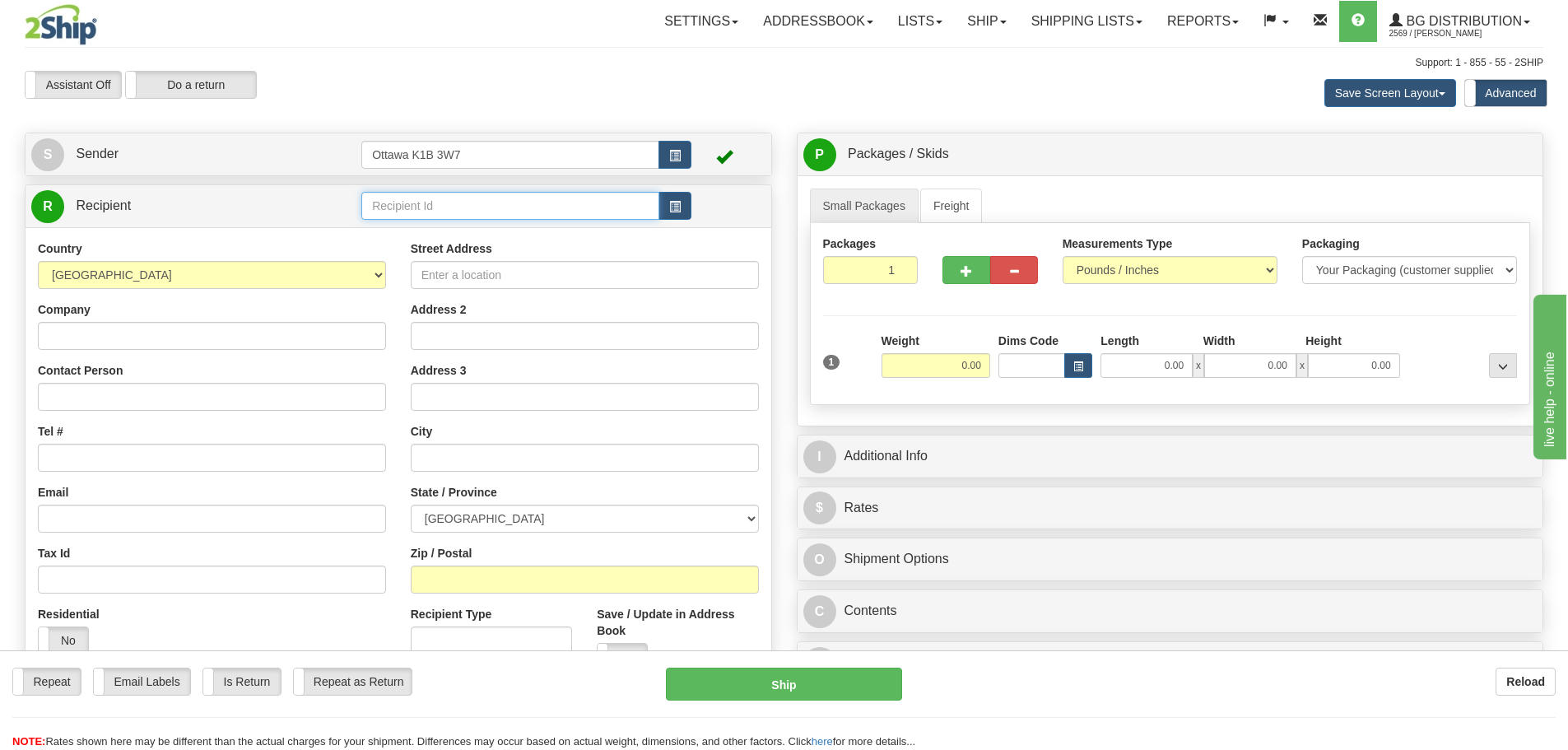
click at [507, 201] on input "text" at bounding box center [510, 206] width 298 height 28
type input "910698"
click at [550, 85] on div "Assistant On Assistant Off Do a return Do a return" at bounding box center [334, 85] width 642 height 28
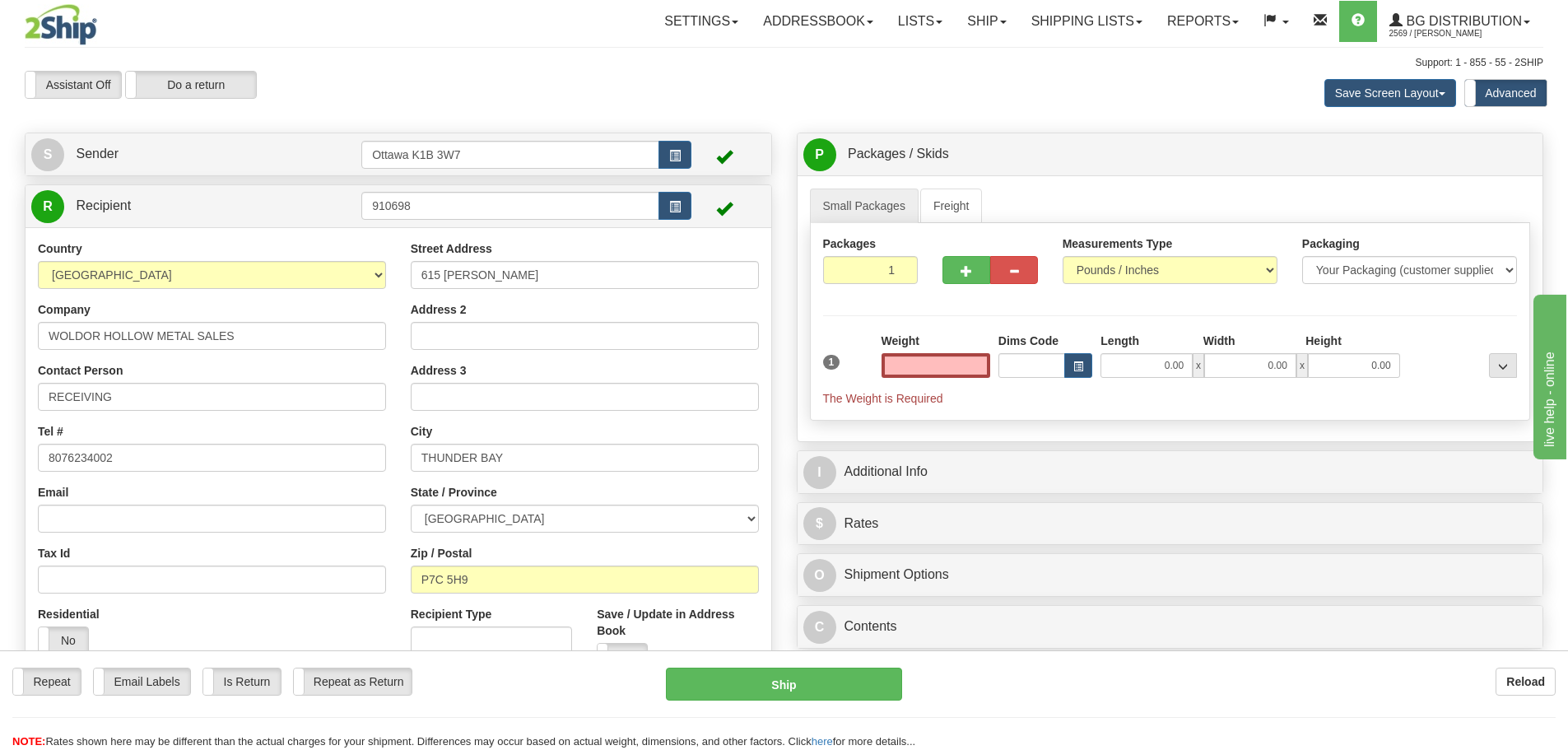
type input "0.00"
click at [491, 211] on input "910698" at bounding box center [510, 206] width 298 height 28
click at [892, 361] on input "0.00" at bounding box center [935, 366] width 108 height 25
type input "0.00"
drag, startPoint x: 871, startPoint y: 278, endPoint x: 1060, endPoint y: 304, distance: 190.8
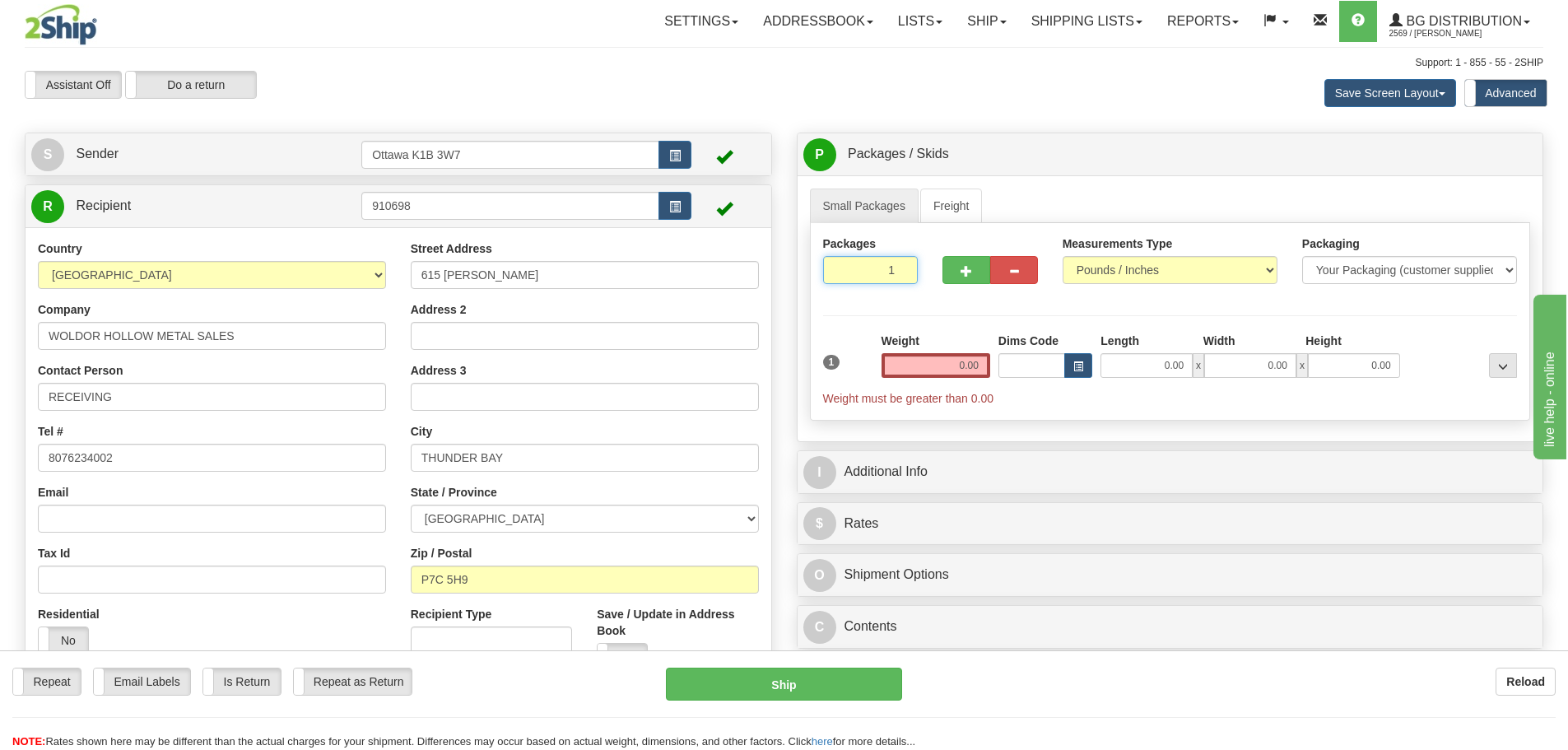
click at [979, 294] on div "Packages 1 1" at bounding box center [1170, 266] width 720 height 63
type input "4"
click at [1053, 311] on div "Packages 4 1 Measurements Type" at bounding box center [1170, 321] width 721 height 198
click at [1467, 161] on label "Pack / Skid Level Pack.." at bounding box center [1490, 154] width 94 height 25
radio input "true"
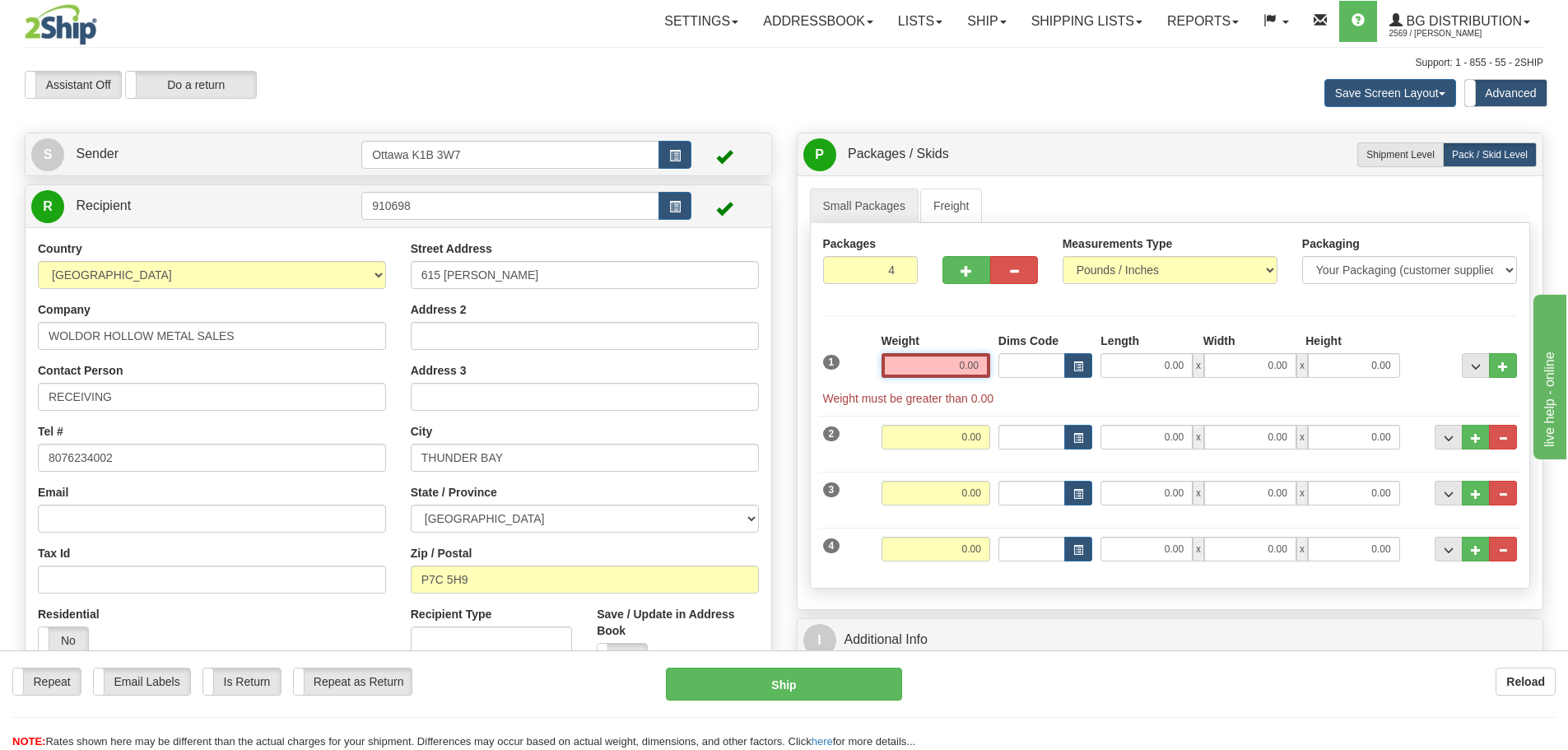
click at [957, 367] on input "0.00" at bounding box center [935, 366] width 108 height 25
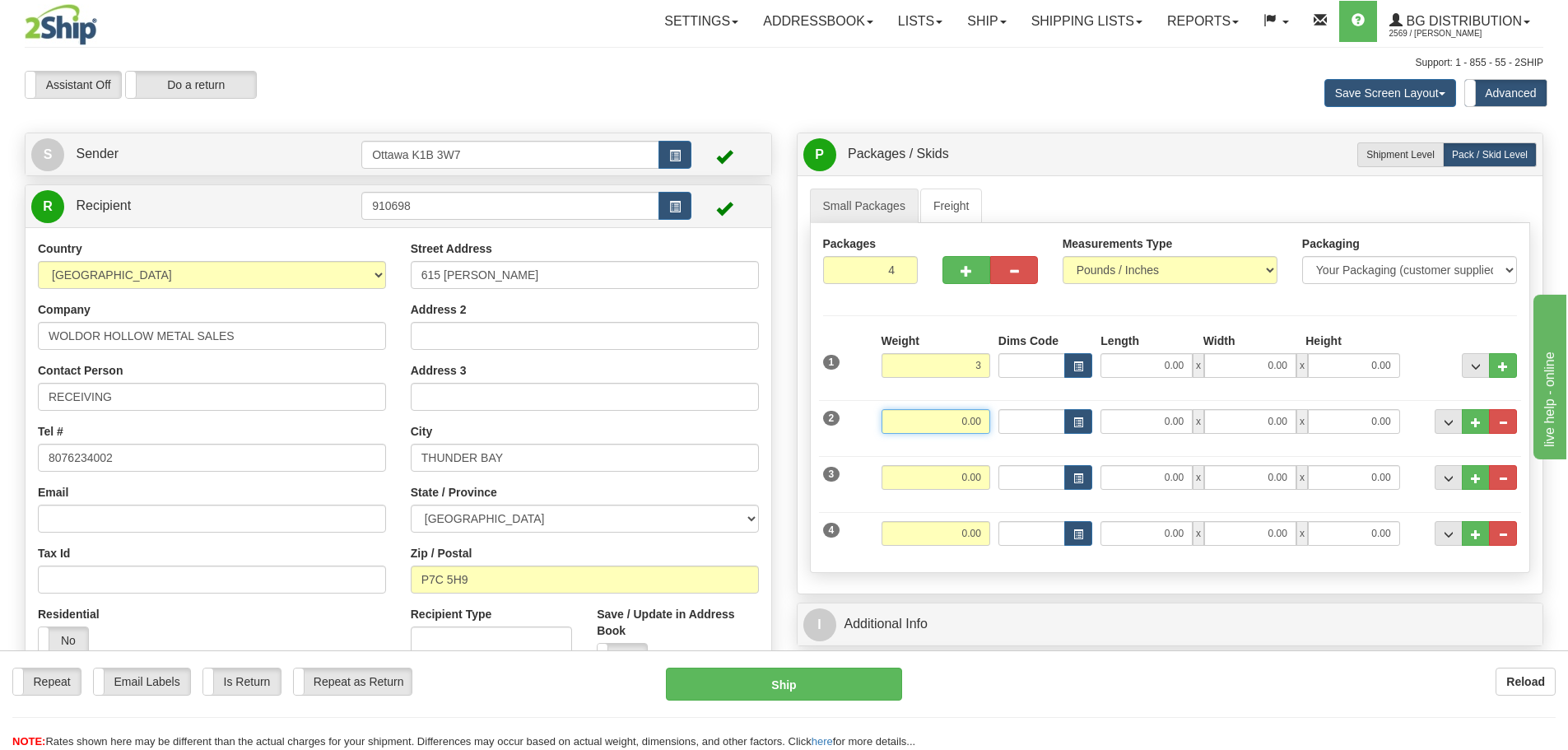
type input "3.00"
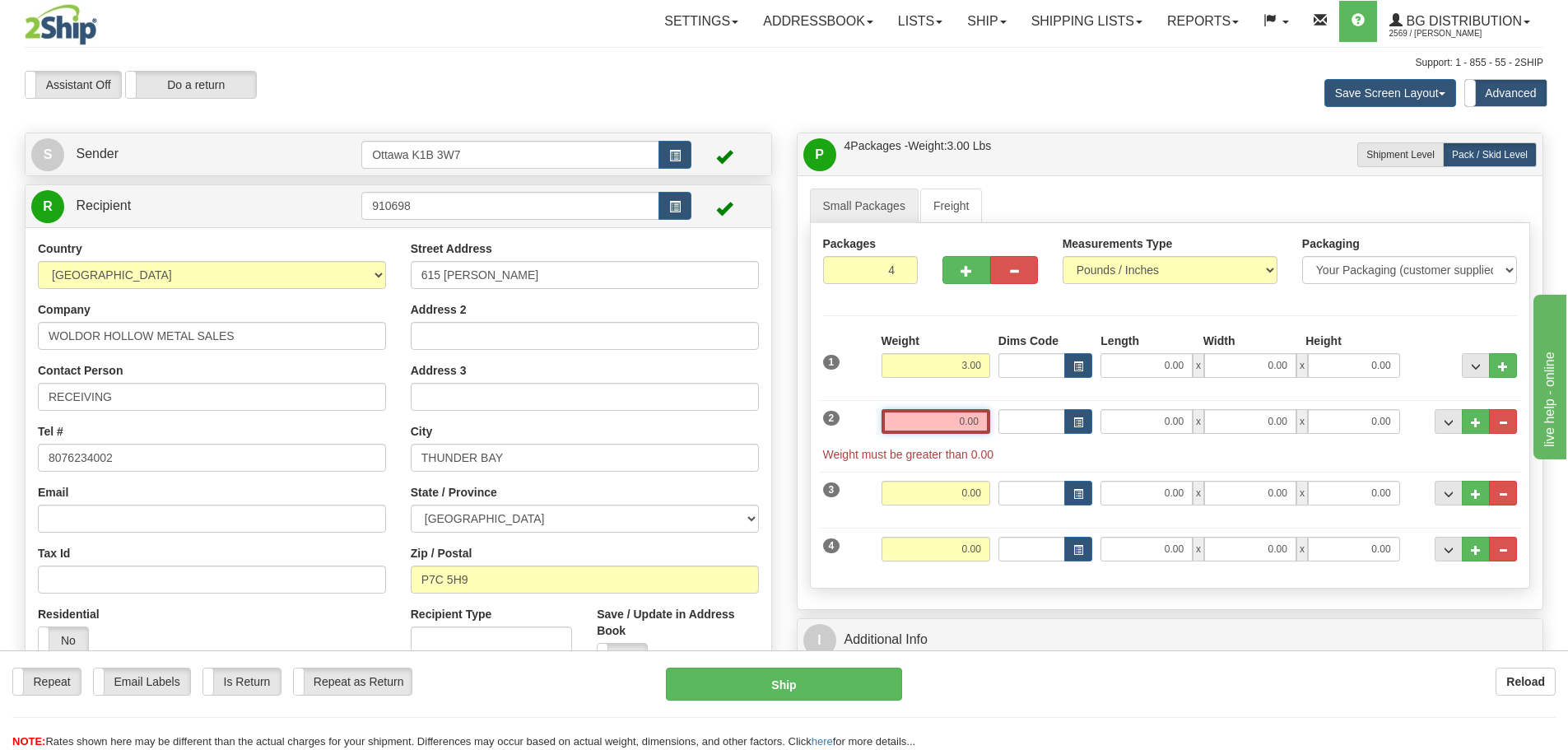
click at [966, 418] on input "0.00" at bounding box center [935, 422] width 108 height 25
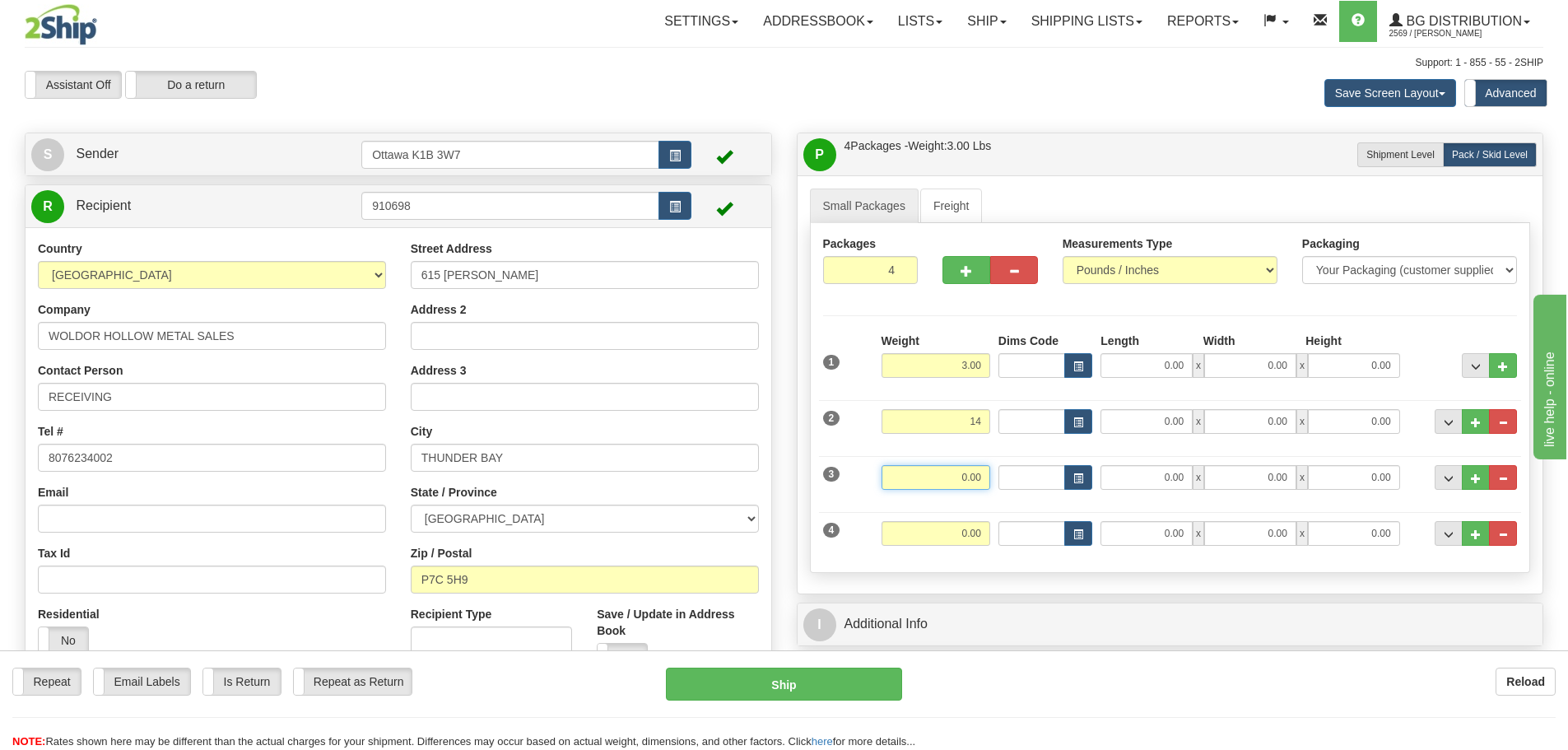
type input "14.00"
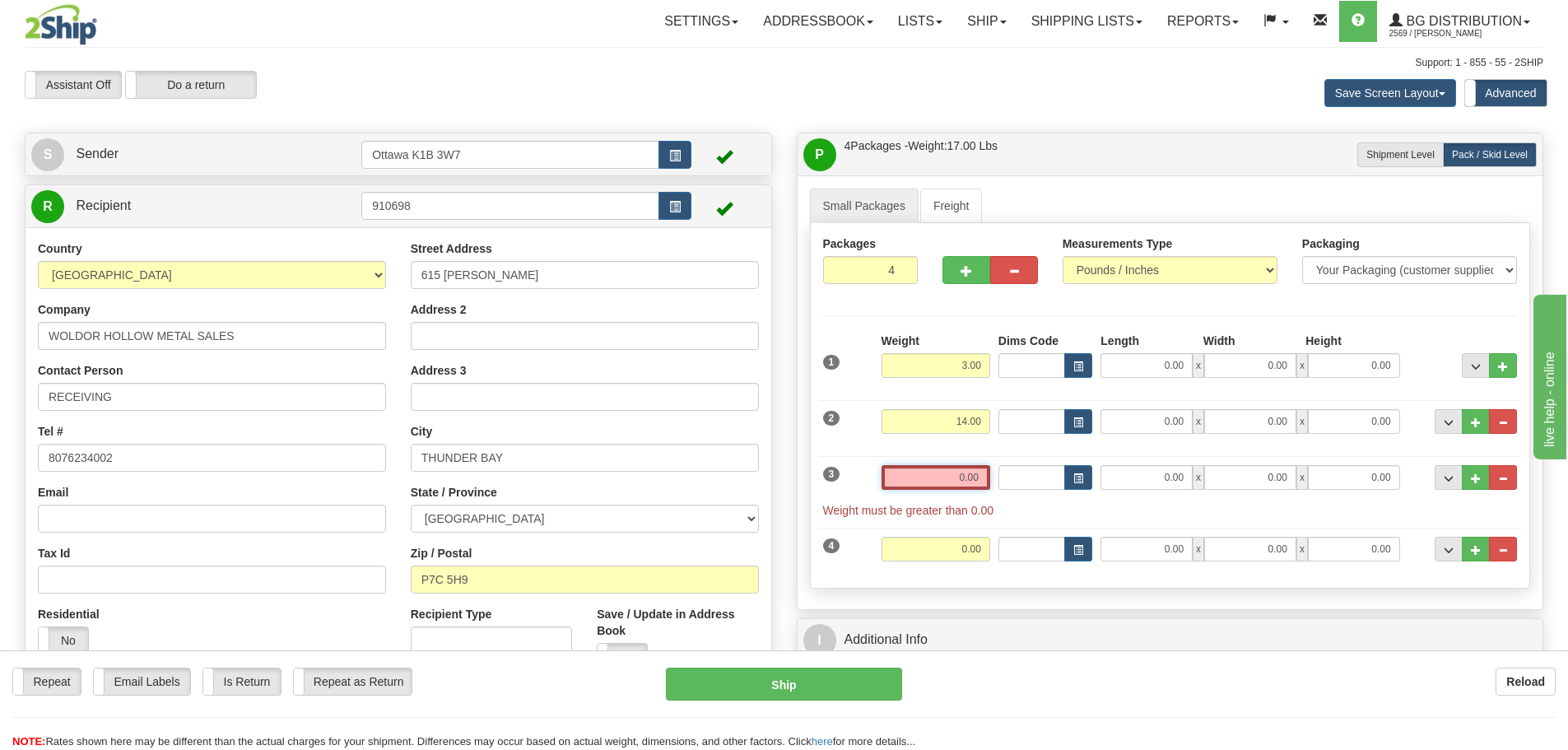
click at [975, 482] on input "0.00" at bounding box center [935, 478] width 108 height 25
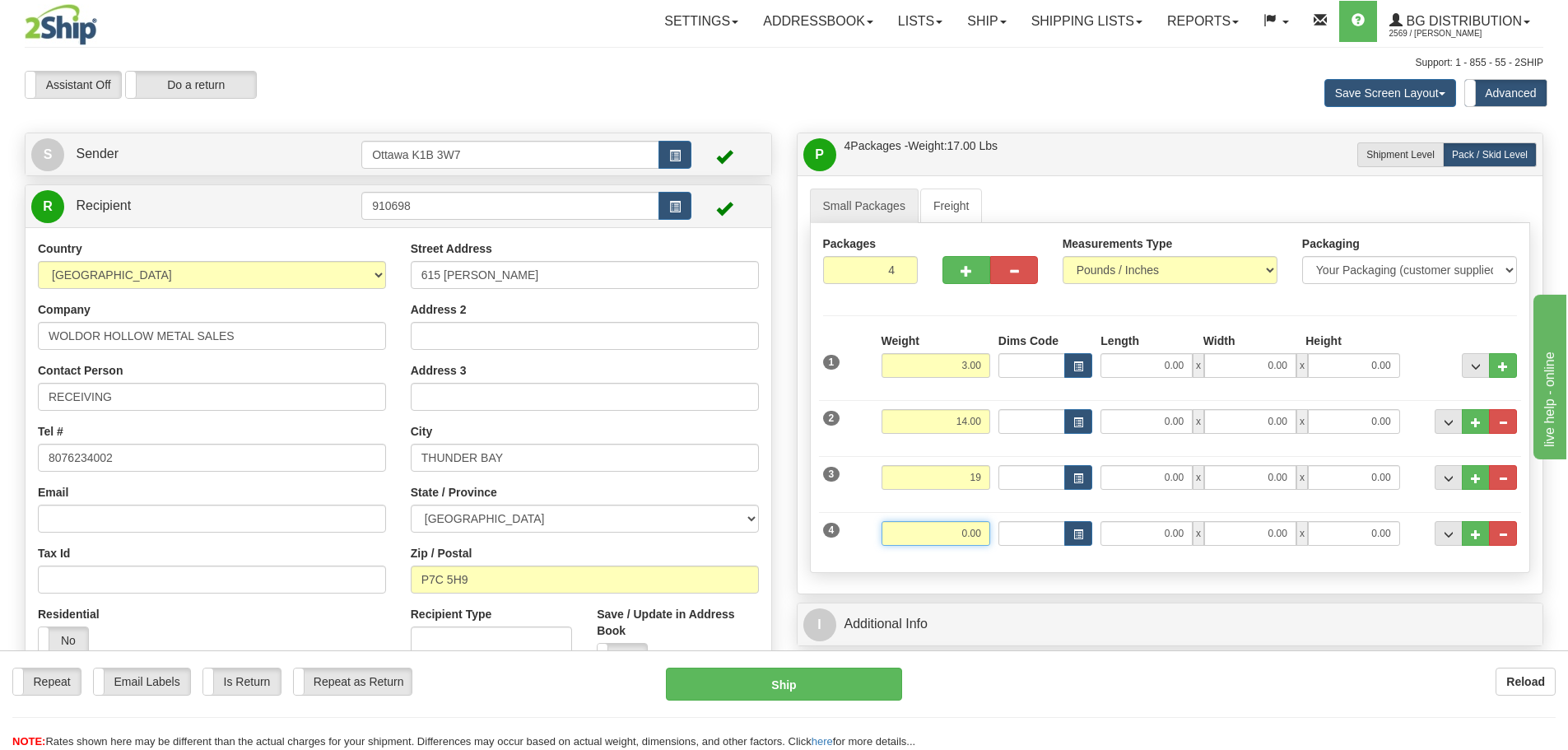
type input "19.00"
click at [969, 527] on input "0.00" at bounding box center [935, 533] width 108 height 25
type input "20.00"
click at [1142, 374] on input "0.00" at bounding box center [1146, 366] width 92 height 25
type input "12.50"
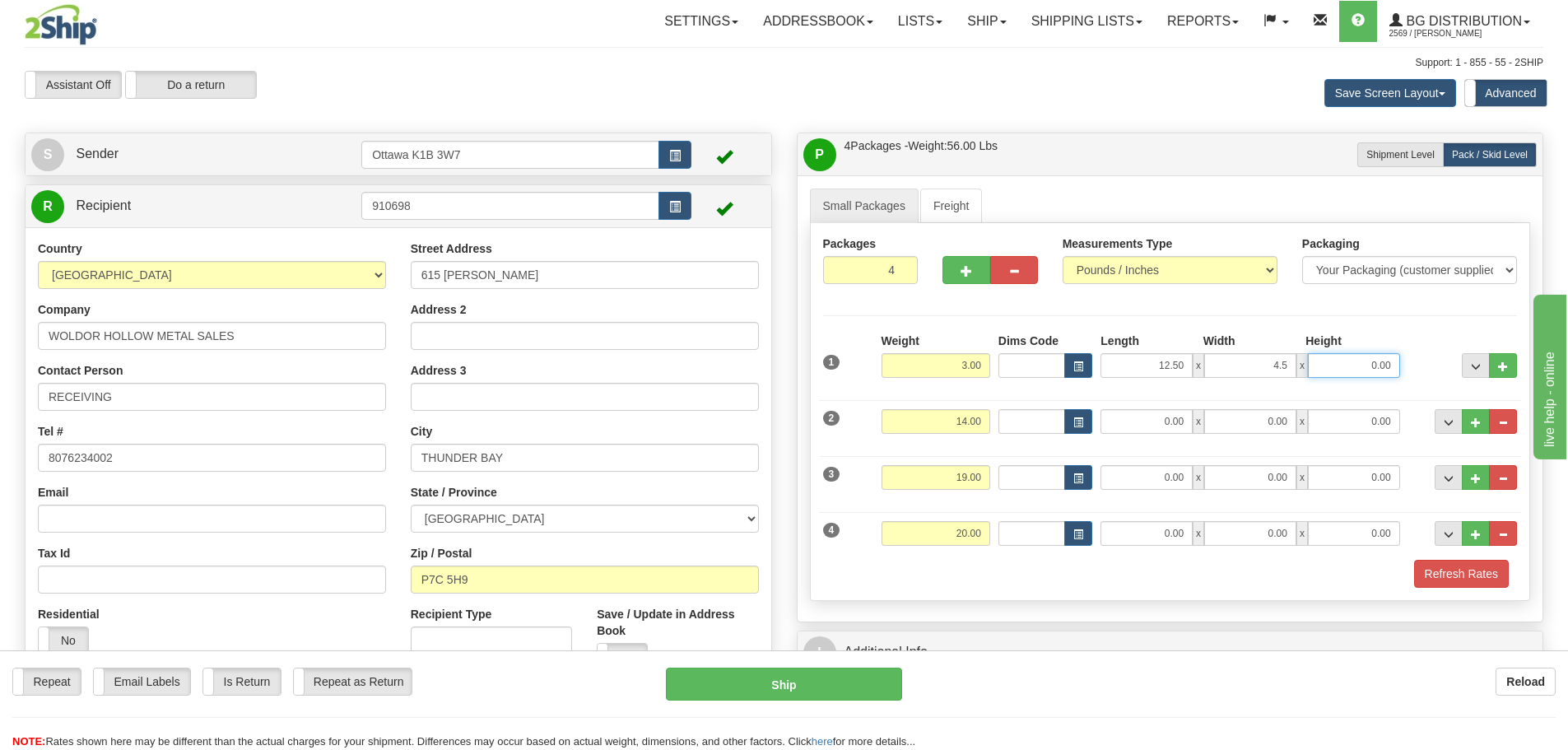
type input "4.50"
click at [1114, 417] on input "0.00" at bounding box center [1146, 422] width 92 height 25
click button "Delete" at bounding box center [0, 0] width 0 height 0
drag, startPoint x: 1141, startPoint y: 422, endPoint x: 1313, endPoint y: 439, distance: 172.8
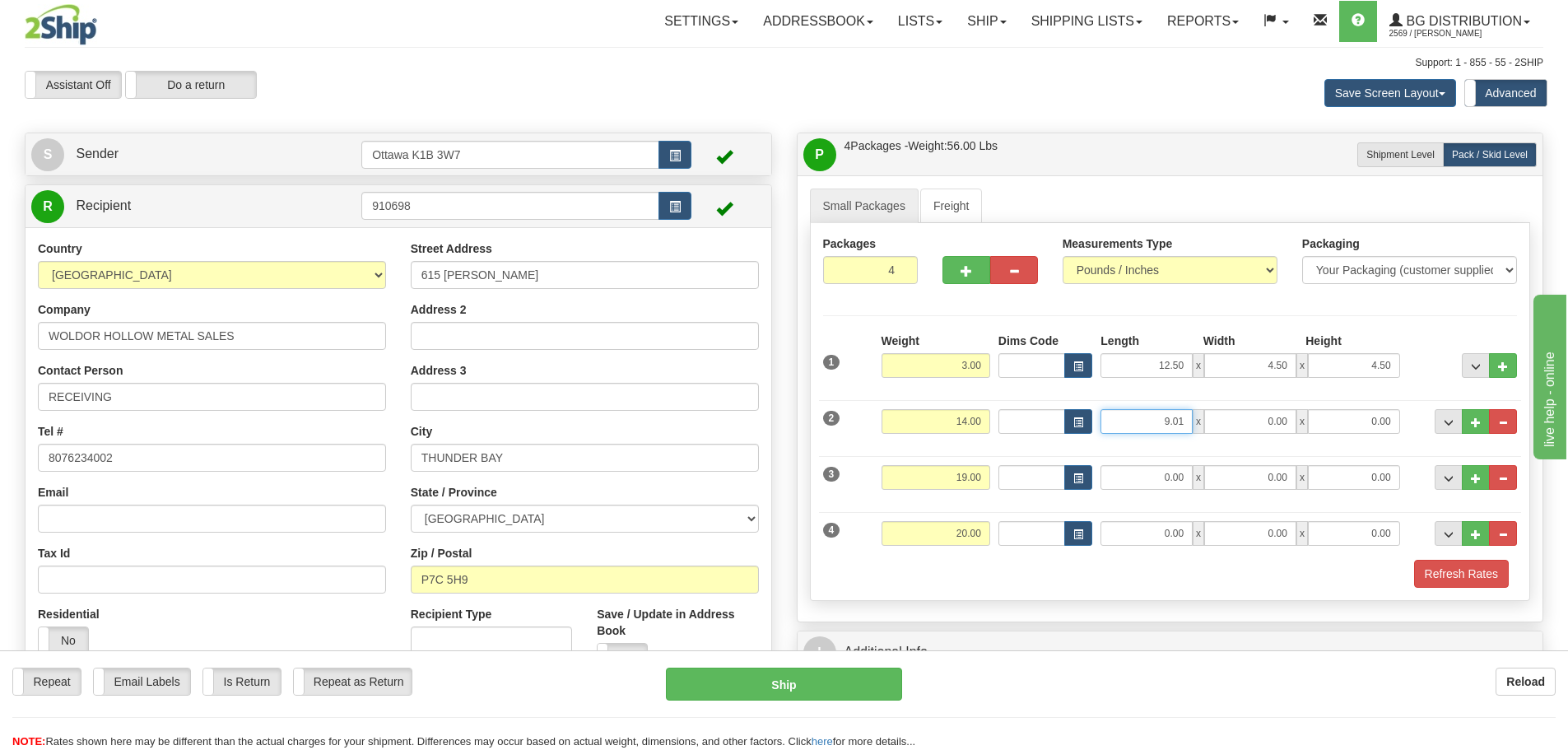
click at [1332, 439] on div "2 Weight 14.00 Dims Code Length Width Height" at bounding box center [1170, 419] width 703 height 55
type input "9.50"
type input "6.50"
type input "7.50"
click at [1139, 483] on input "0.00" at bounding box center [1146, 478] width 92 height 25
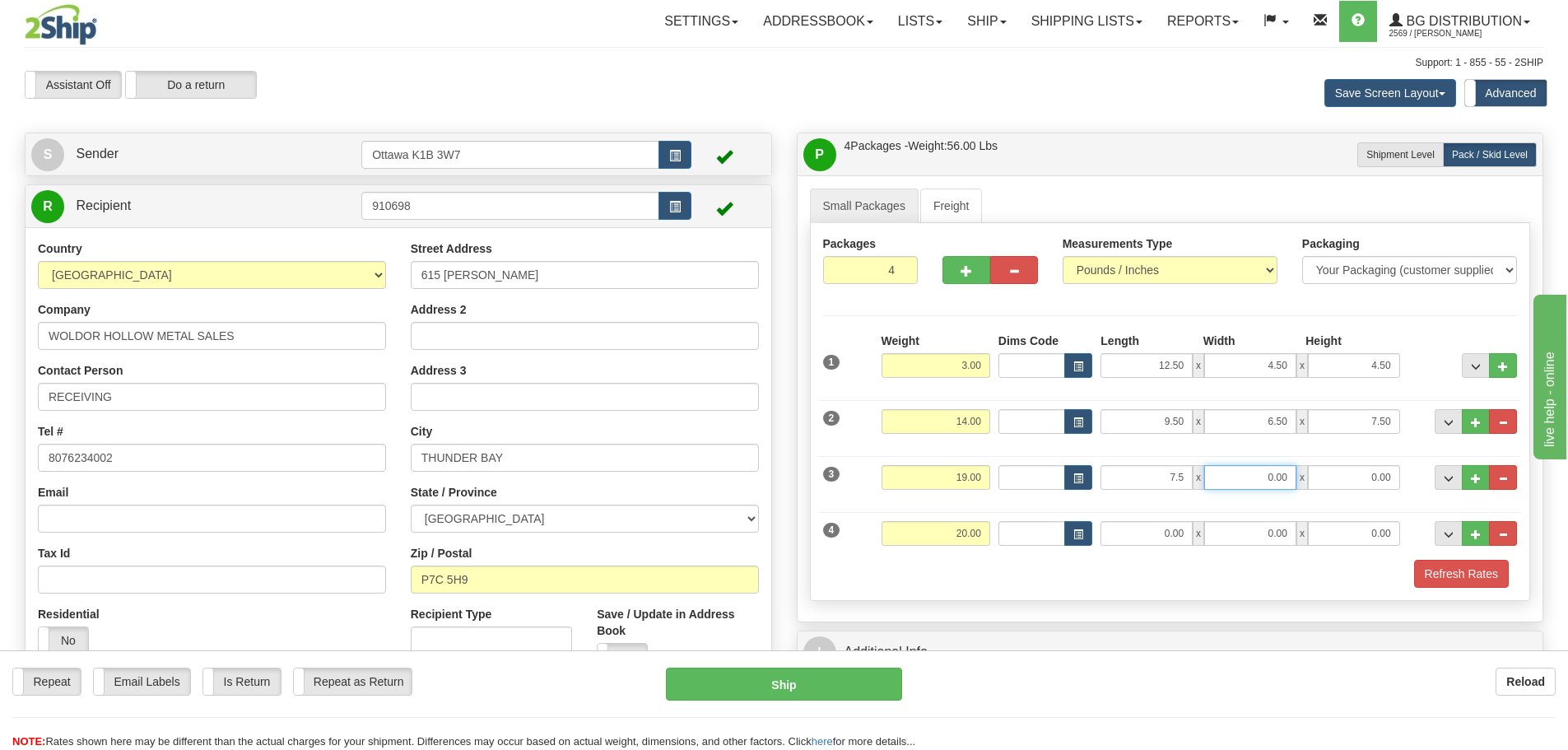
type input "7.50"
type input "6.50"
type input "7.00"
click at [1135, 518] on div "4 Weight 20.00 Dims Code Length Width Height" at bounding box center [1170, 532] width 703 height 55
click at [1129, 526] on input "0.00" at bounding box center [1146, 533] width 92 height 25
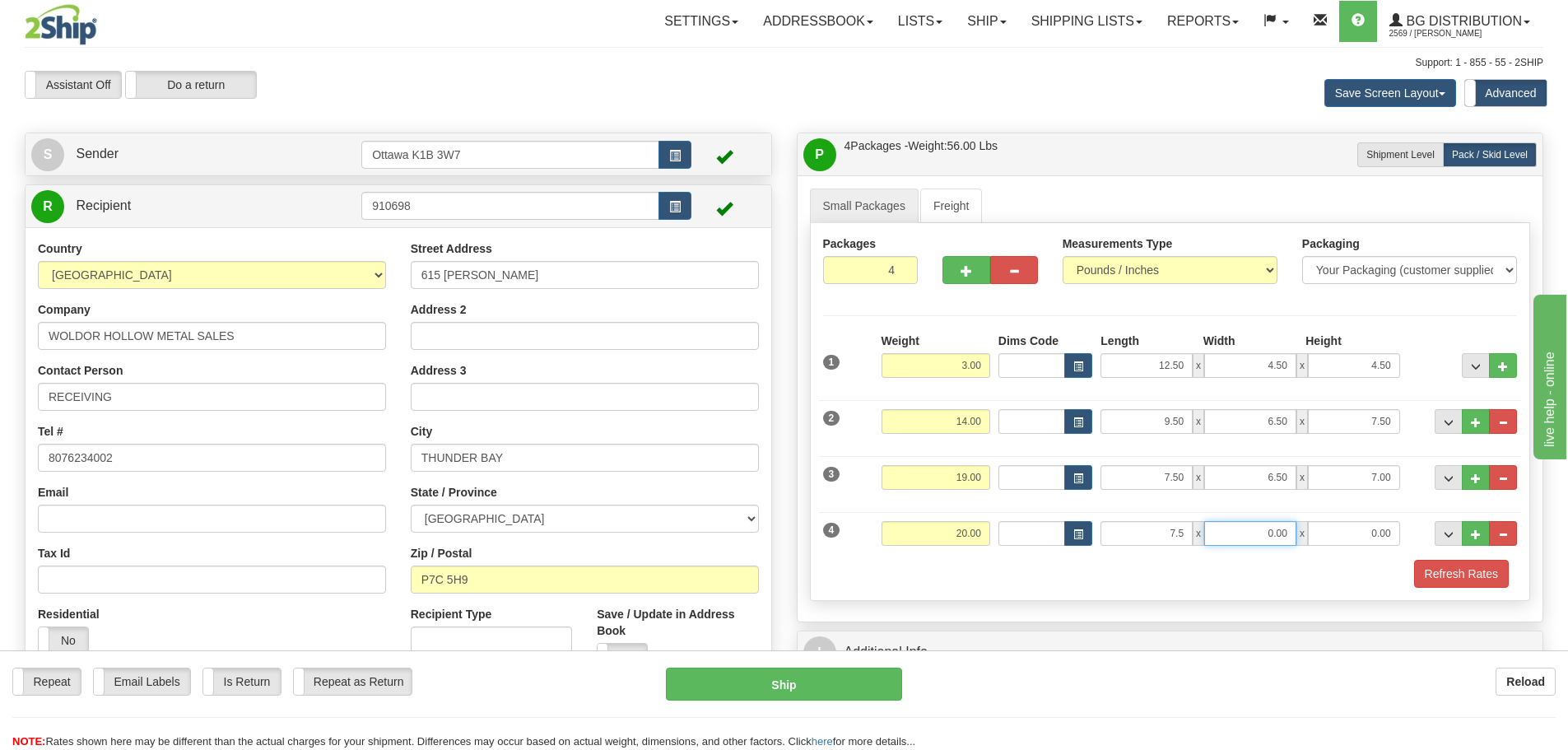
type input "7.50"
type input "6.50"
type input "7.00"
click at [1429, 572] on button "Refresh Rates" at bounding box center [1461, 574] width 95 height 28
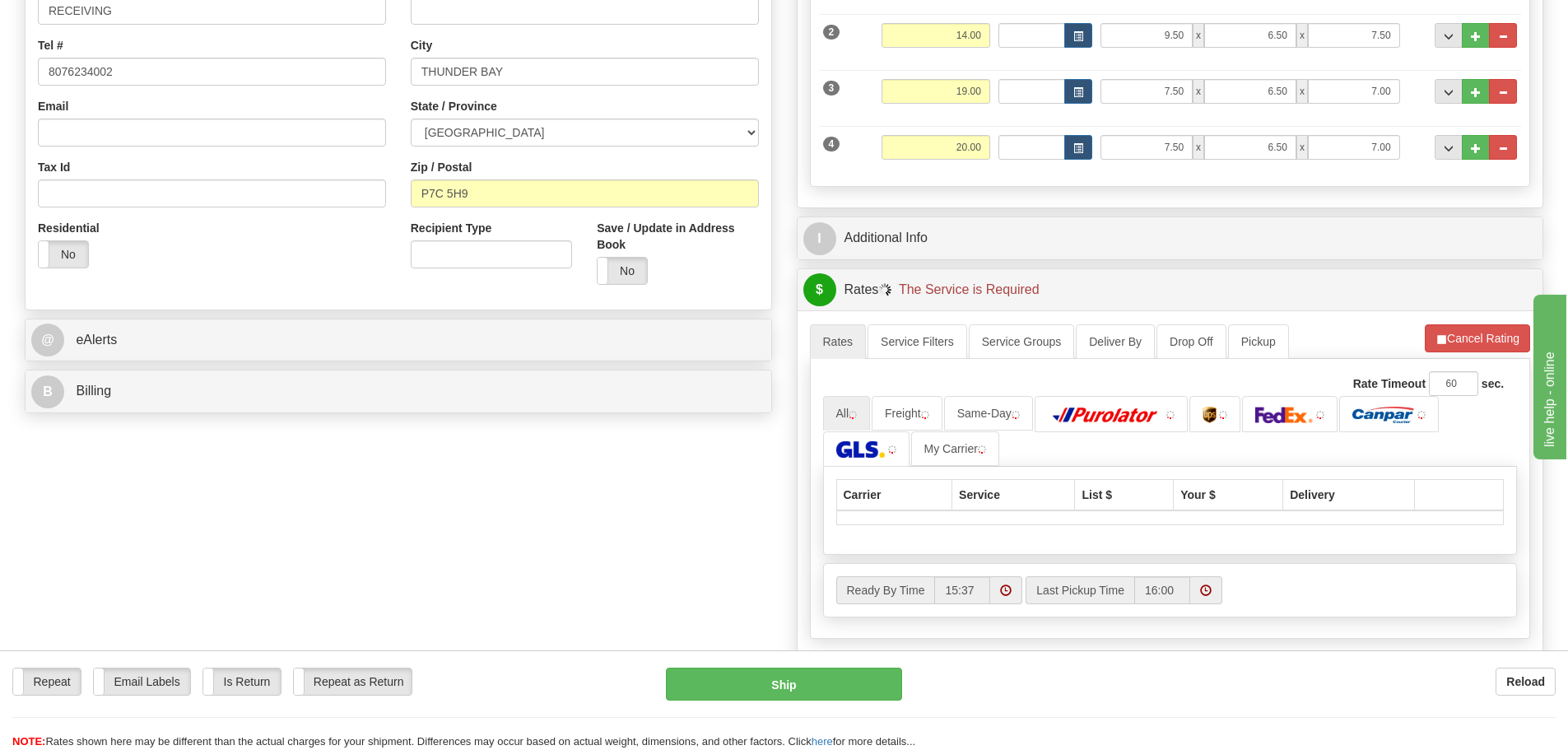
scroll to position [412, 0]
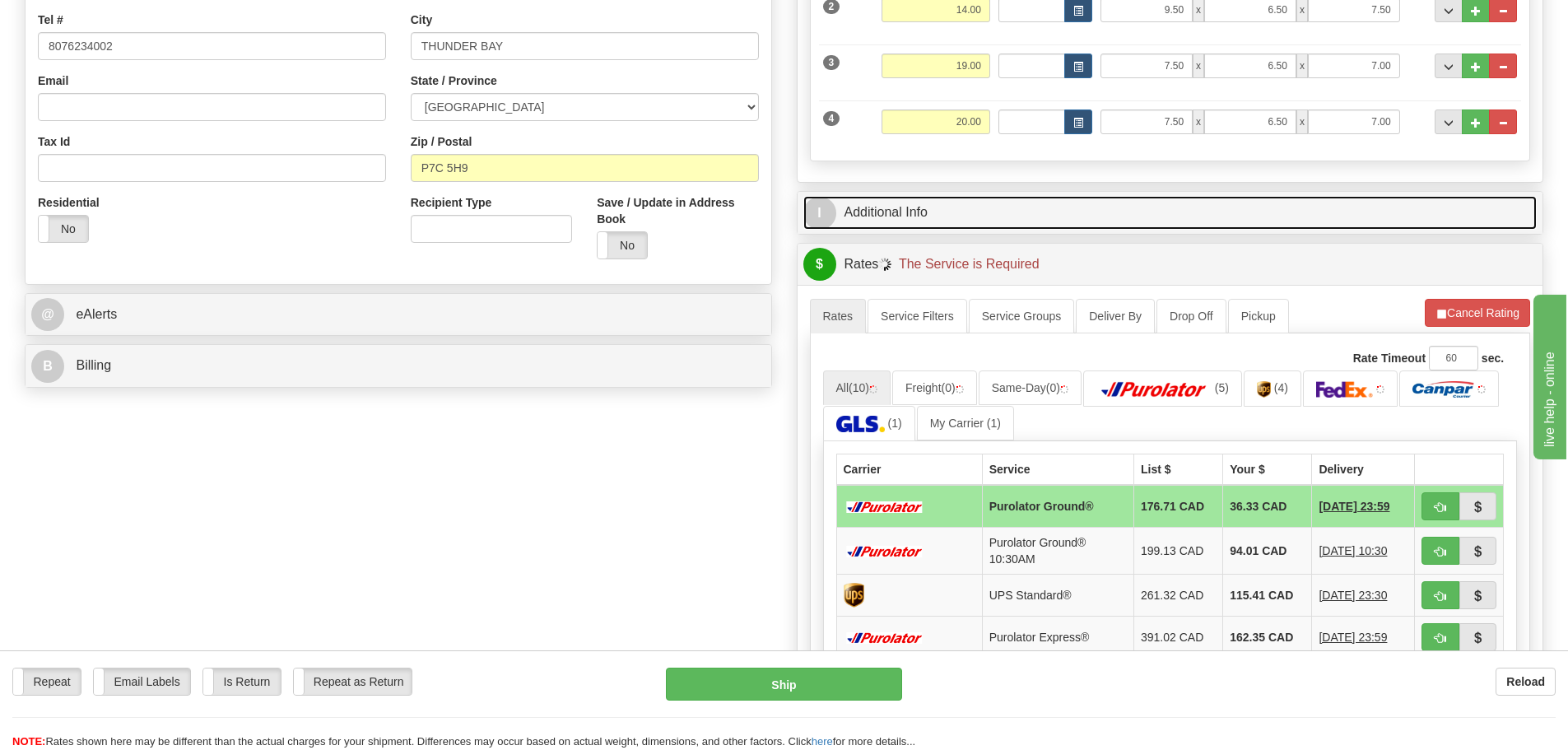
click at [1152, 221] on link "I Additional Info" at bounding box center [1170, 213] width 734 height 34
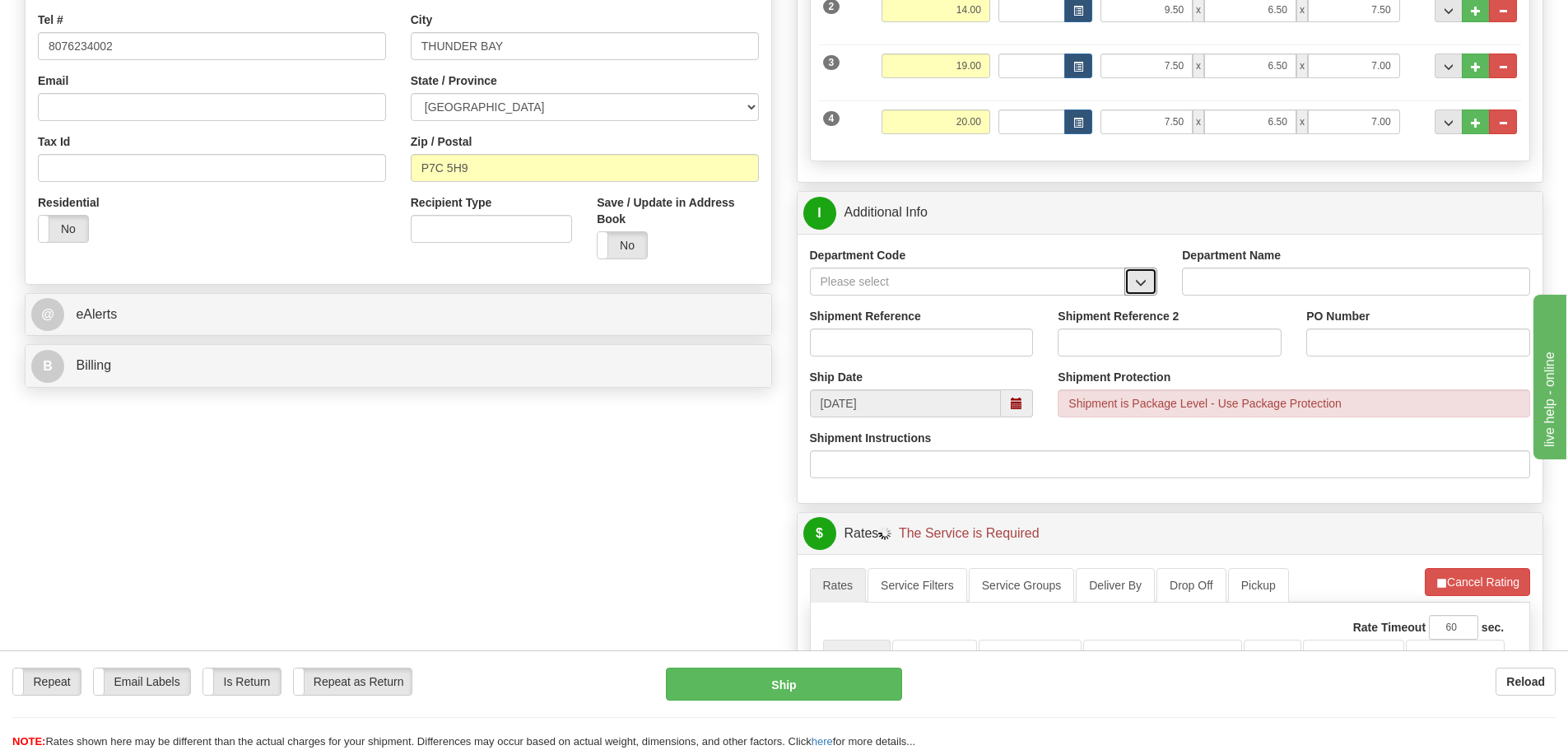
click at [1146, 287] on span "button" at bounding box center [1140, 283] width 12 height 11
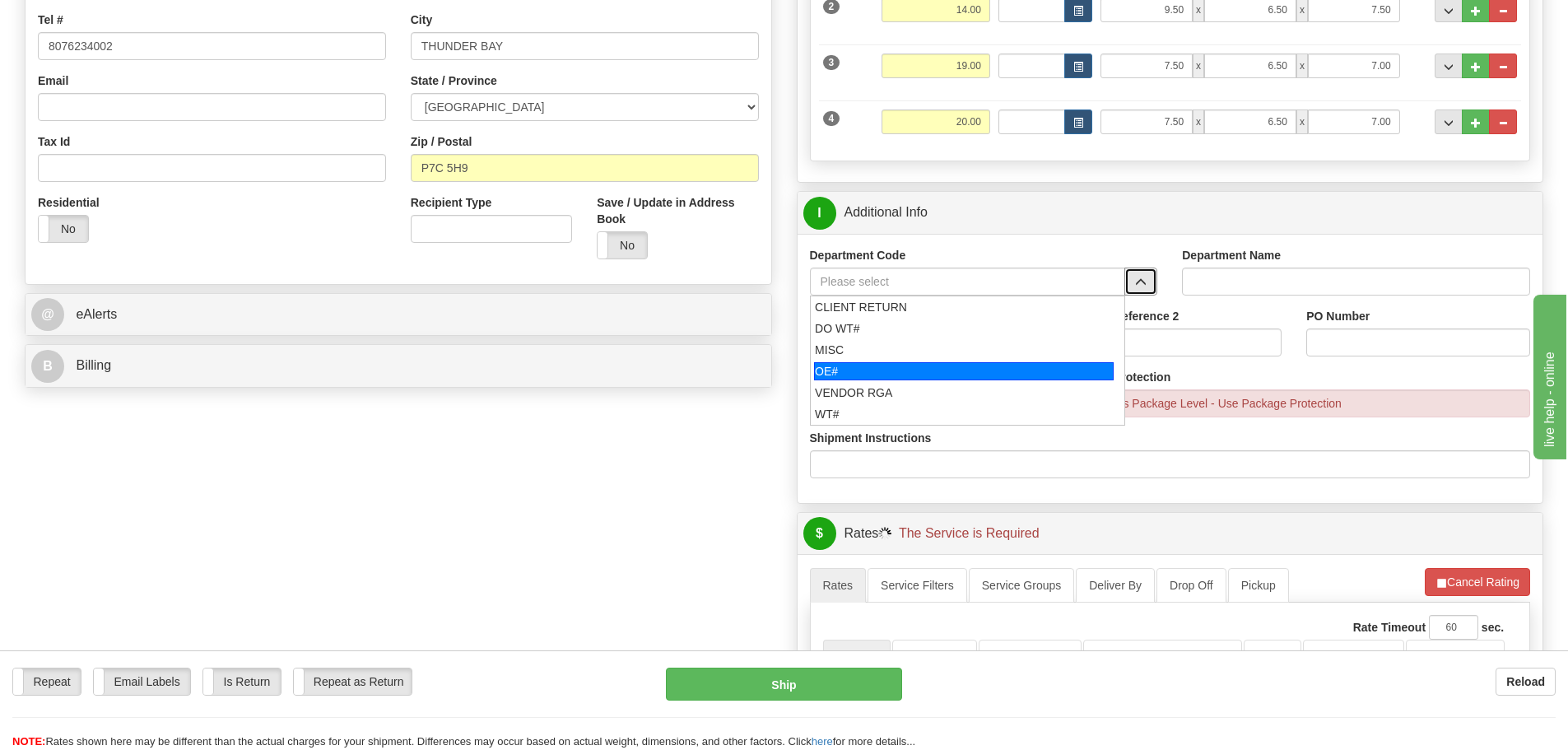
click at [959, 366] on div "OE#" at bounding box center [964, 371] width 300 height 18
type input "OE#"
type input "ORDERS"
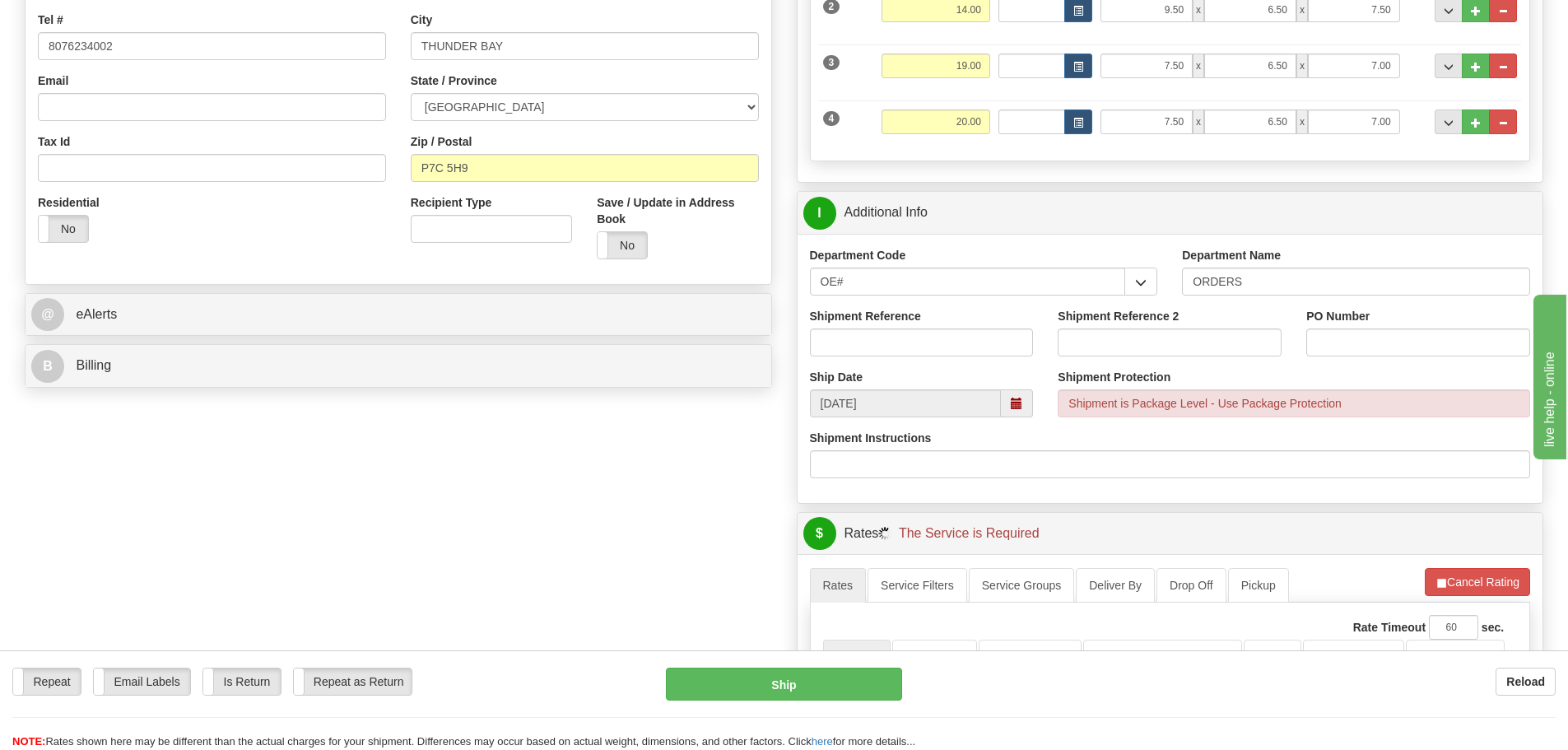
click at [934, 327] on div "Shipment Reference" at bounding box center [922, 332] width 224 height 49
click at [934, 344] on input "Shipment Reference" at bounding box center [922, 343] width 224 height 28
type input "10205380-00"
click at [1361, 349] on input "PO Number" at bounding box center [1418, 343] width 224 height 28
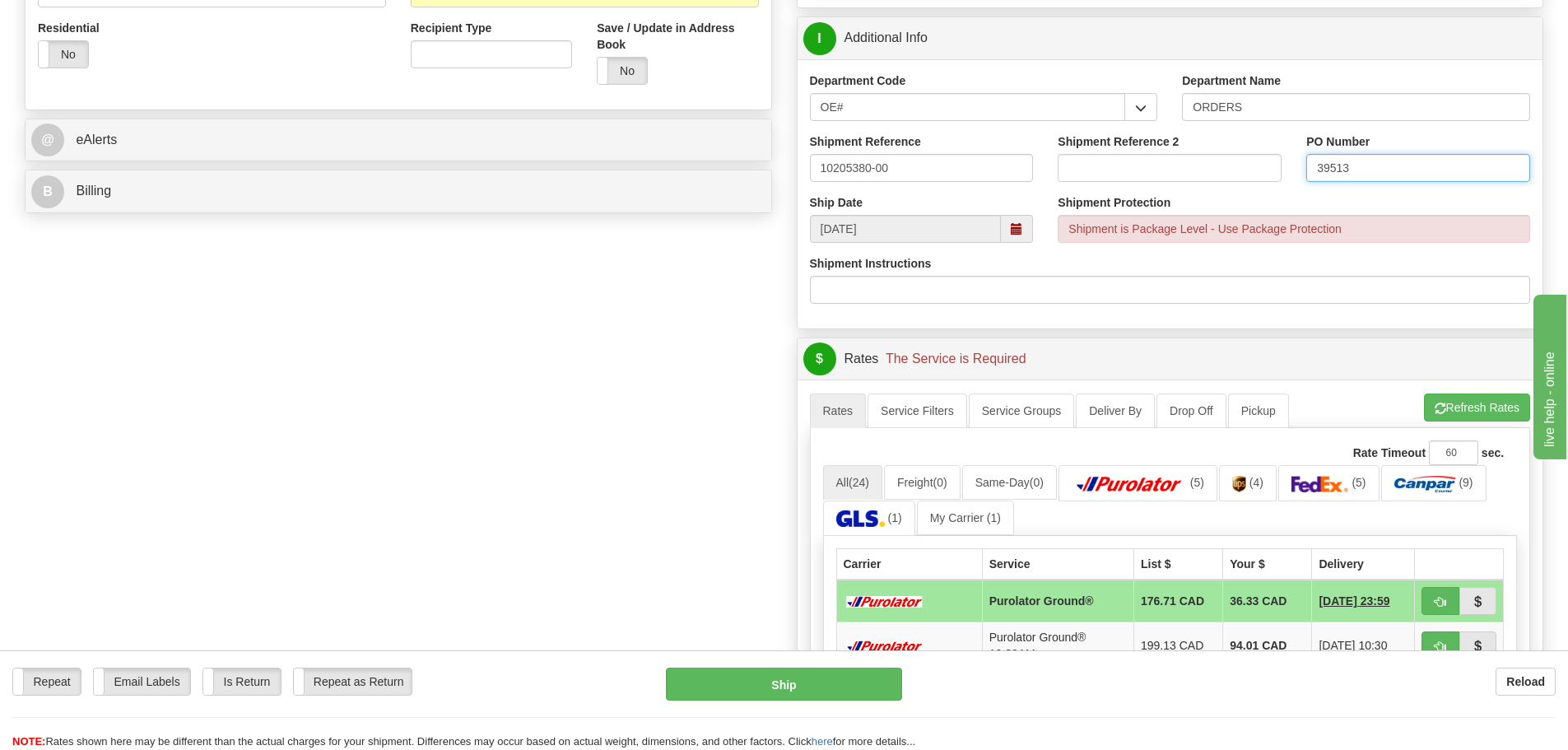
scroll to position [823, 0]
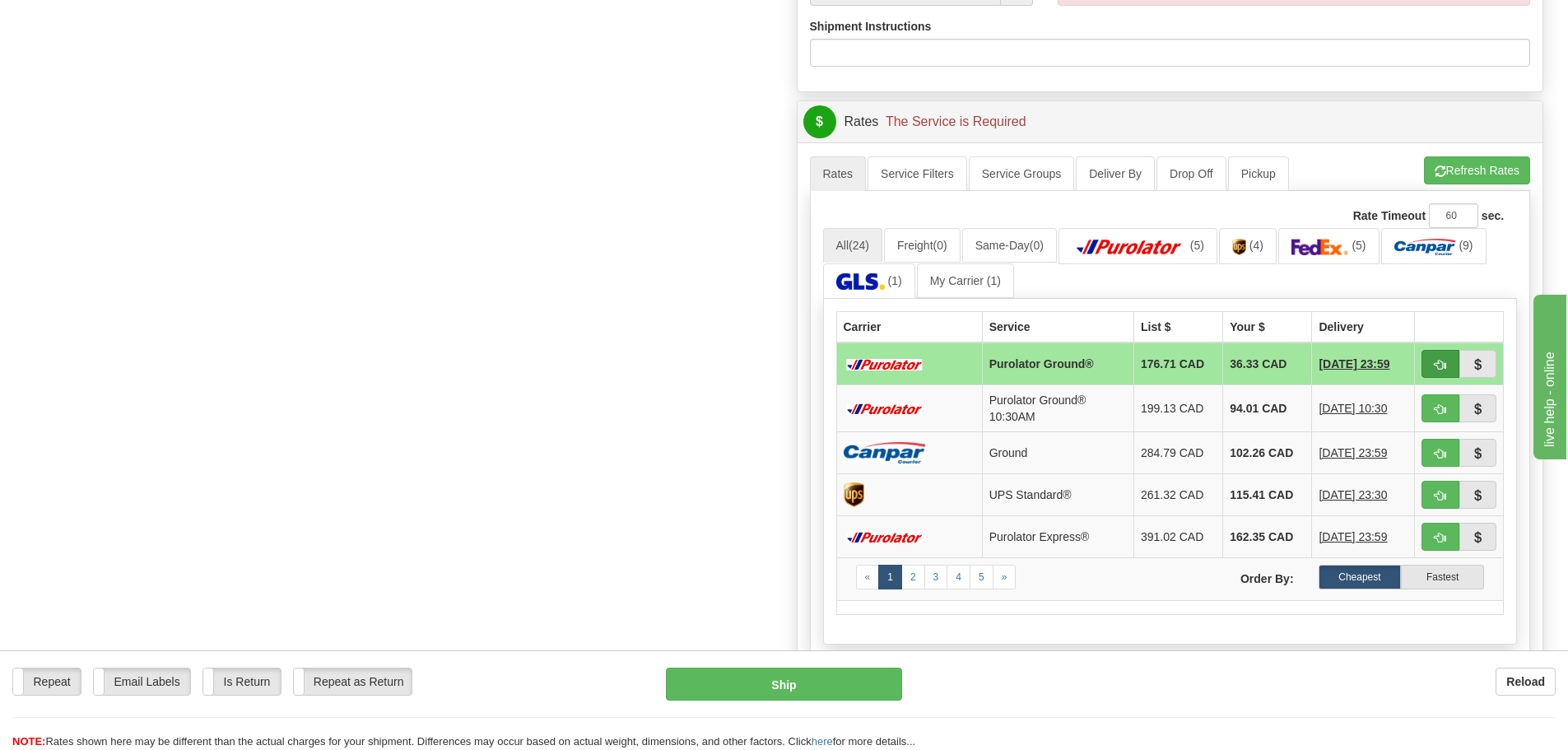
type input "39513"
click at [1432, 375] on button "button" at bounding box center [1440, 364] width 38 height 28
type input "260"
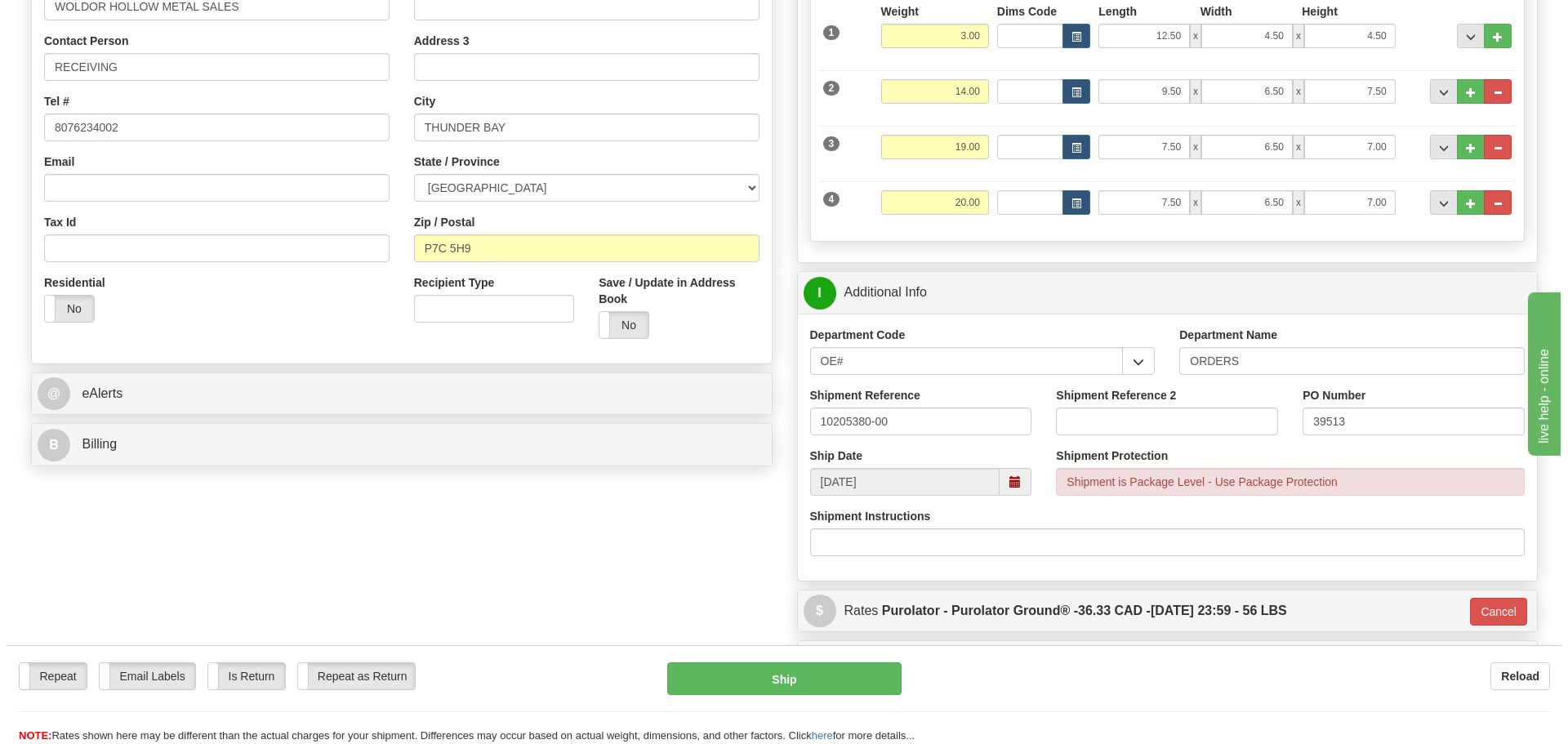
scroll to position [322, 0]
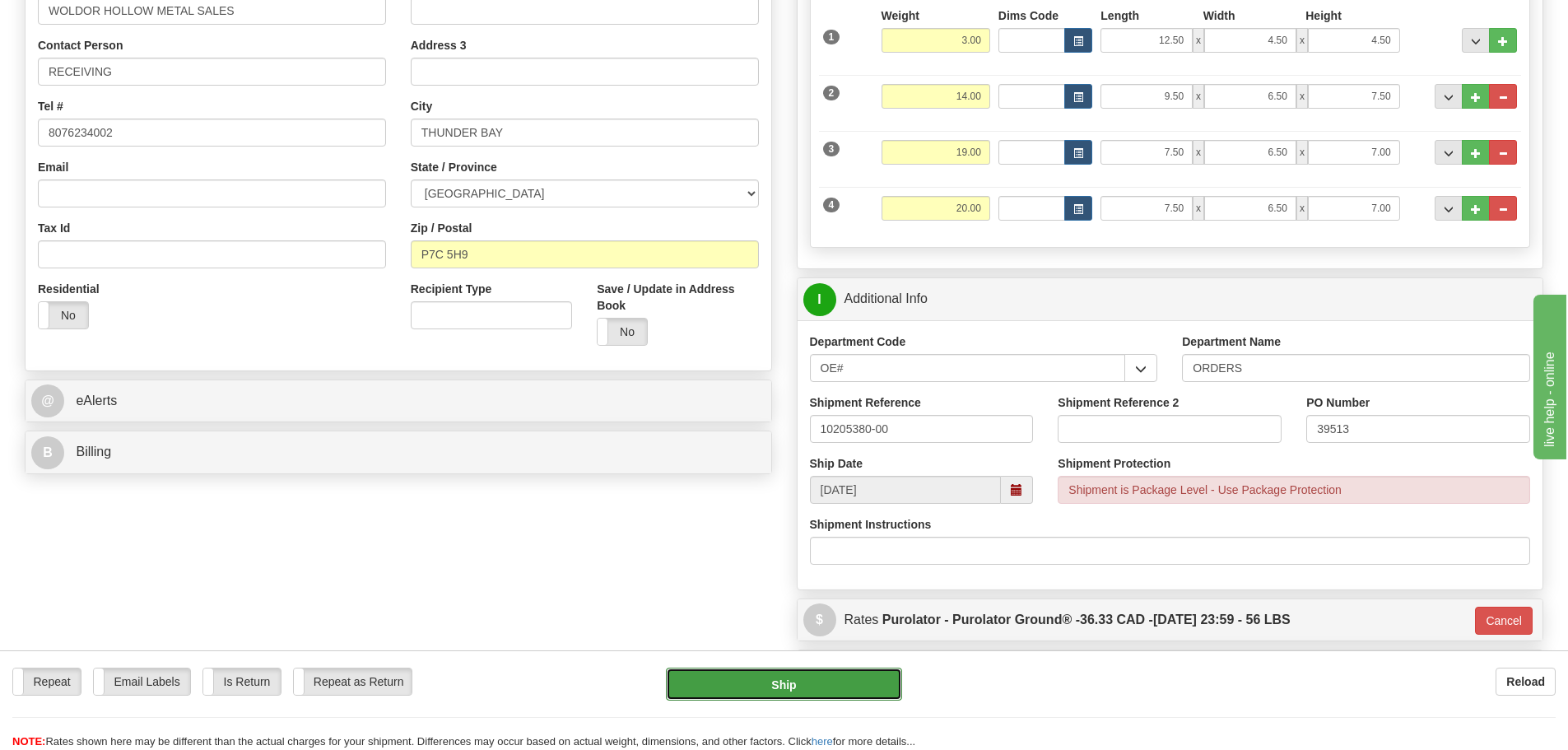
click at [826, 697] on button "Ship" at bounding box center [784, 683] width 236 height 33
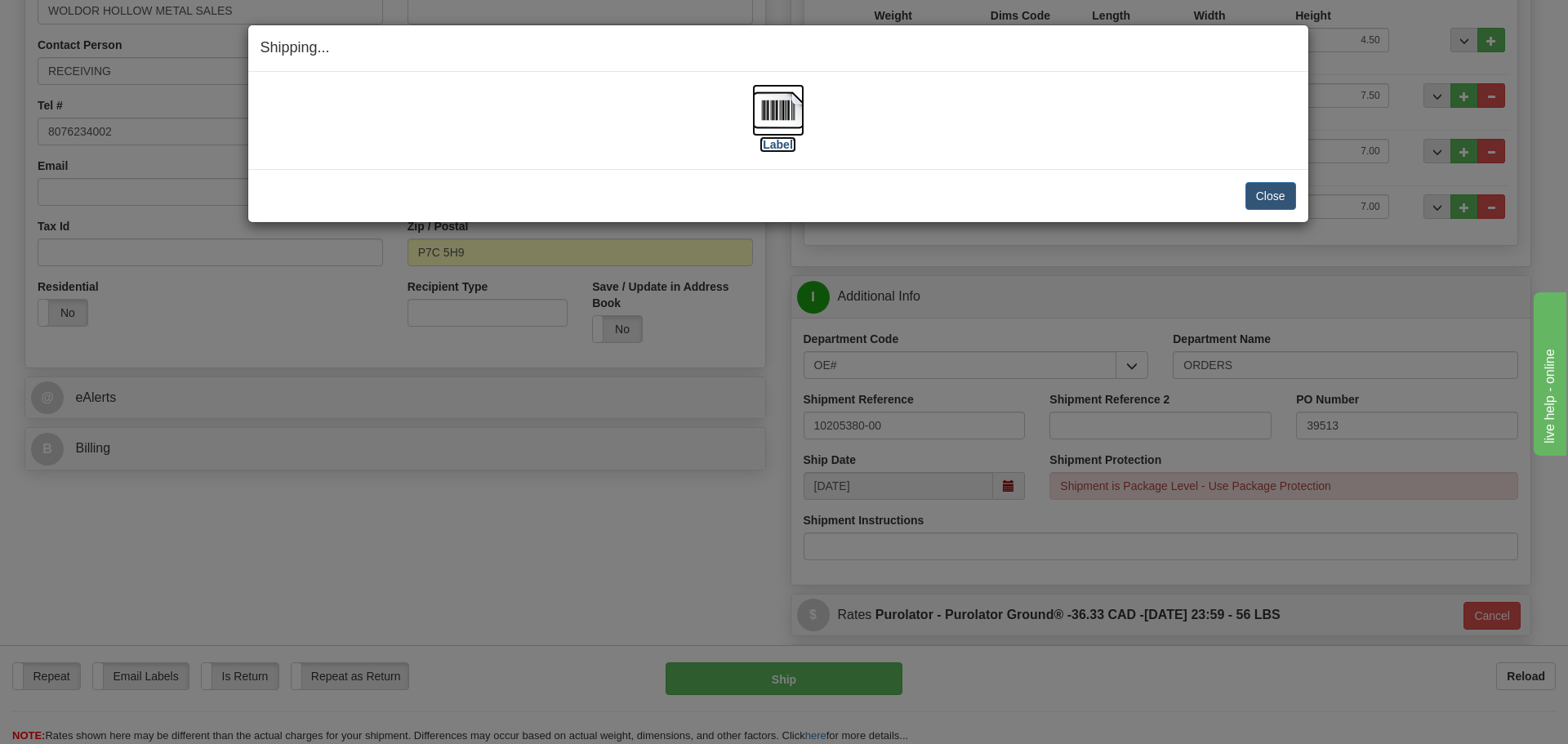
click at [780, 144] on label "[Label]" at bounding box center [777, 144] width 38 height 17
click at [1255, 198] on button "Close" at bounding box center [1270, 196] width 50 height 28
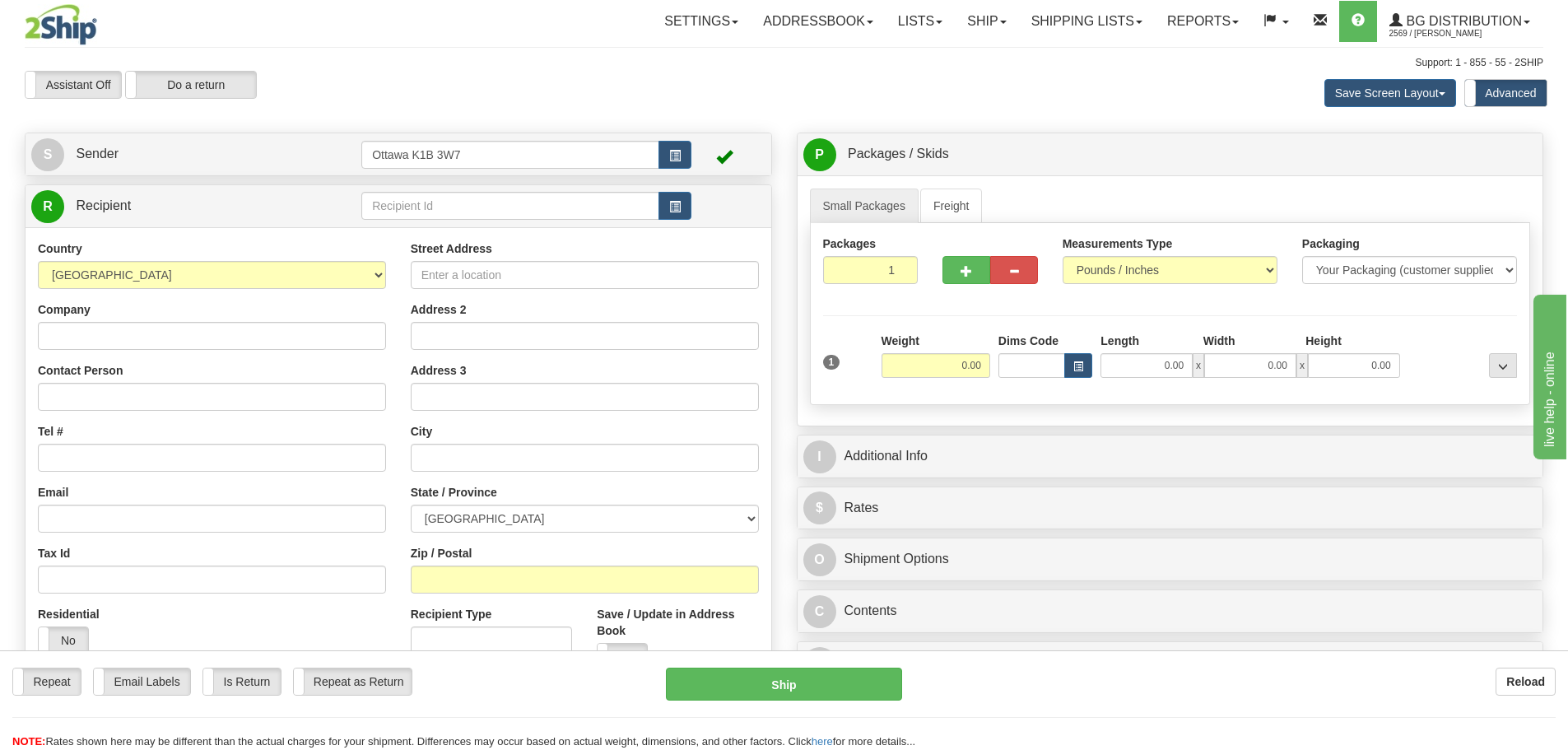
drag, startPoint x: 1384, startPoint y: 0, endPoint x: 970, endPoint y: 107, distance: 427.6
click at [970, 107] on div "Save Screen Layout Save Layout Reset to Default Standard Advanced" at bounding box center [1233, 93] width 642 height 44
